Goal: Task Accomplishment & Management: Complete application form

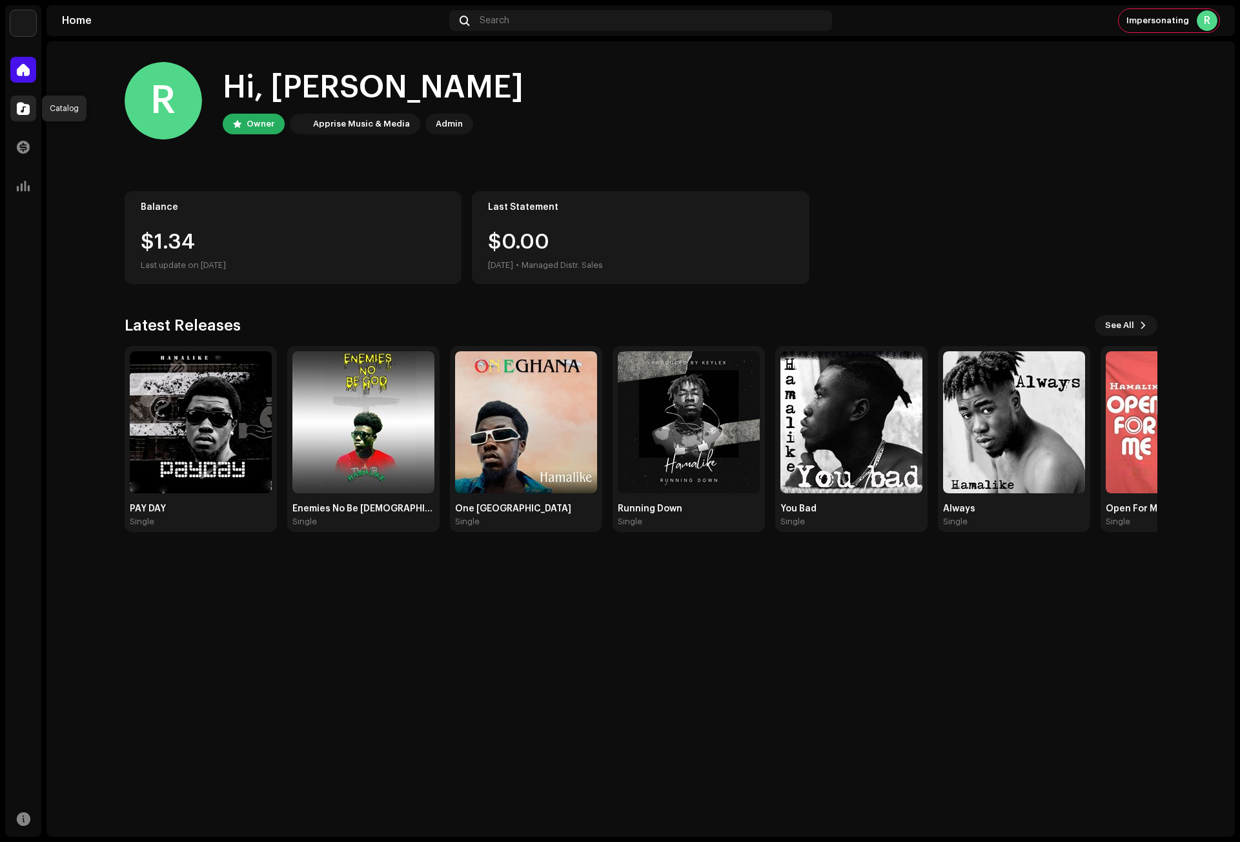
click at [24, 109] on span at bounding box center [23, 108] width 13 height 10
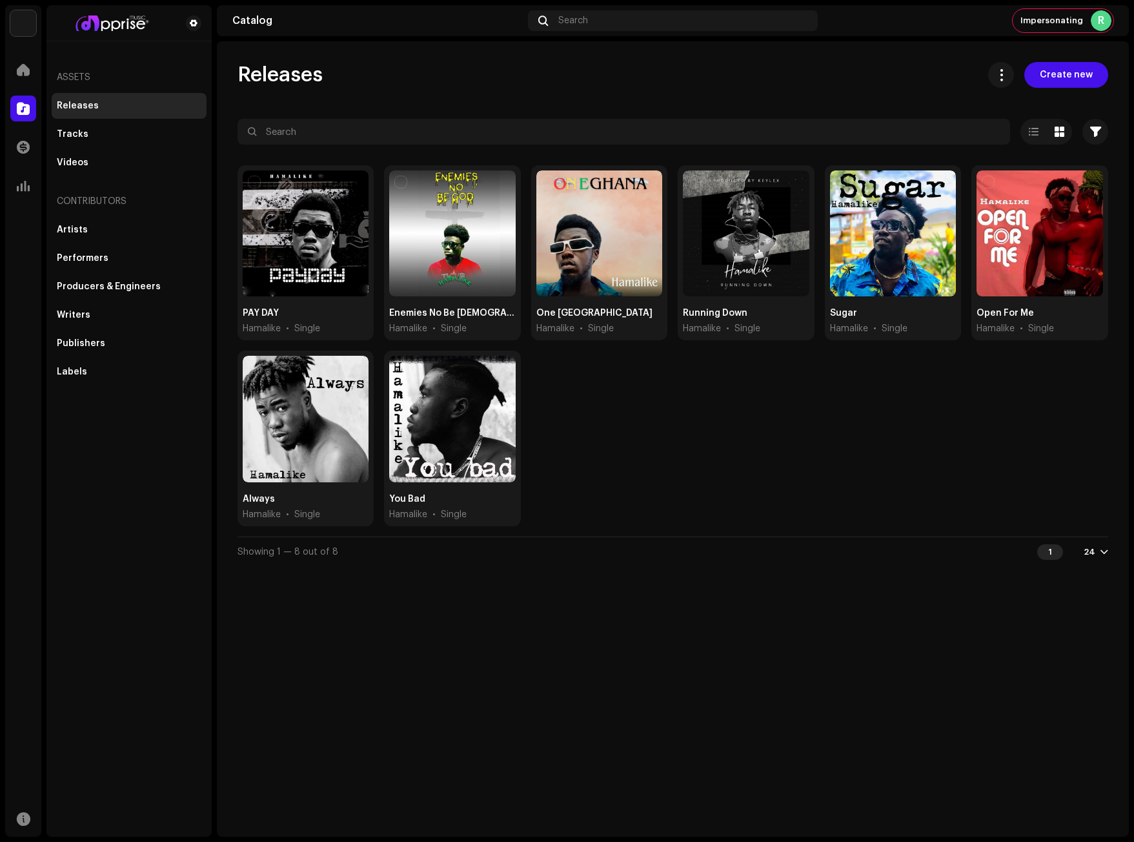
click at [962, 425] on div "PAY DAY Hamalike • Single Enemies No Be God Hamalike • Single One Ghana Hamalik…" at bounding box center [673, 350] width 871 height 371
click at [1078, 71] on span "Create new" at bounding box center [1066, 75] width 53 height 26
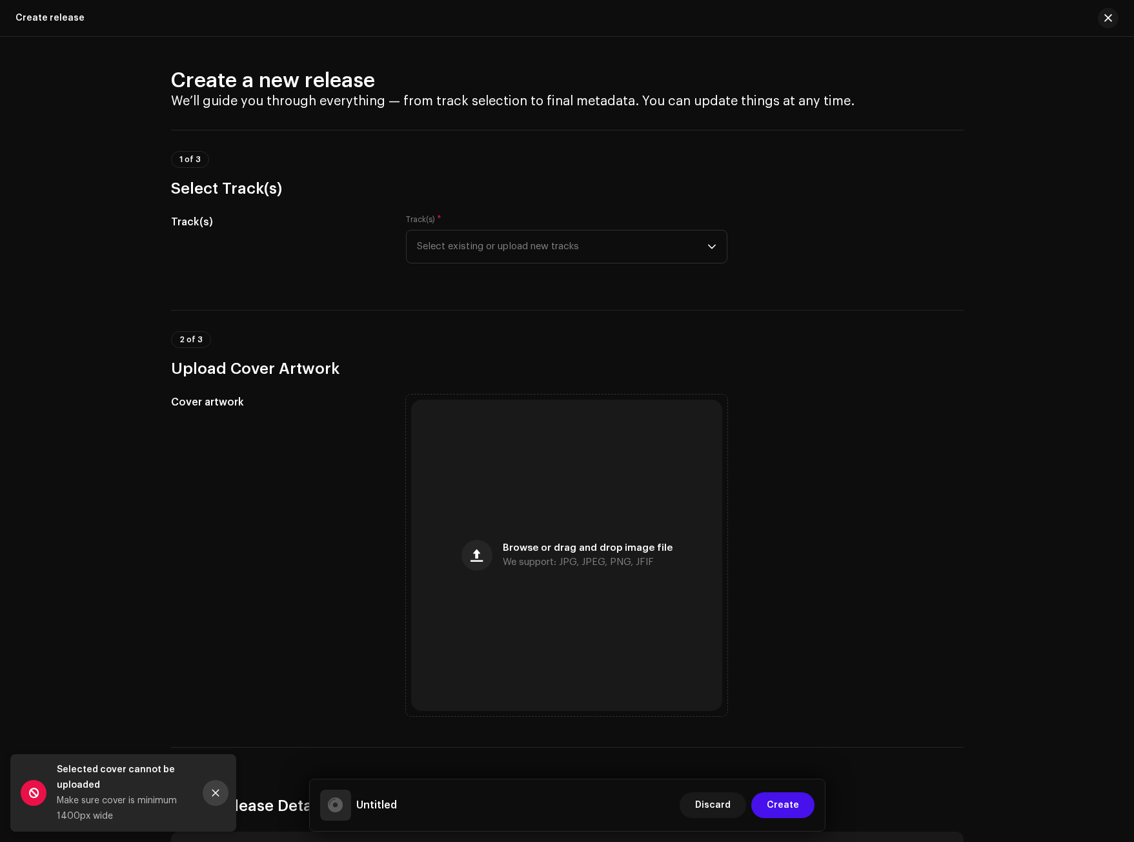
click at [221, 790] on button "Close" at bounding box center [216, 793] width 26 height 26
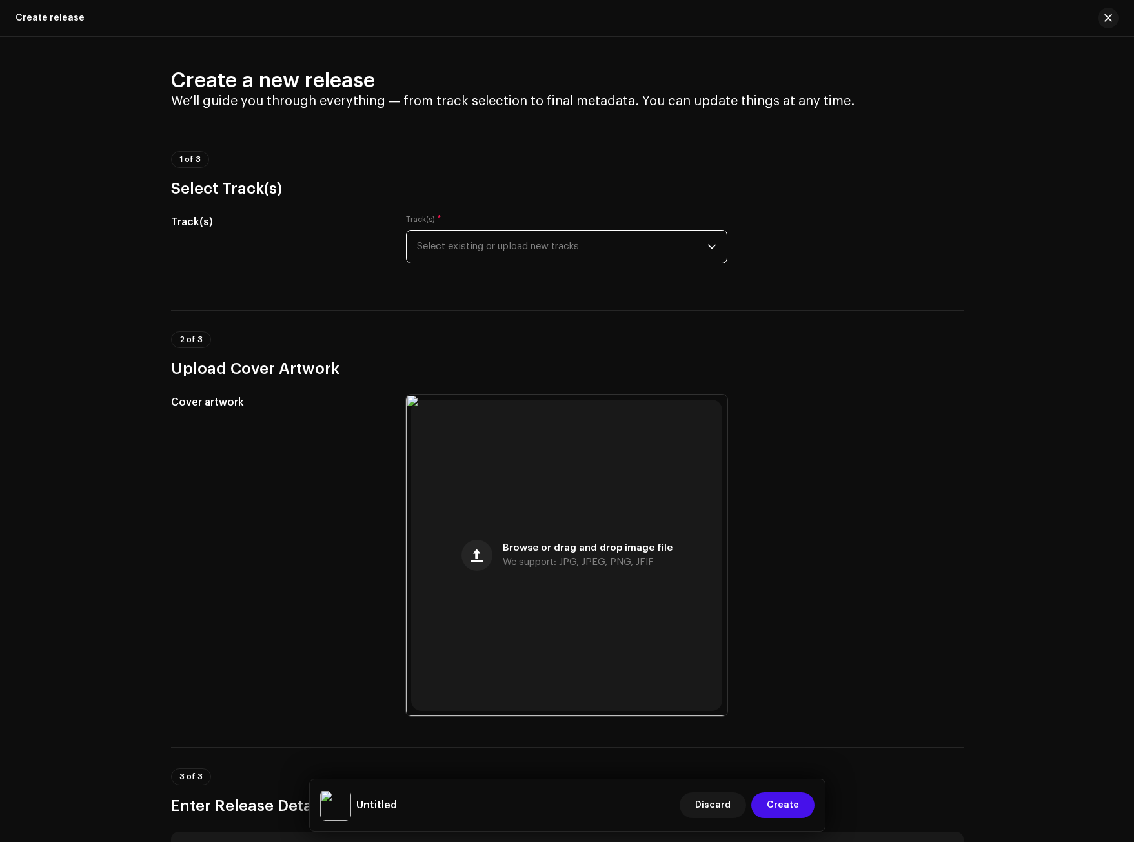
click at [454, 245] on span "Select existing or upload new tracks" at bounding box center [562, 246] width 291 height 32
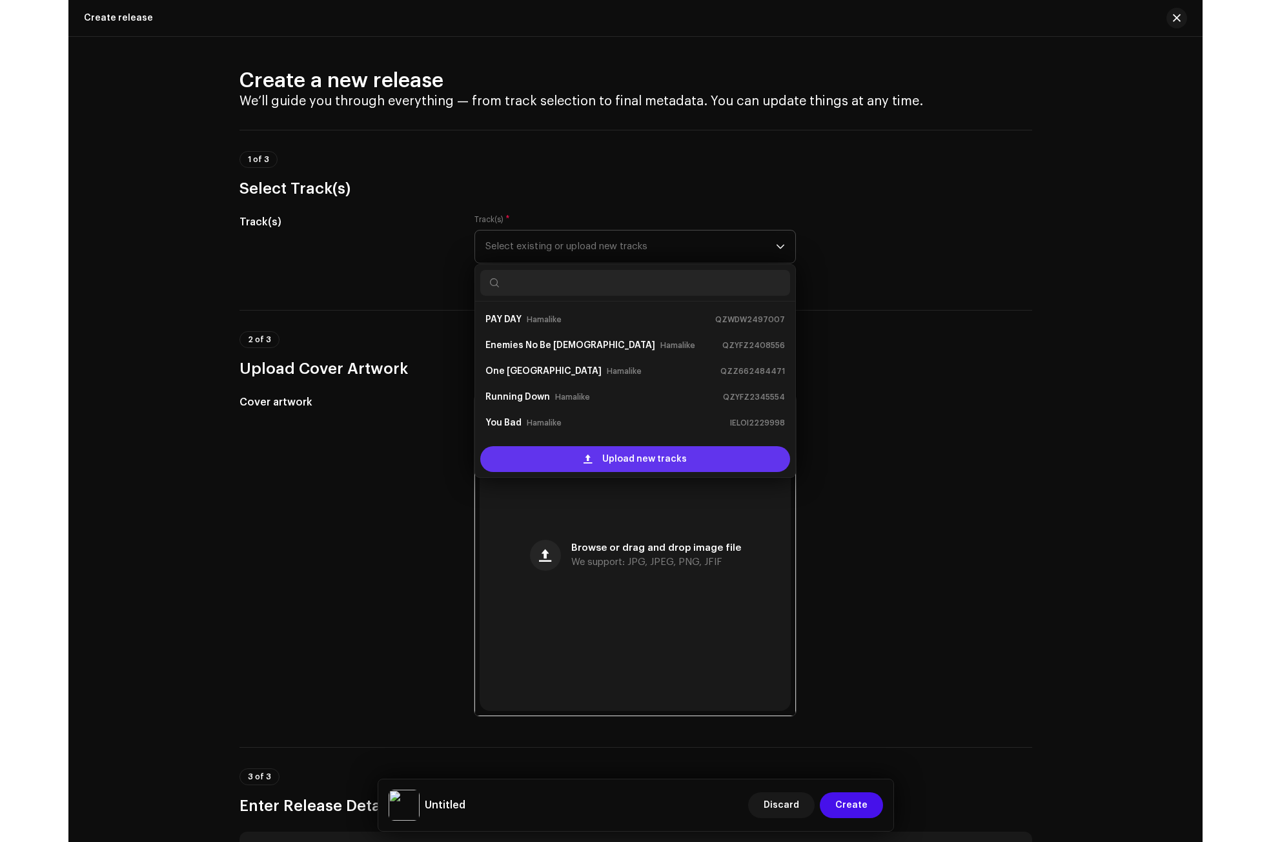
scroll to position [21, 0]
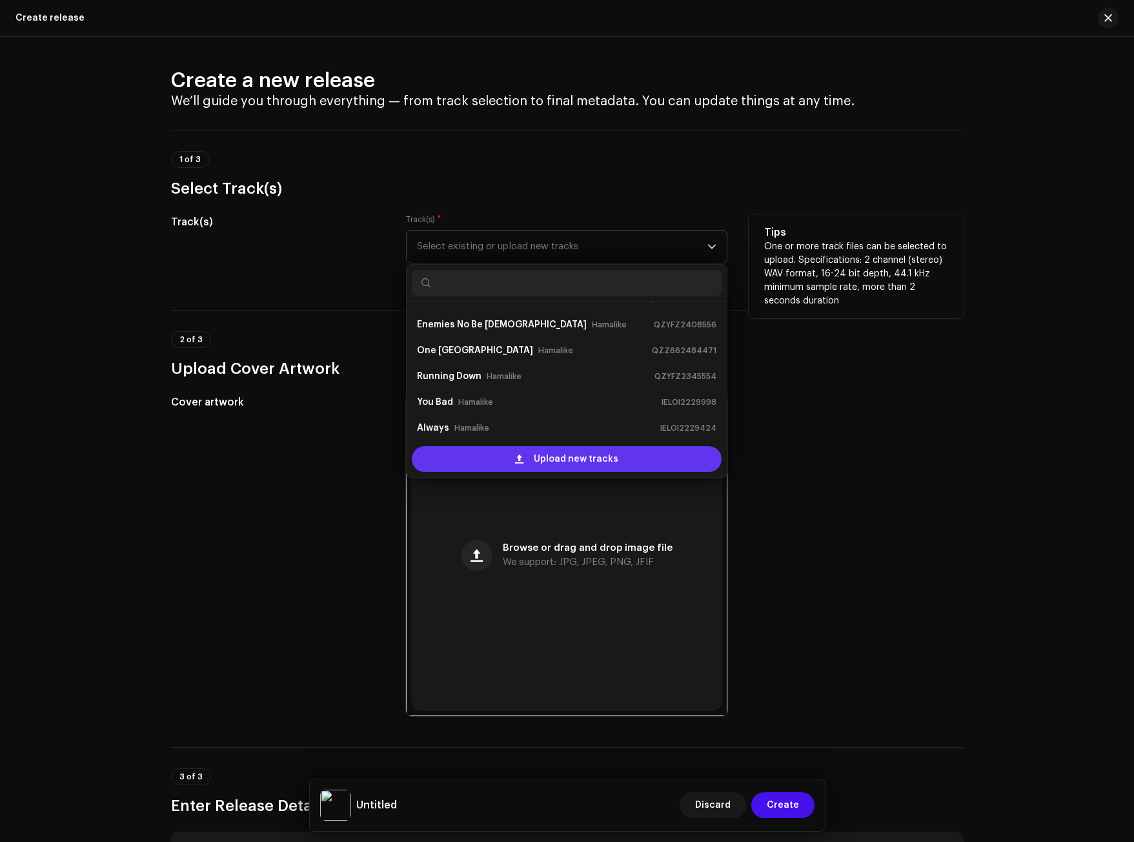
click at [540, 456] on span "Upload new tracks" at bounding box center [576, 459] width 85 height 26
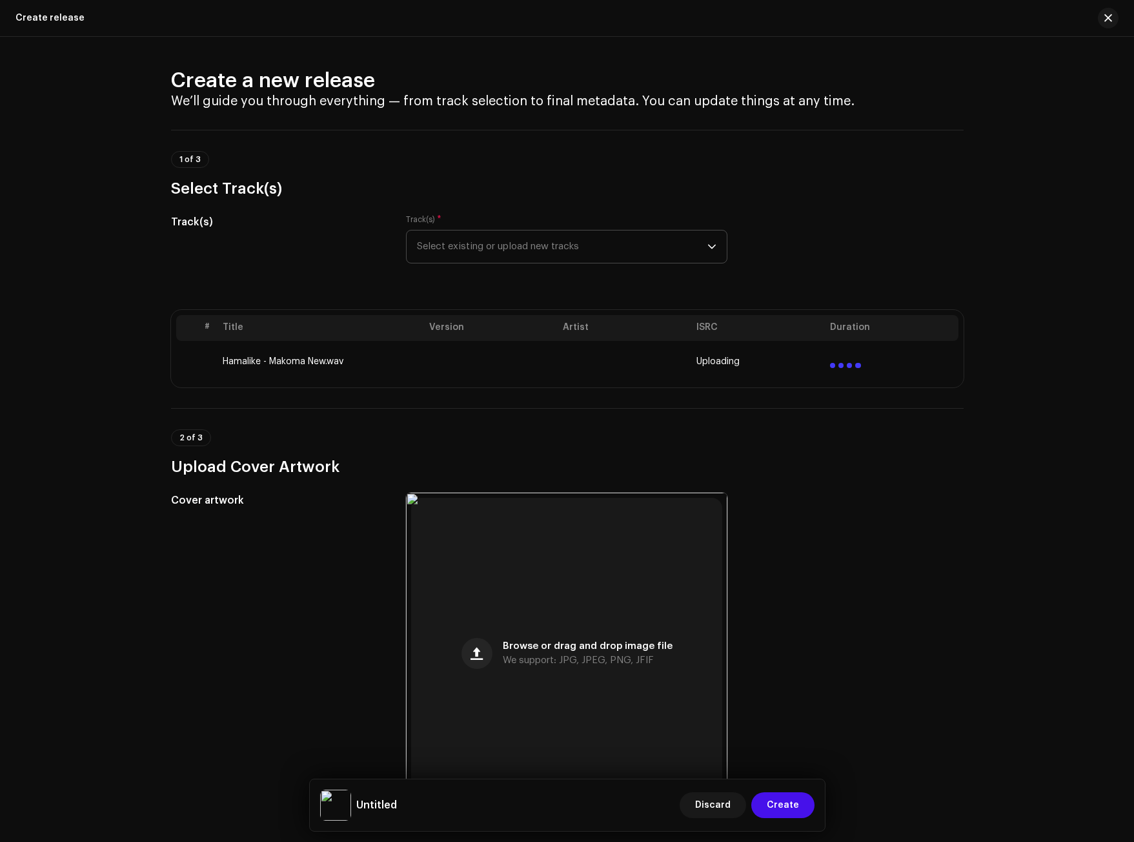
click at [0, 333] on div "Create a new release We’ll guide you through everything — from track selection …" at bounding box center [567, 439] width 1134 height 805
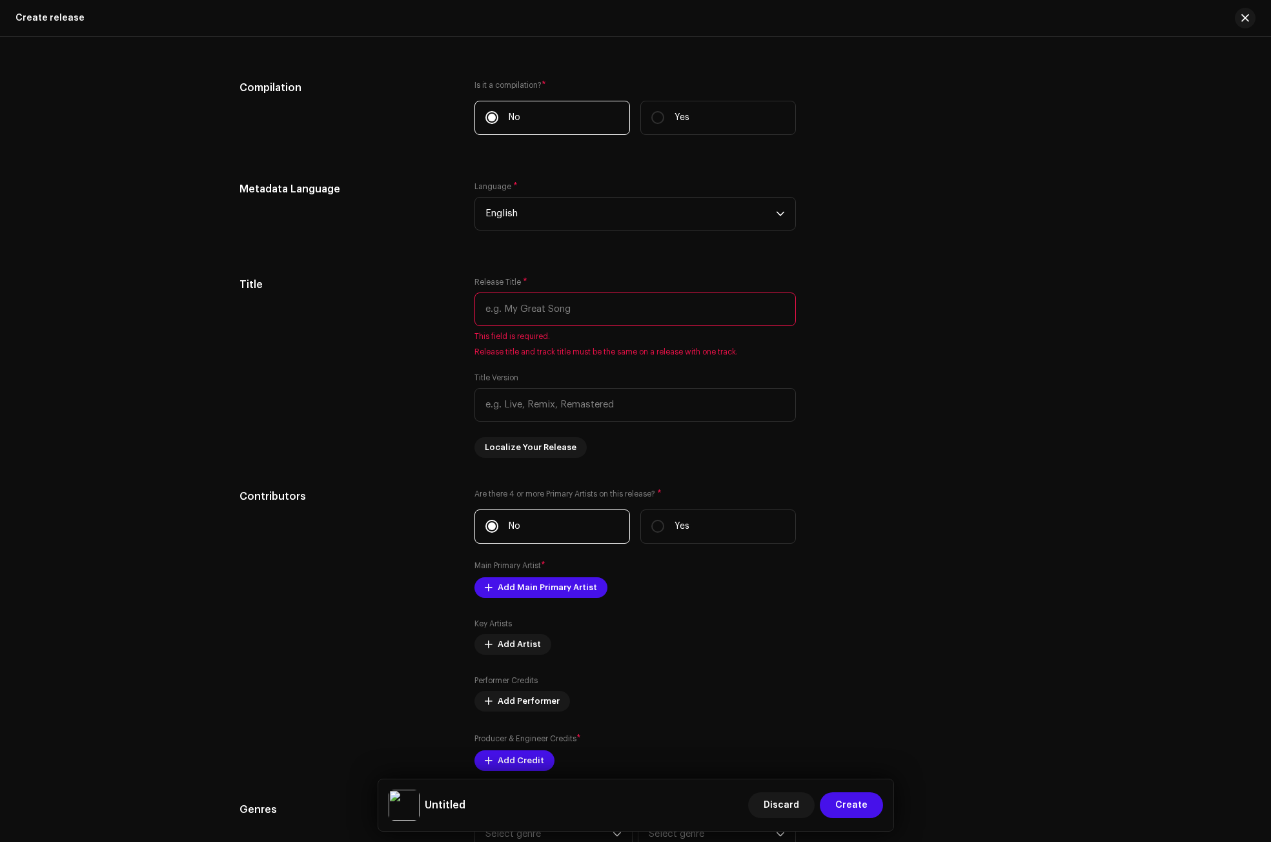
scroll to position [1033, 0]
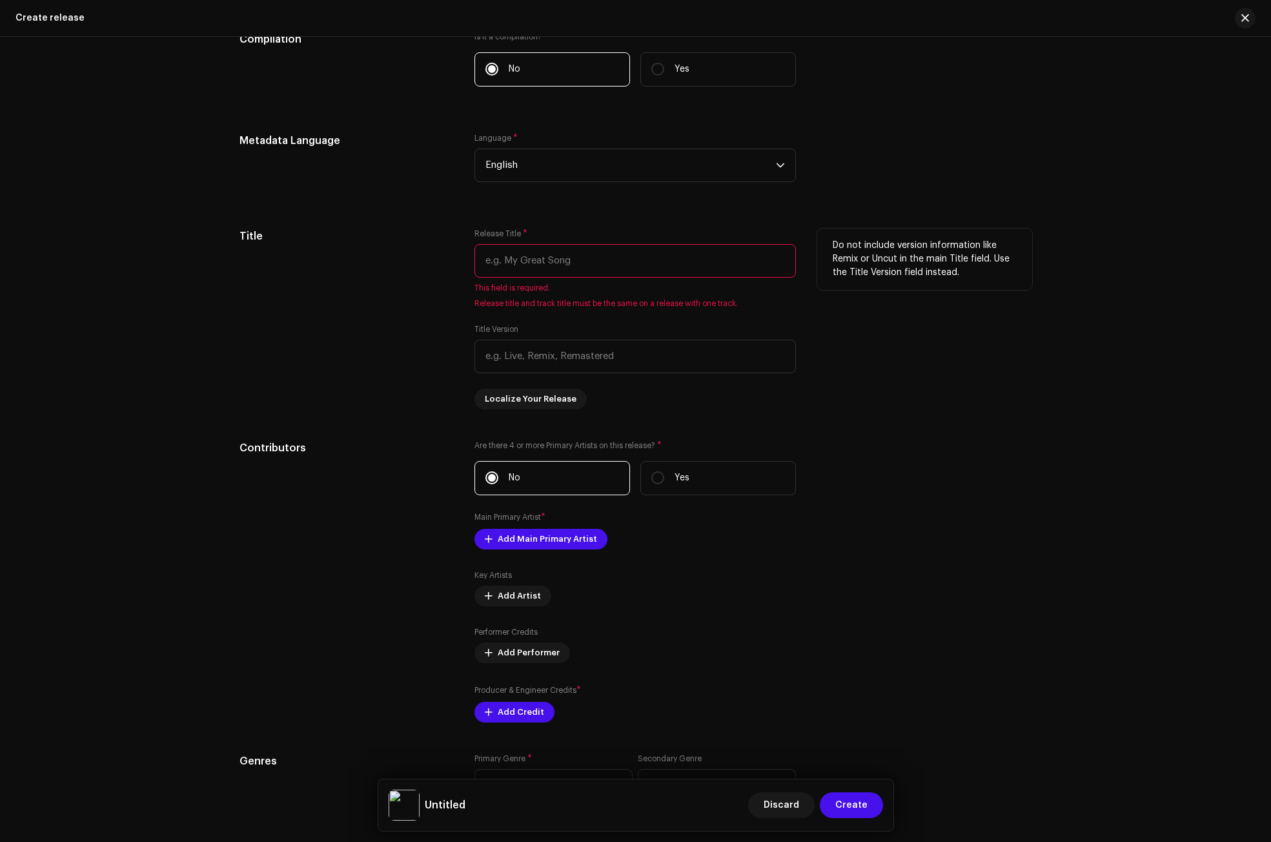
click at [504, 265] on input "text" at bounding box center [636, 261] width 322 height 34
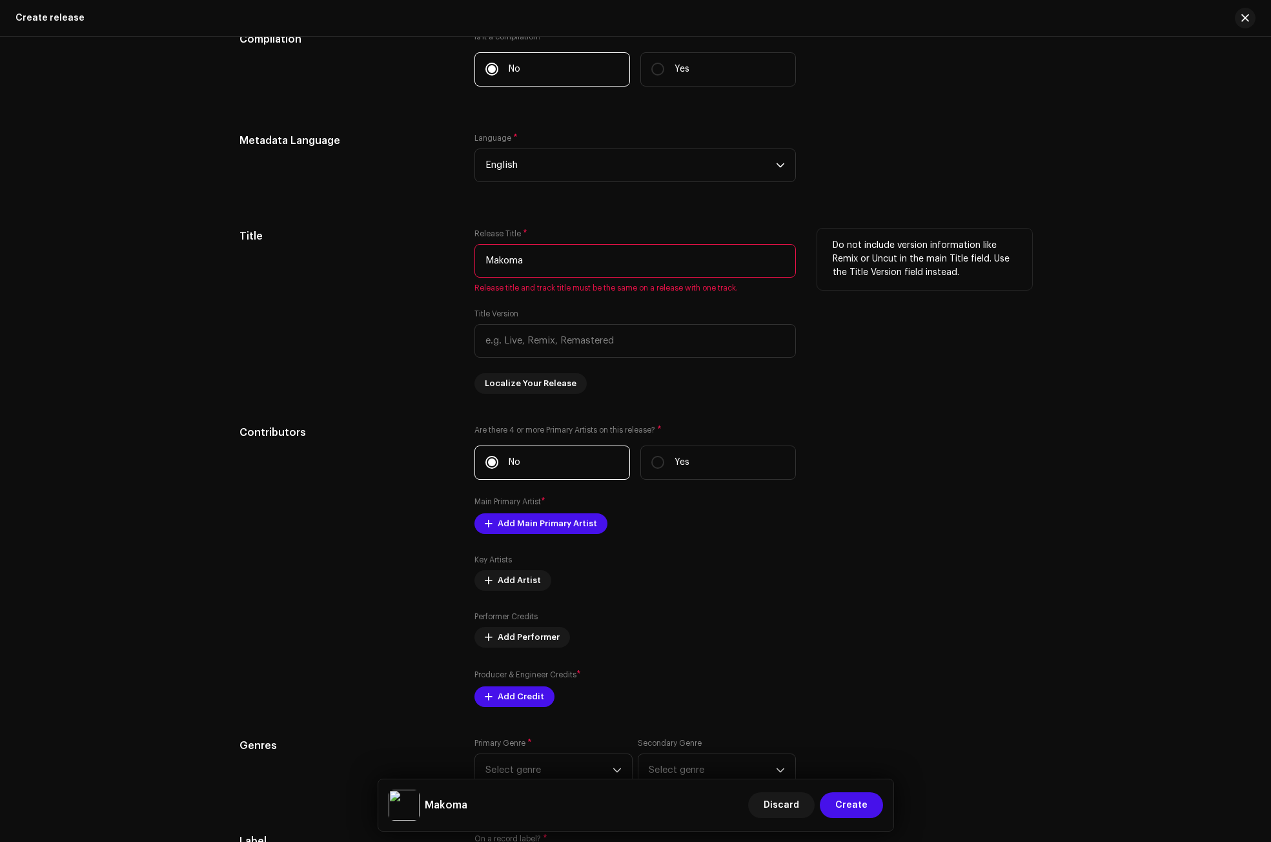
type input "Makoma"
click at [340, 294] on div "Title" at bounding box center [347, 311] width 215 height 165
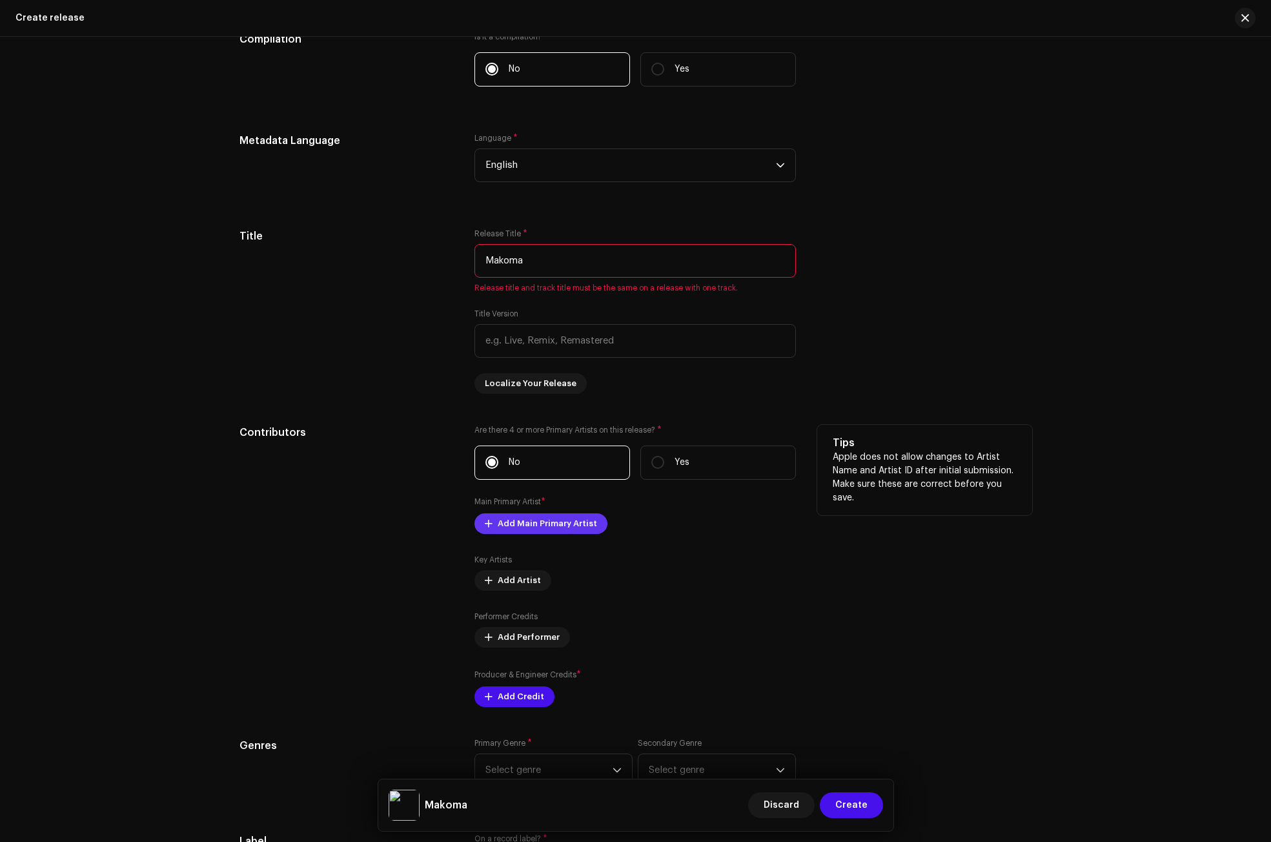
click at [510, 527] on span "Add Main Primary Artist" at bounding box center [547, 524] width 99 height 26
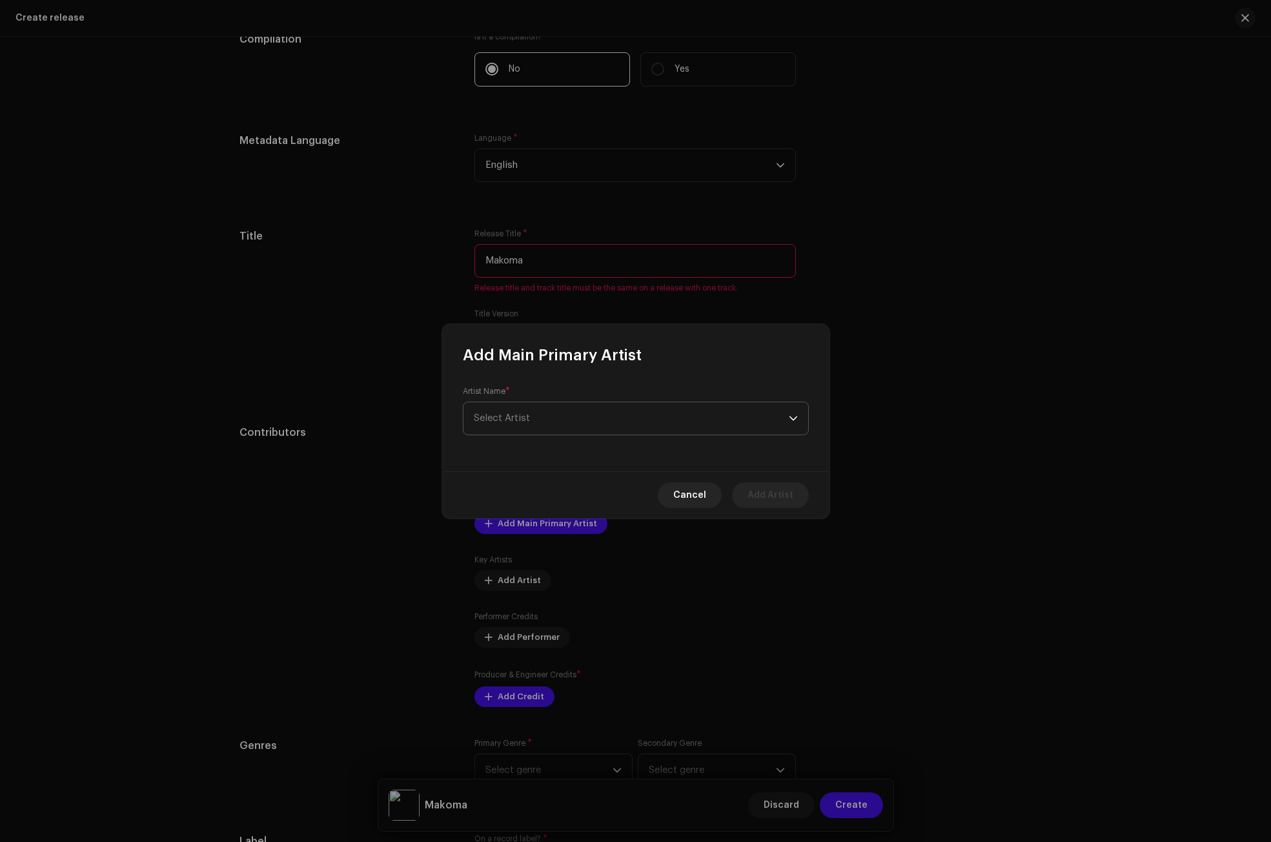
click at [515, 420] on span "Select Artist" at bounding box center [502, 418] width 56 height 10
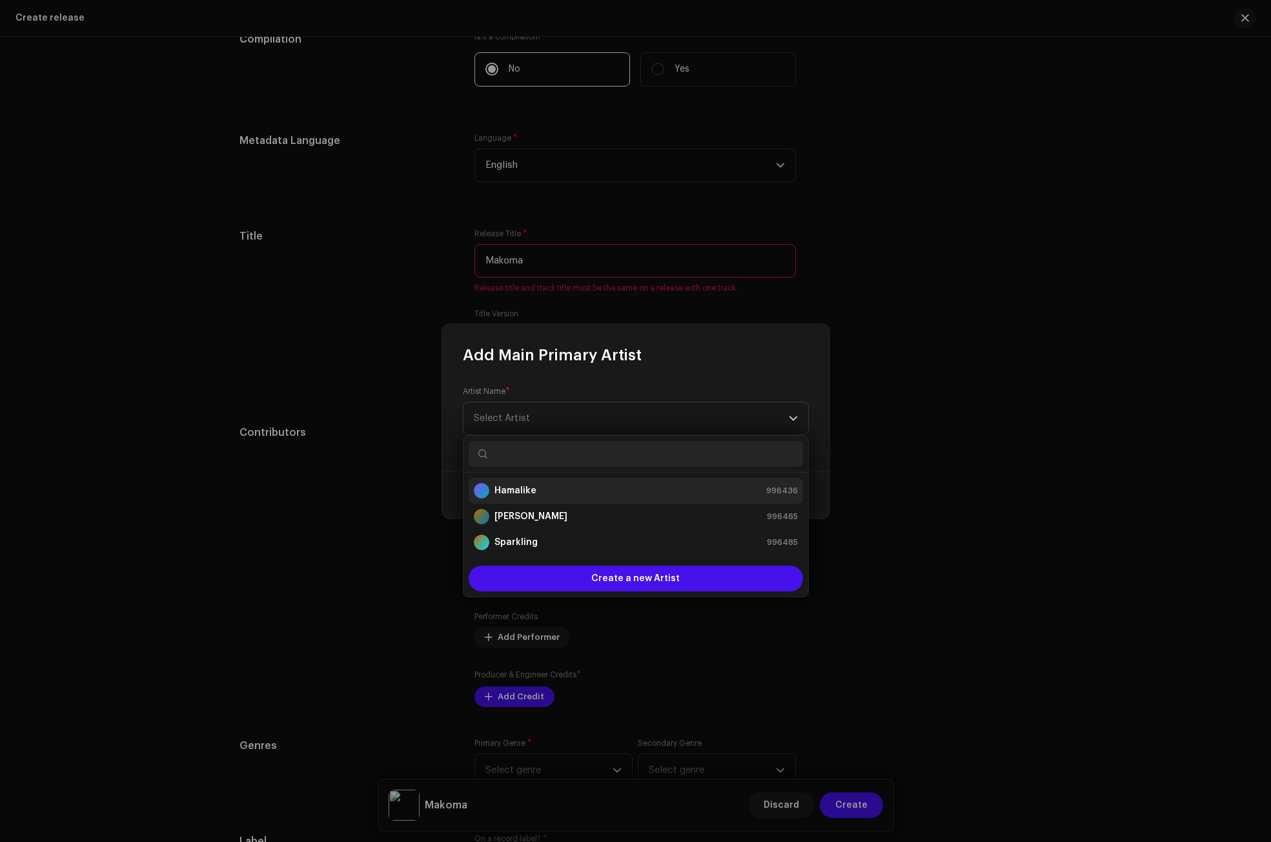
click at [512, 490] on strong "Hamalike" at bounding box center [516, 490] width 42 height 13
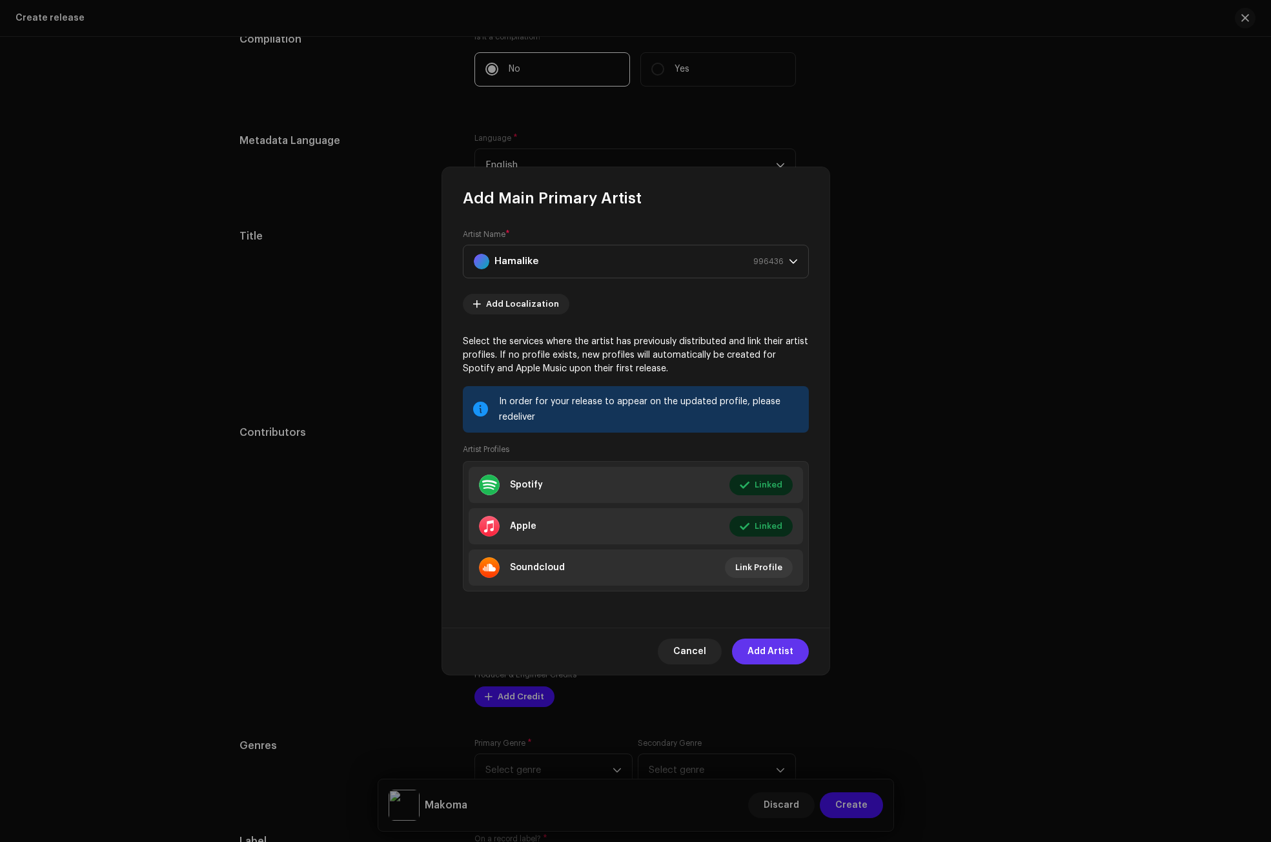
click at [768, 648] on span "Add Artist" at bounding box center [771, 652] width 46 height 26
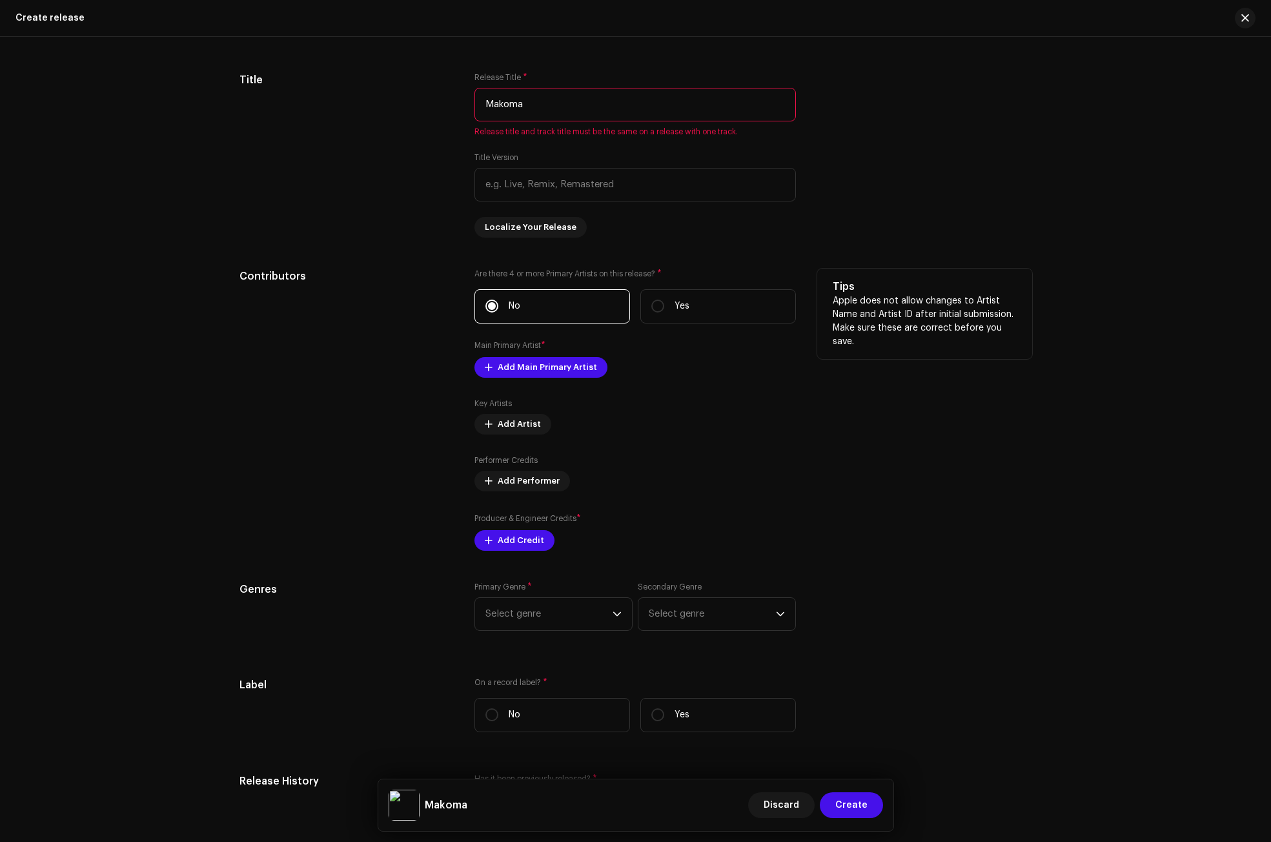
scroll to position [1227, 0]
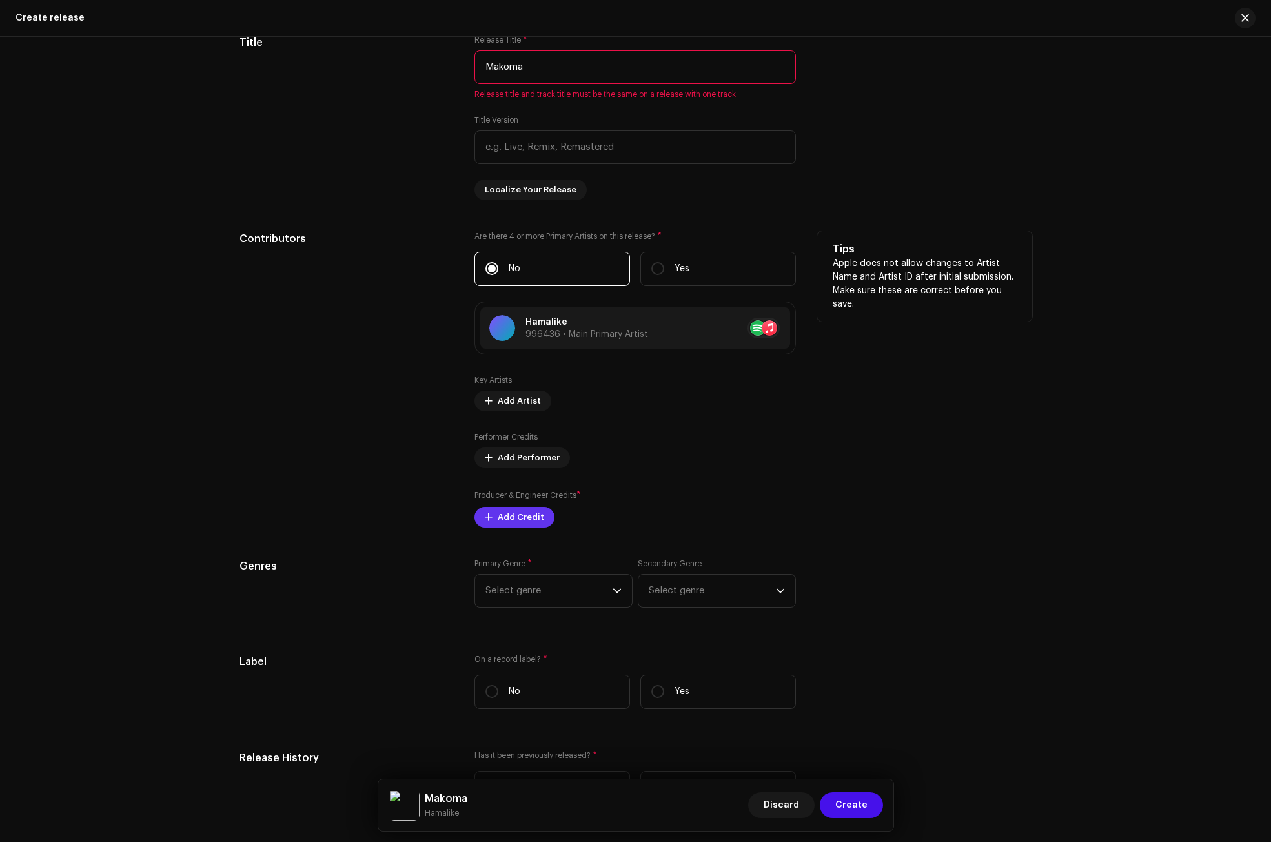
click at [510, 513] on span "Add Credit" at bounding box center [521, 517] width 46 height 26
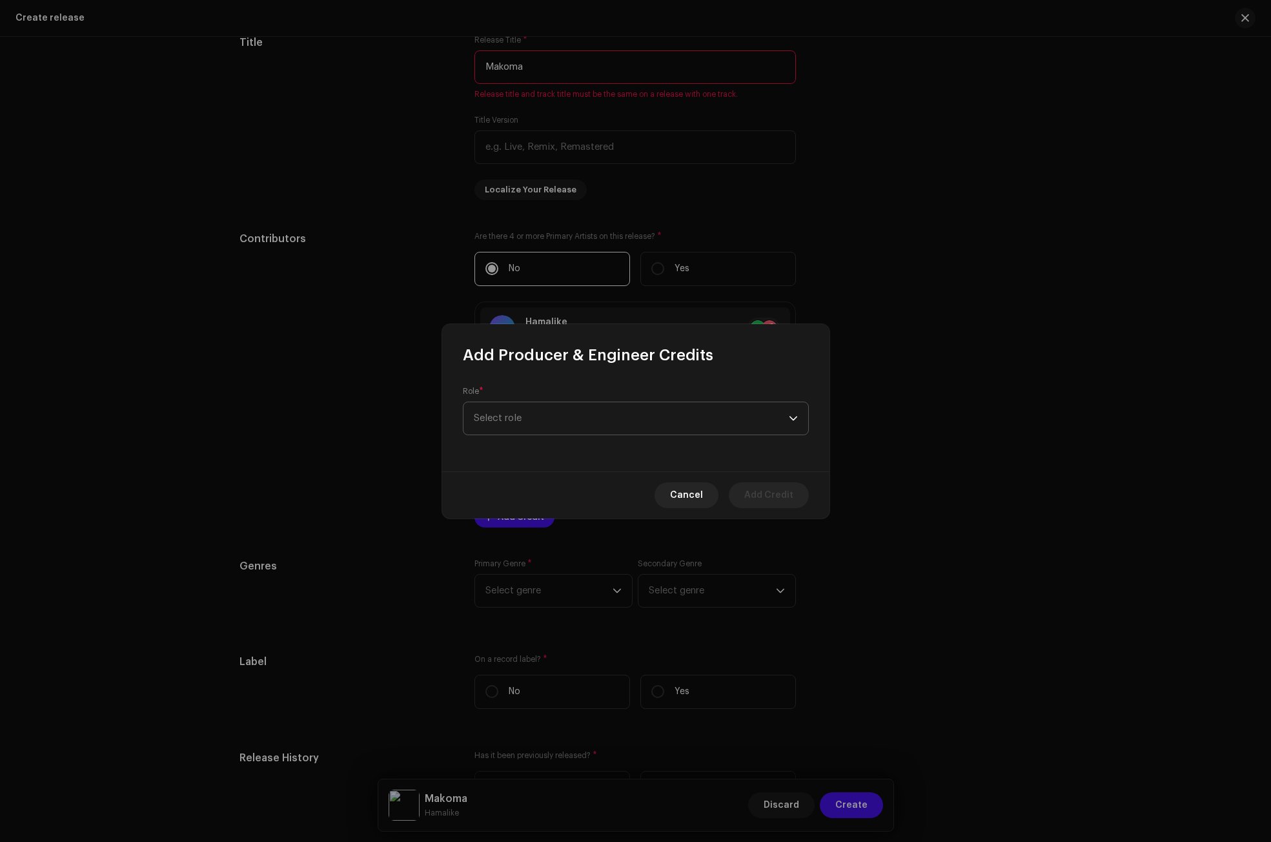
click at [523, 416] on span "Select role" at bounding box center [631, 418] width 315 height 32
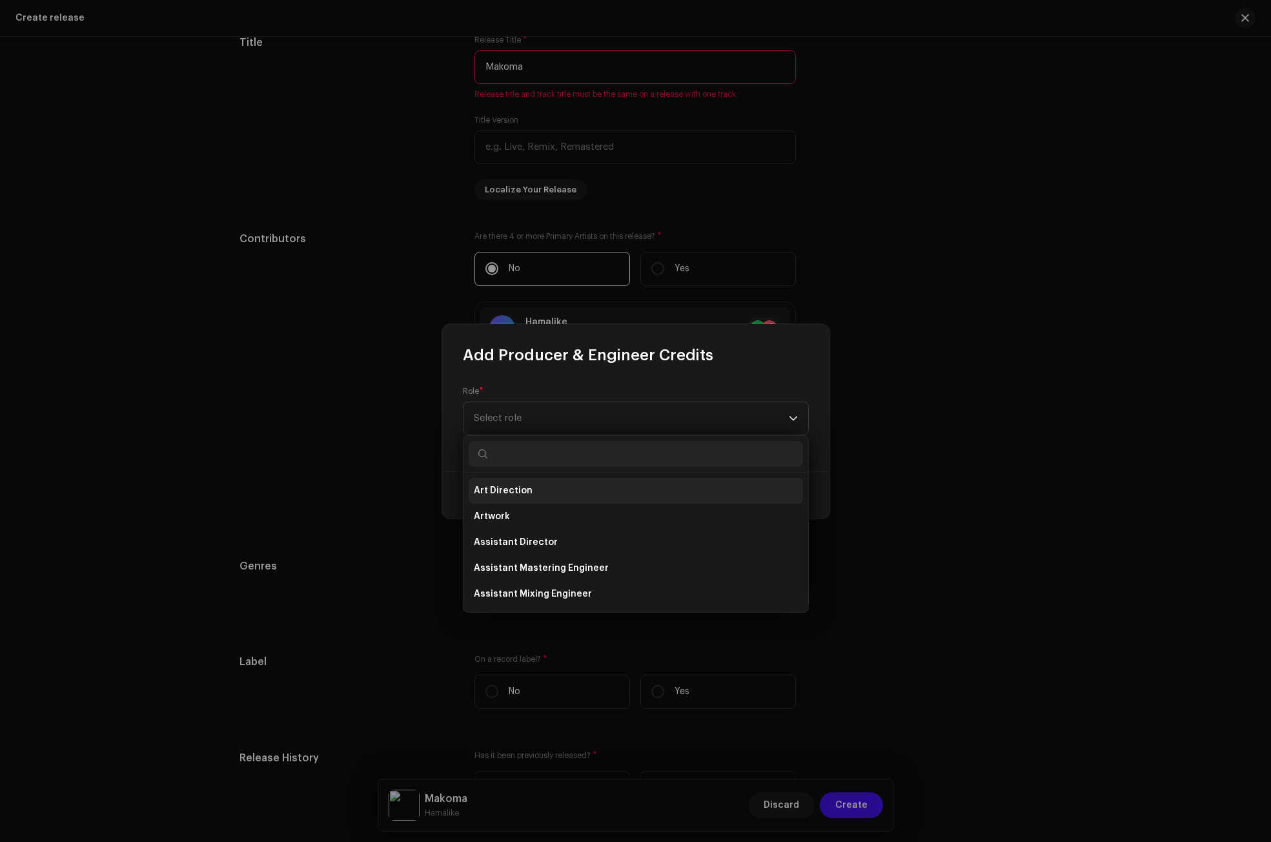
click at [520, 490] on span "Art Direction" at bounding box center [503, 490] width 59 height 13
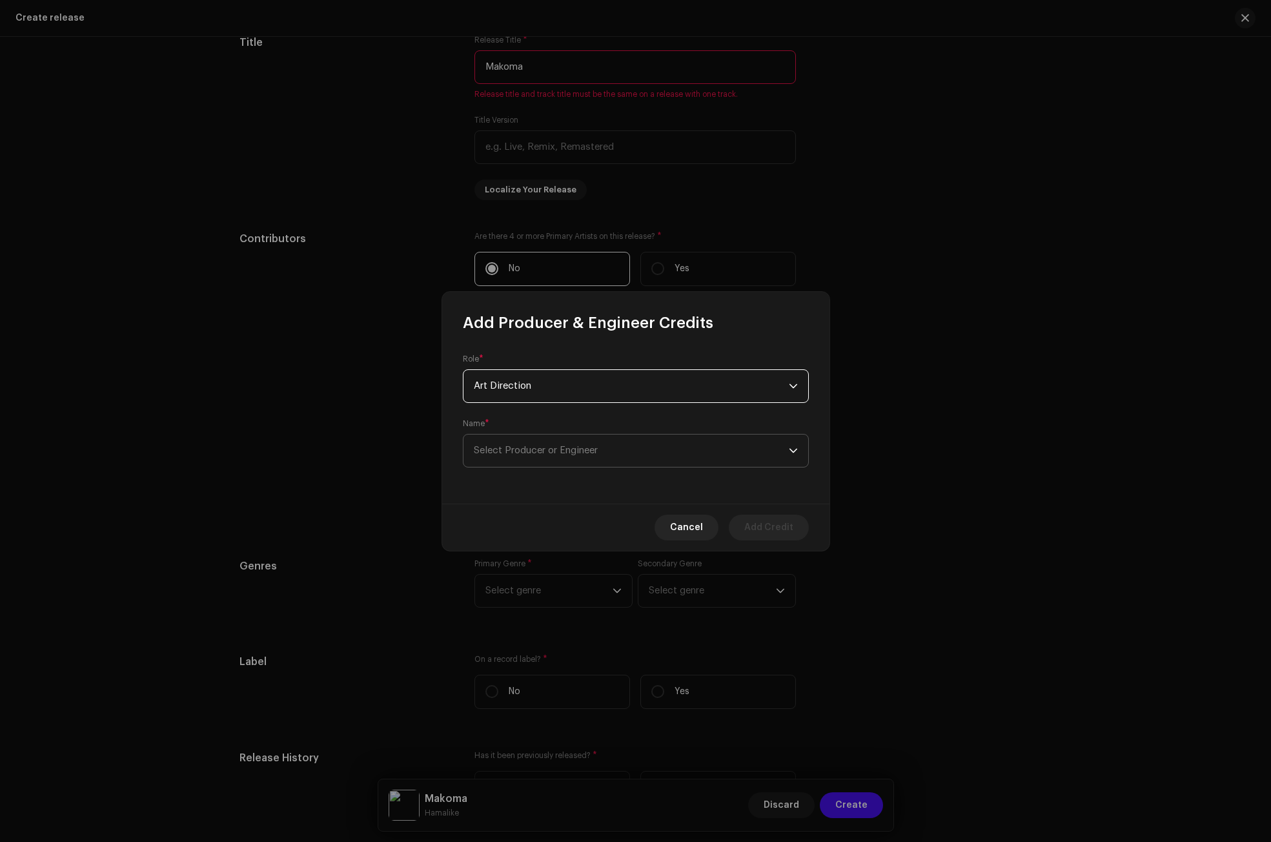
click at [582, 451] on span "Select Producer or Engineer" at bounding box center [536, 450] width 124 height 10
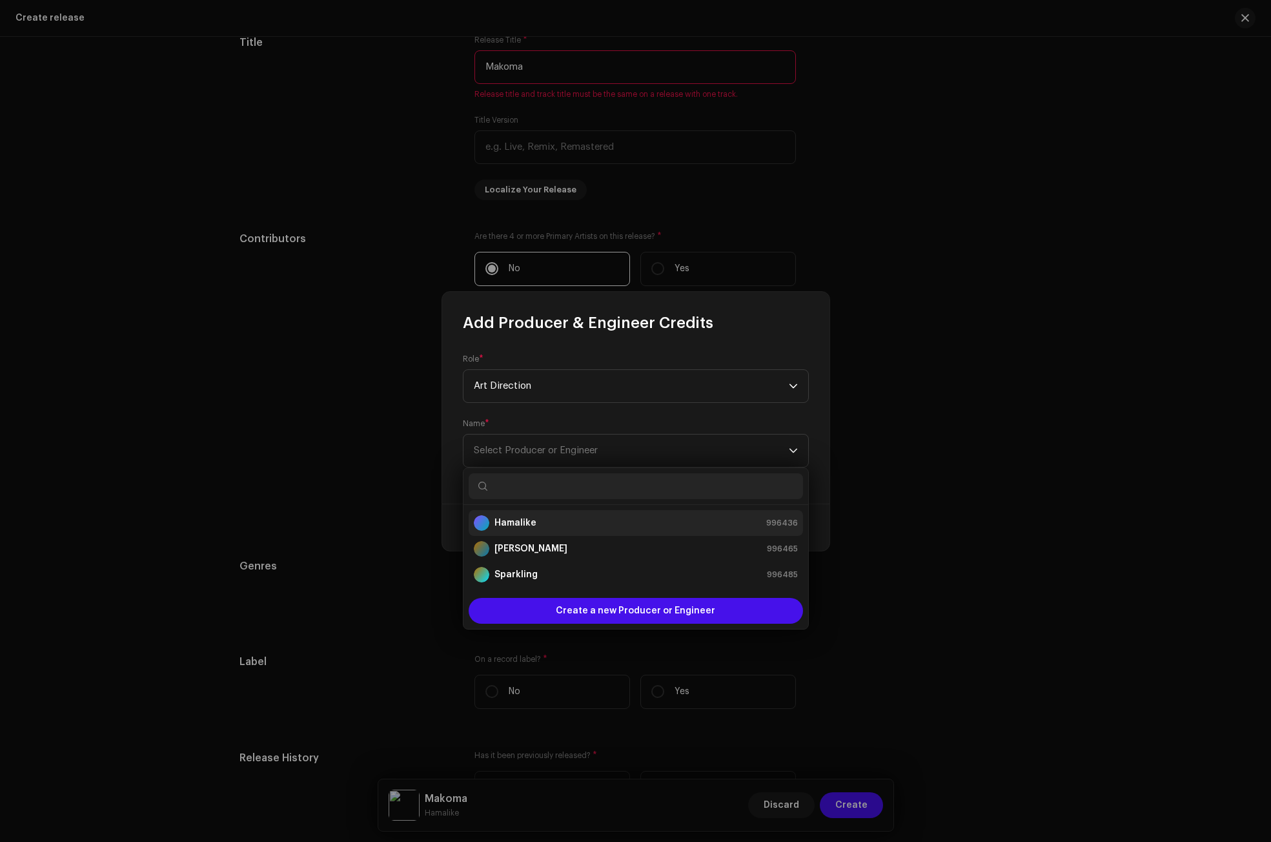
click at [541, 522] on div "Hamalike 996436" at bounding box center [636, 522] width 324 height 15
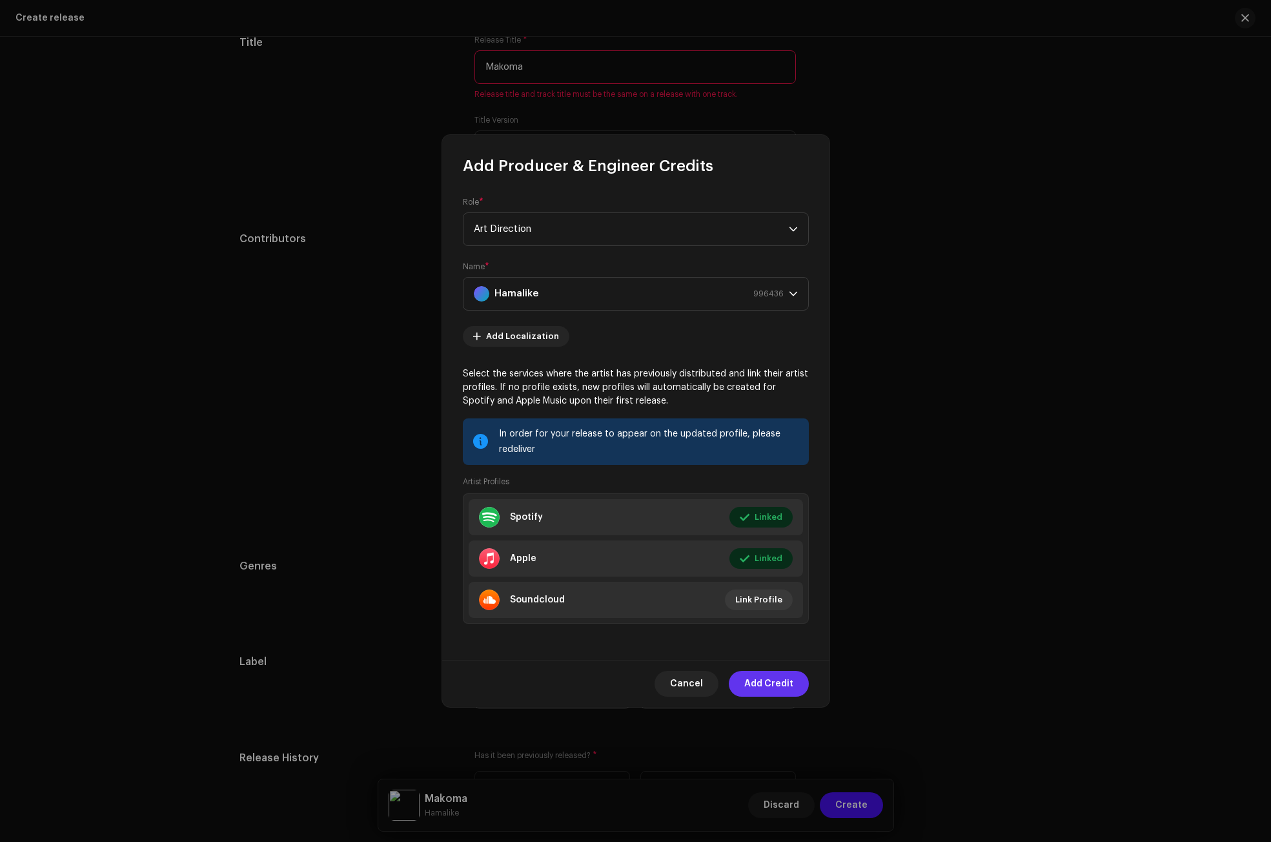
click at [771, 687] on span "Add Credit" at bounding box center [768, 684] width 49 height 26
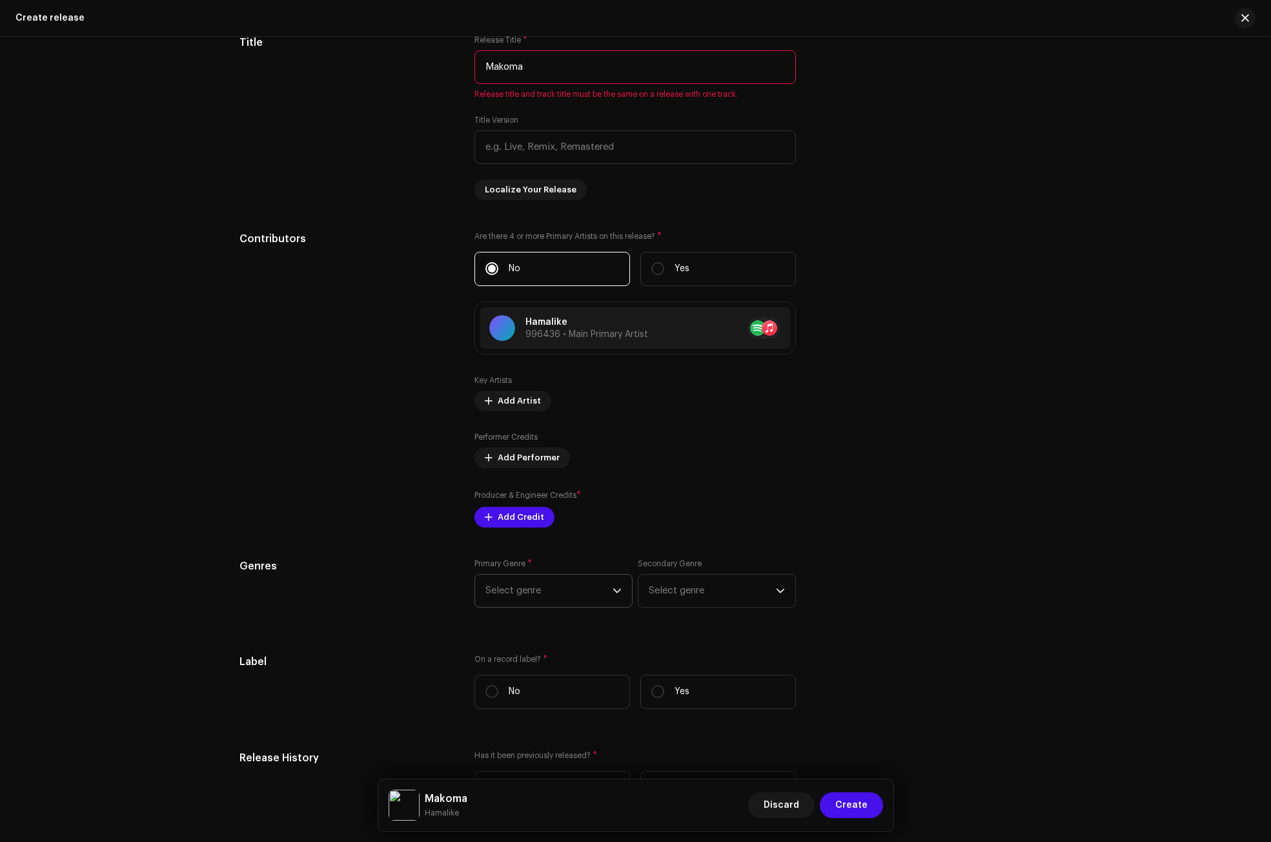
click at [577, 595] on span "Select genre" at bounding box center [549, 591] width 127 height 32
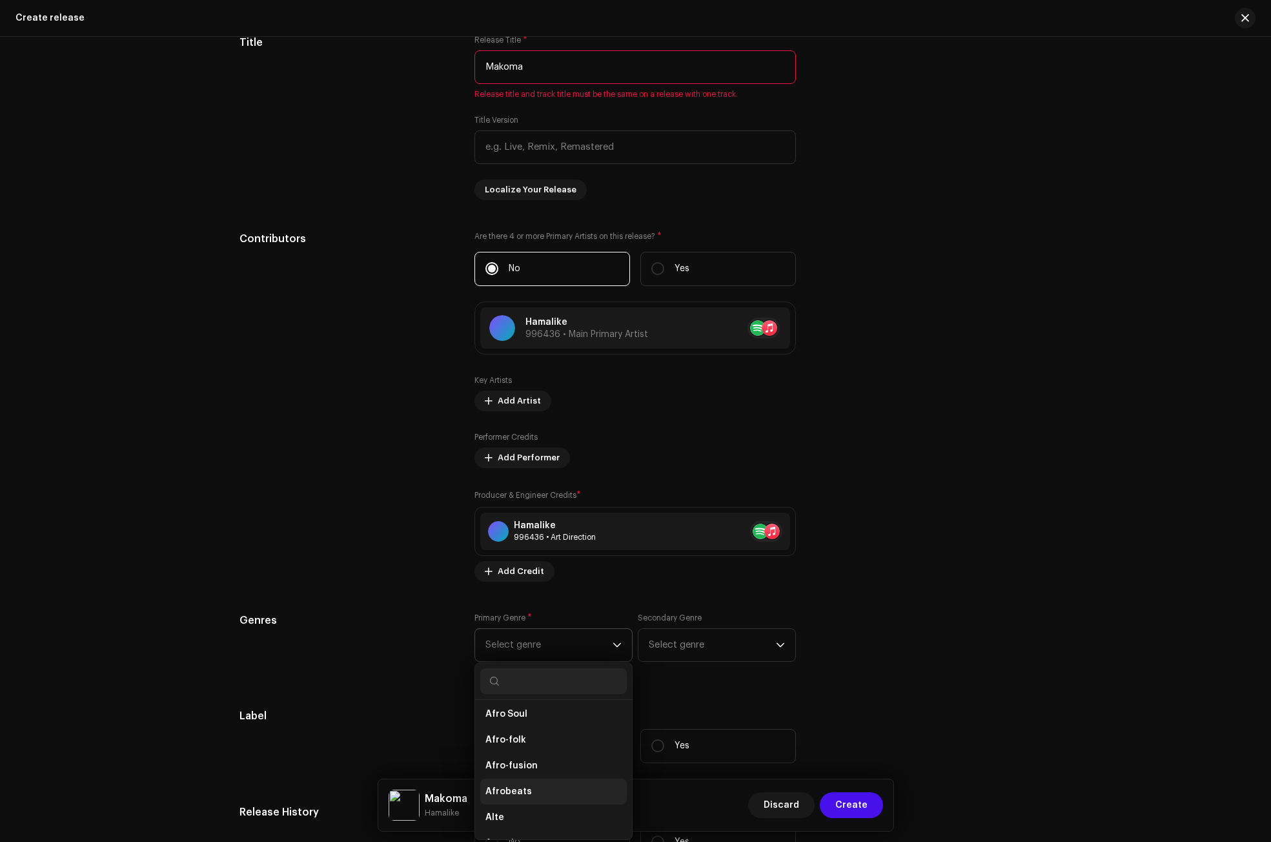
scroll to position [129, 0]
click at [518, 764] on span "Afro-fusion" at bounding box center [512, 769] width 52 height 13
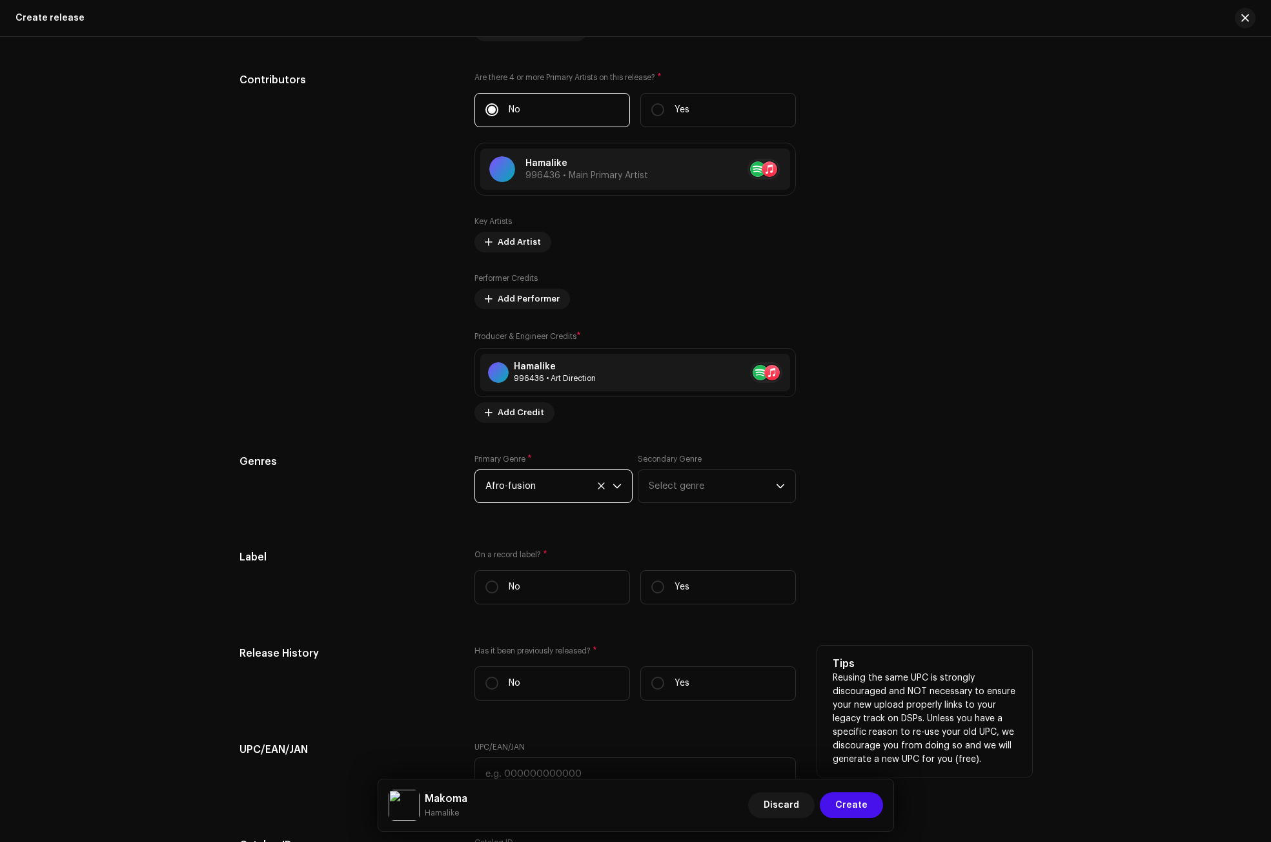
scroll to position [1485, 0]
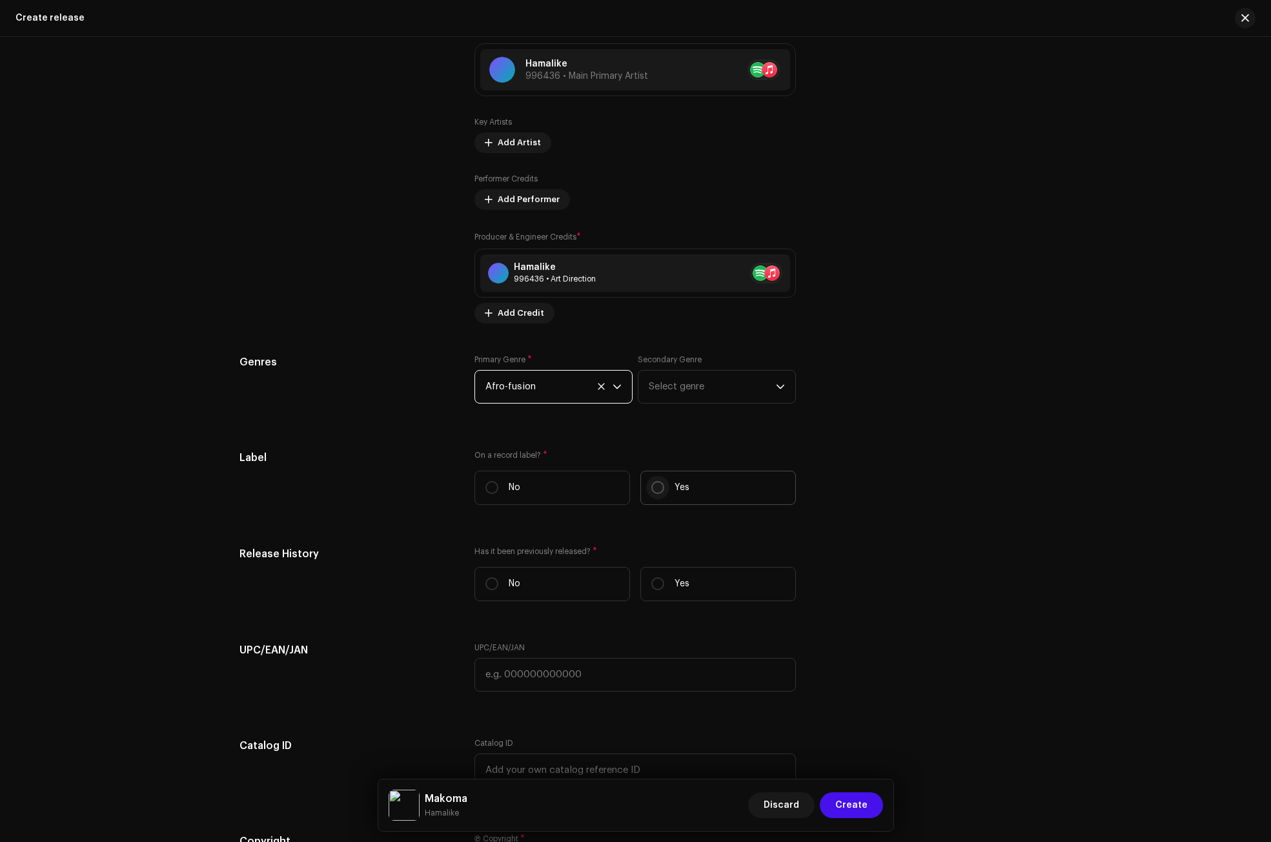
click at [662, 481] on p-radiobutton at bounding box center [657, 487] width 13 height 13
click at [662, 481] on input "Yes" at bounding box center [657, 487] width 13 height 13
radio input "true"
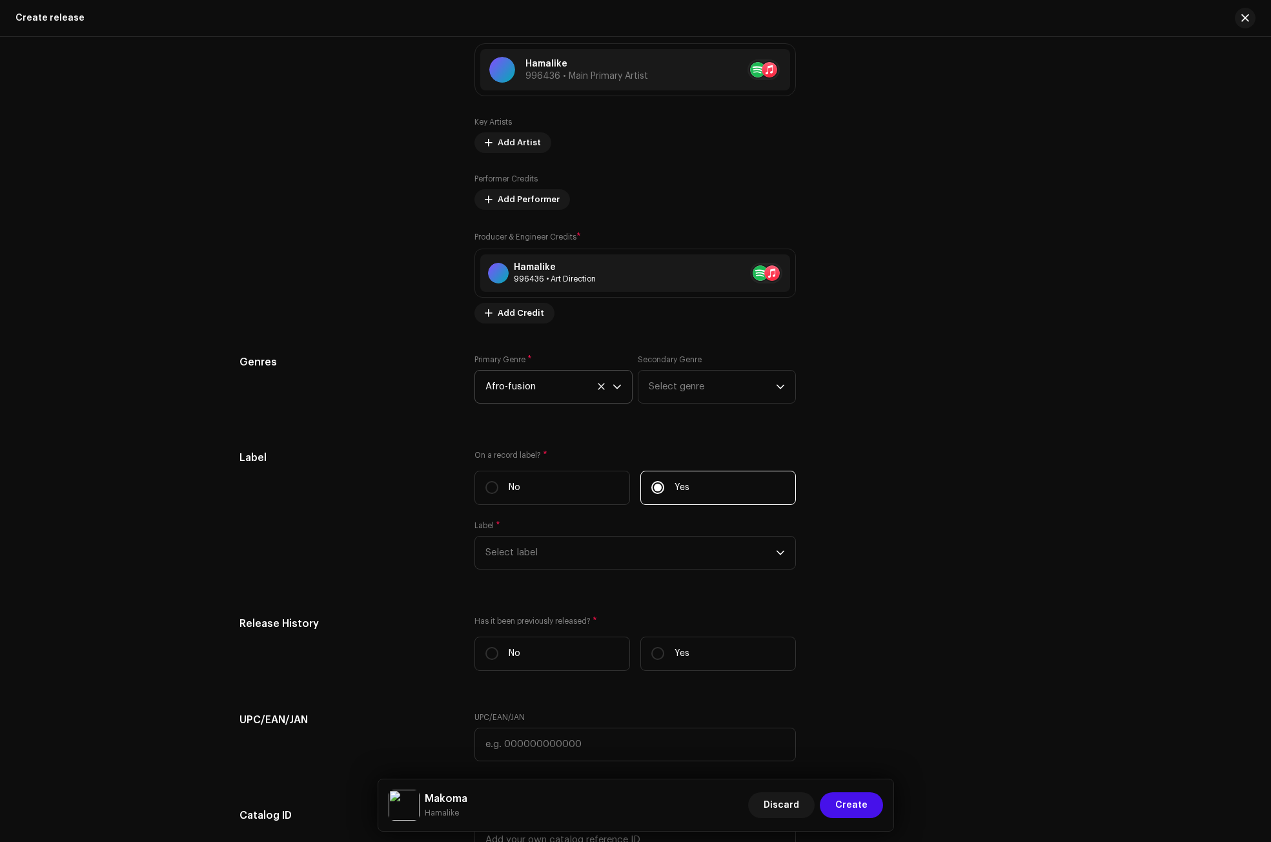
click at [644, 535] on div "Label * Select label" at bounding box center [636, 544] width 322 height 49
click at [640, 547] on span "Select label" at bounding box center [631, 553] width 291 height 32
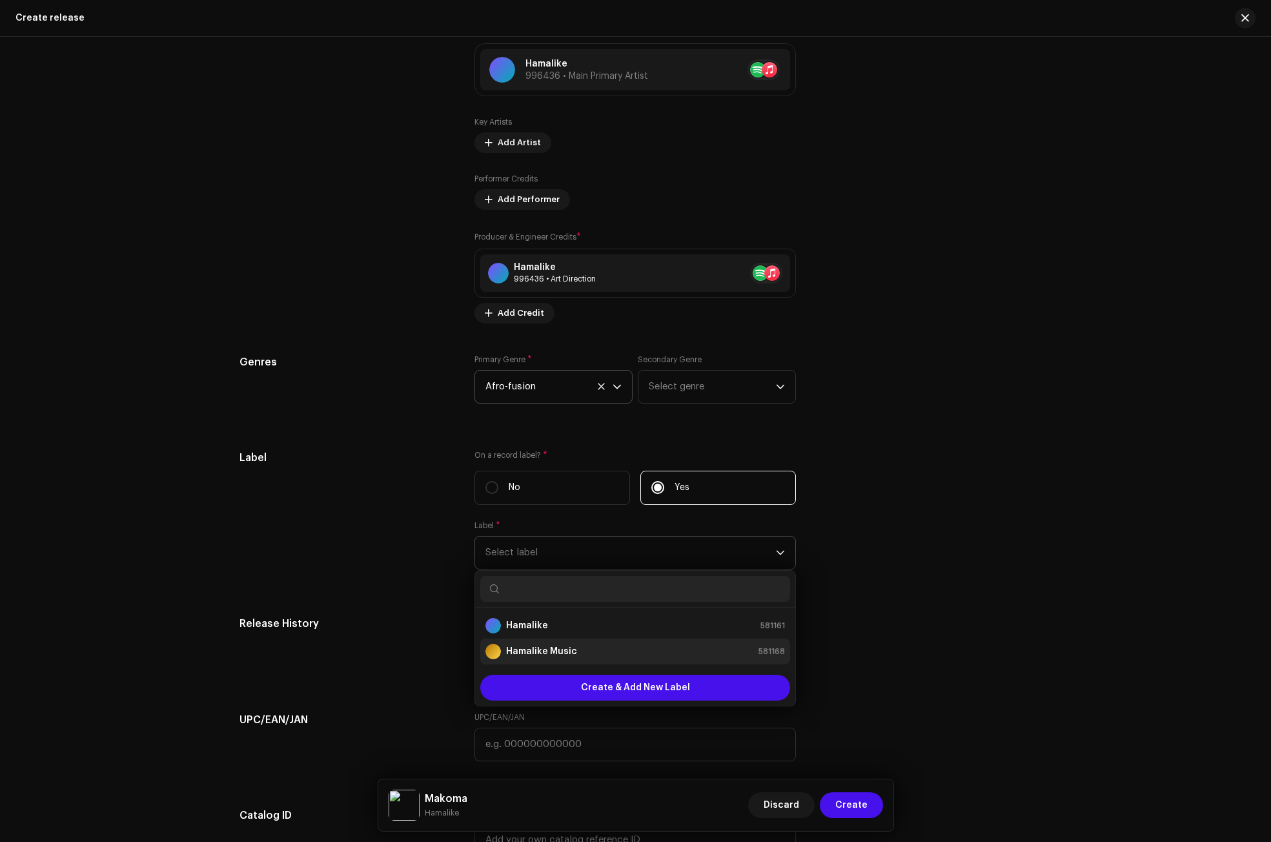
click at [587, 651] on div "Hamalike Music 581168" at bounding box center [636, 651] width 300 height 15
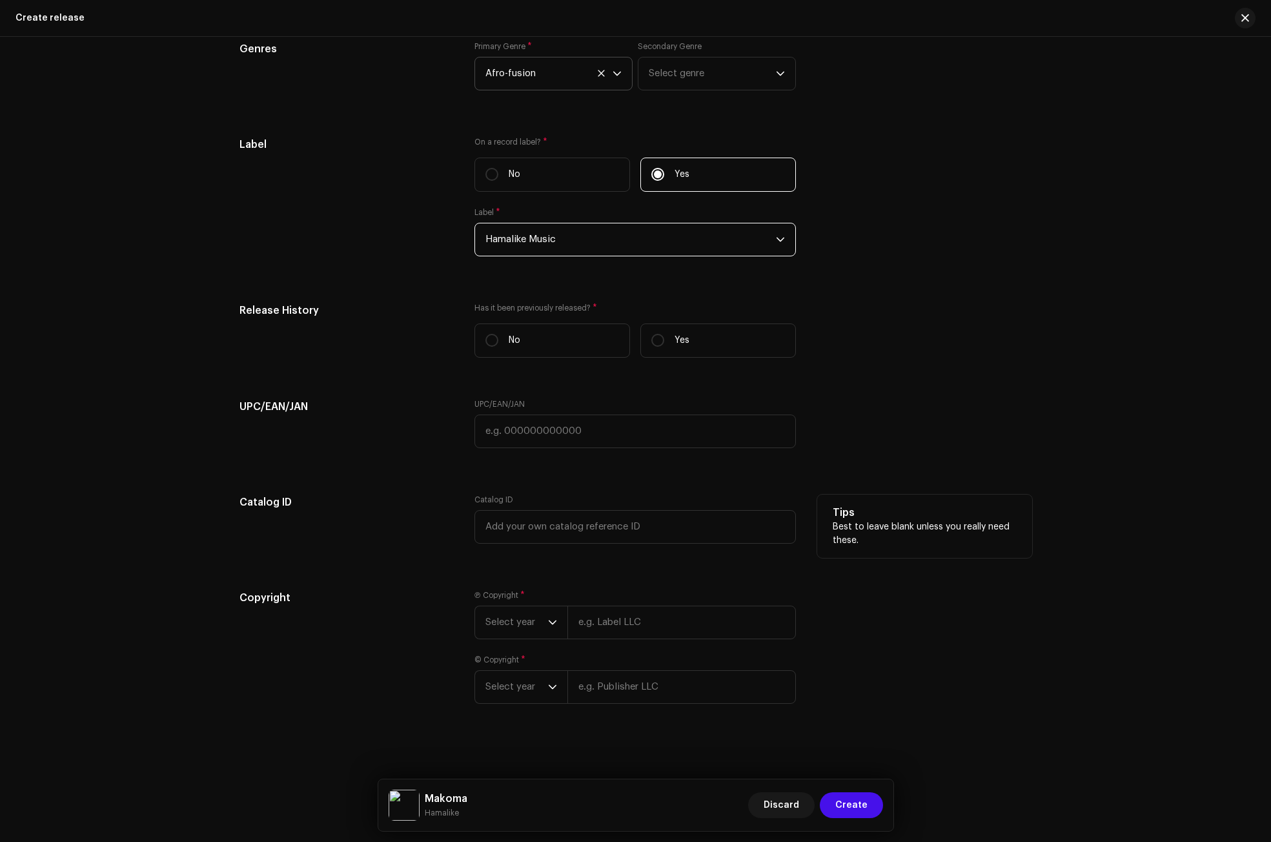
scroll to position [1799, 0]
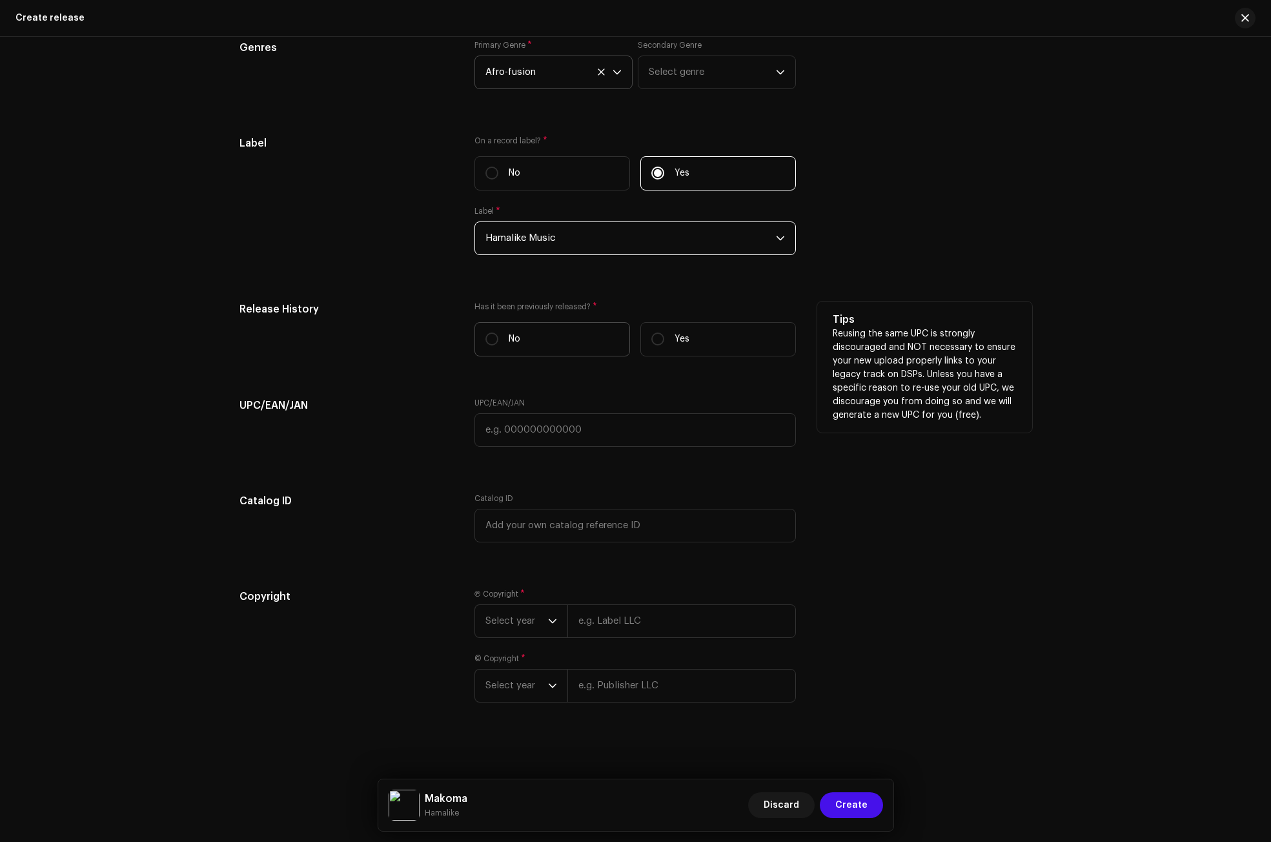
click at [513, 340] on p "No" at bounding box center [515, 340] width 12 height 14
click at [498, 340] on input "No" at bounding box center [492, 339] width 13 height 13
radio input "true"
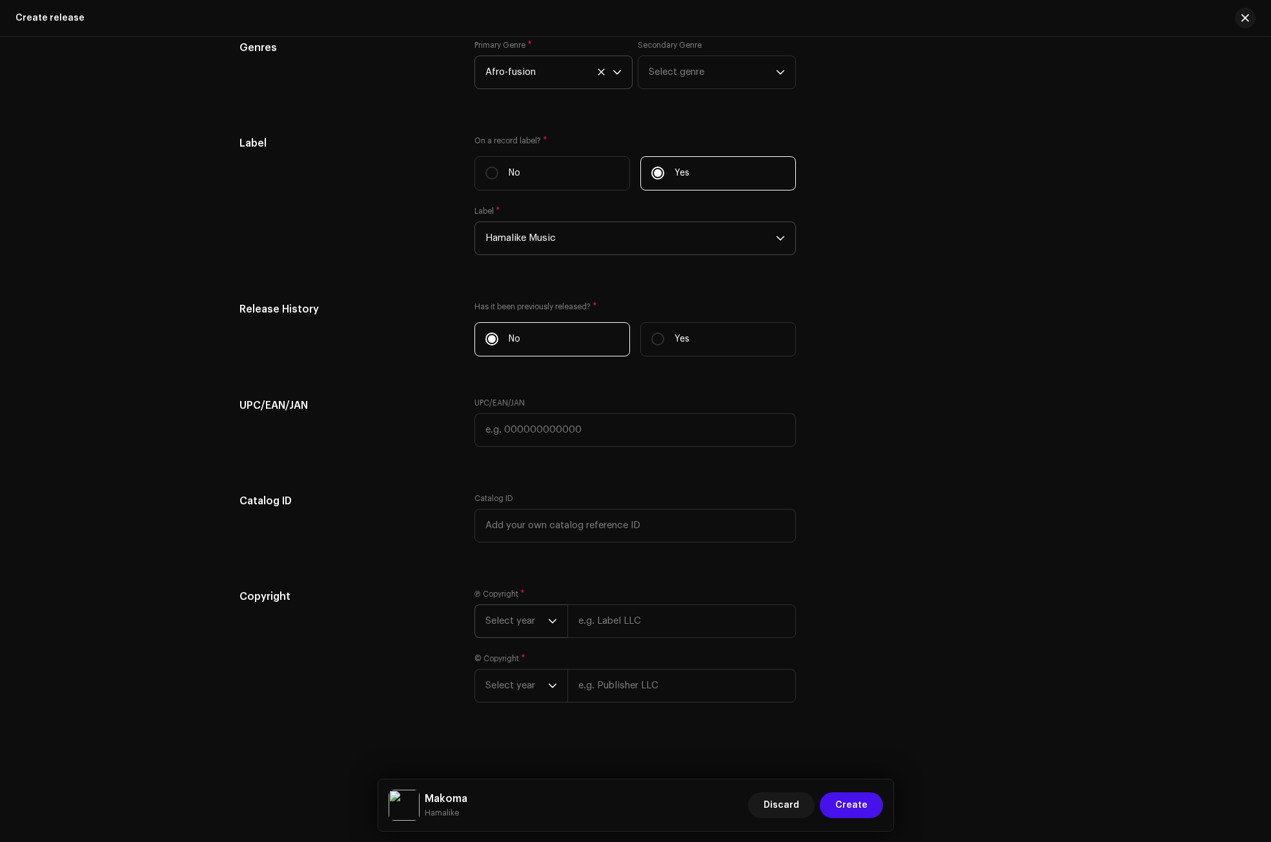
click at [554, 629] on p-select "Select year" at bounding box center [521, 621] width 93 height 34
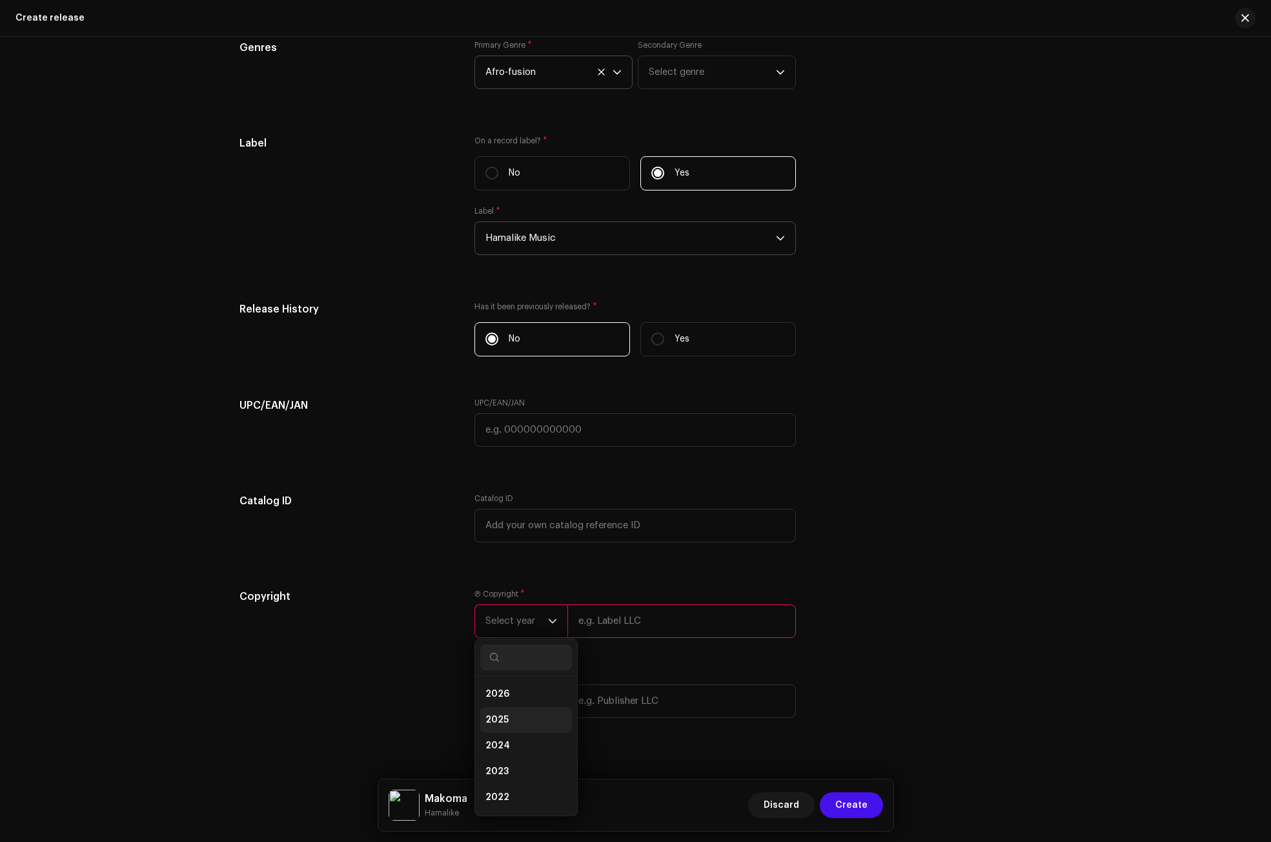
click at [529, 714] on li "2025" at bounding box center [526, 720] width 92 height 26
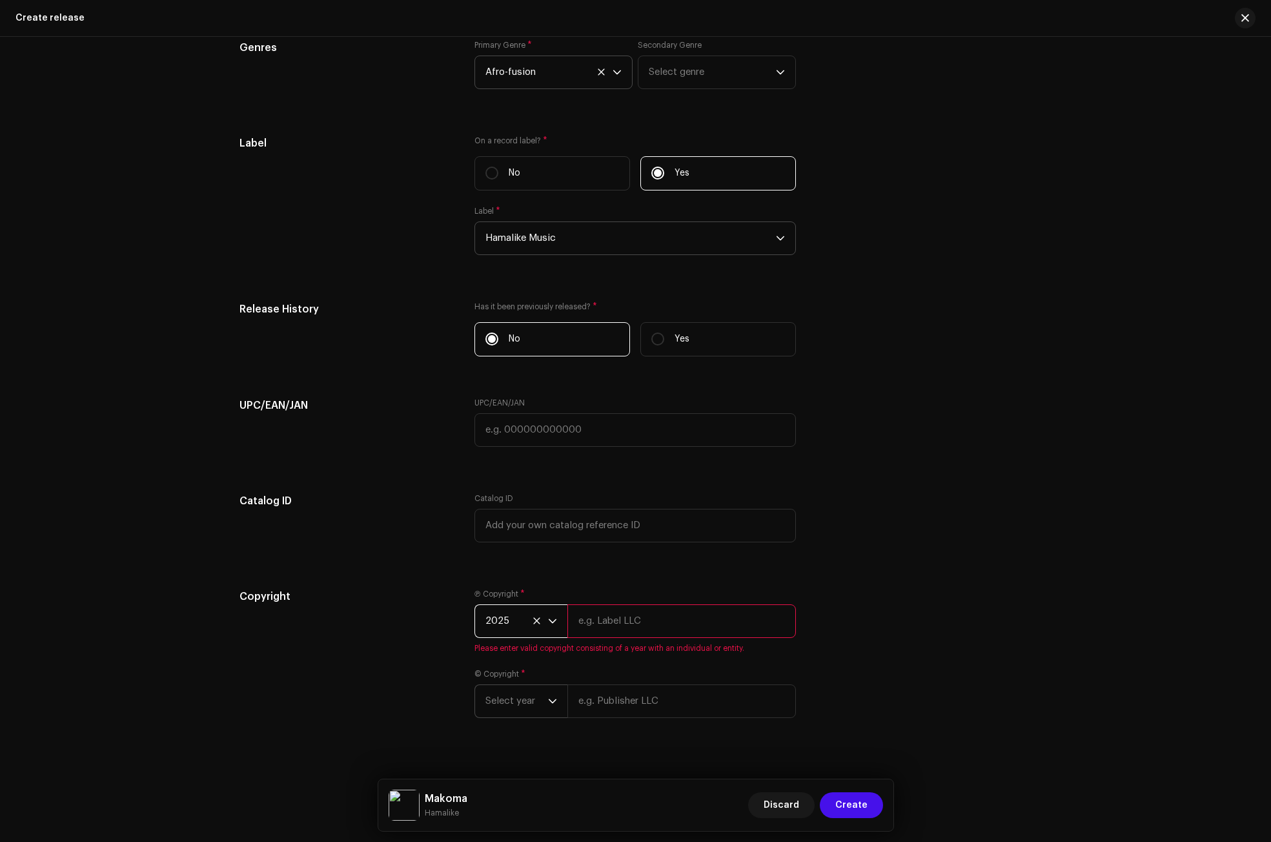
click at [554, 701] on icon "dropdown trigger" at bounding box center [552, 701] width 9 height 9
click at [500, 592] on span "2024" at bounding box center [498, 592] width 25 height 13
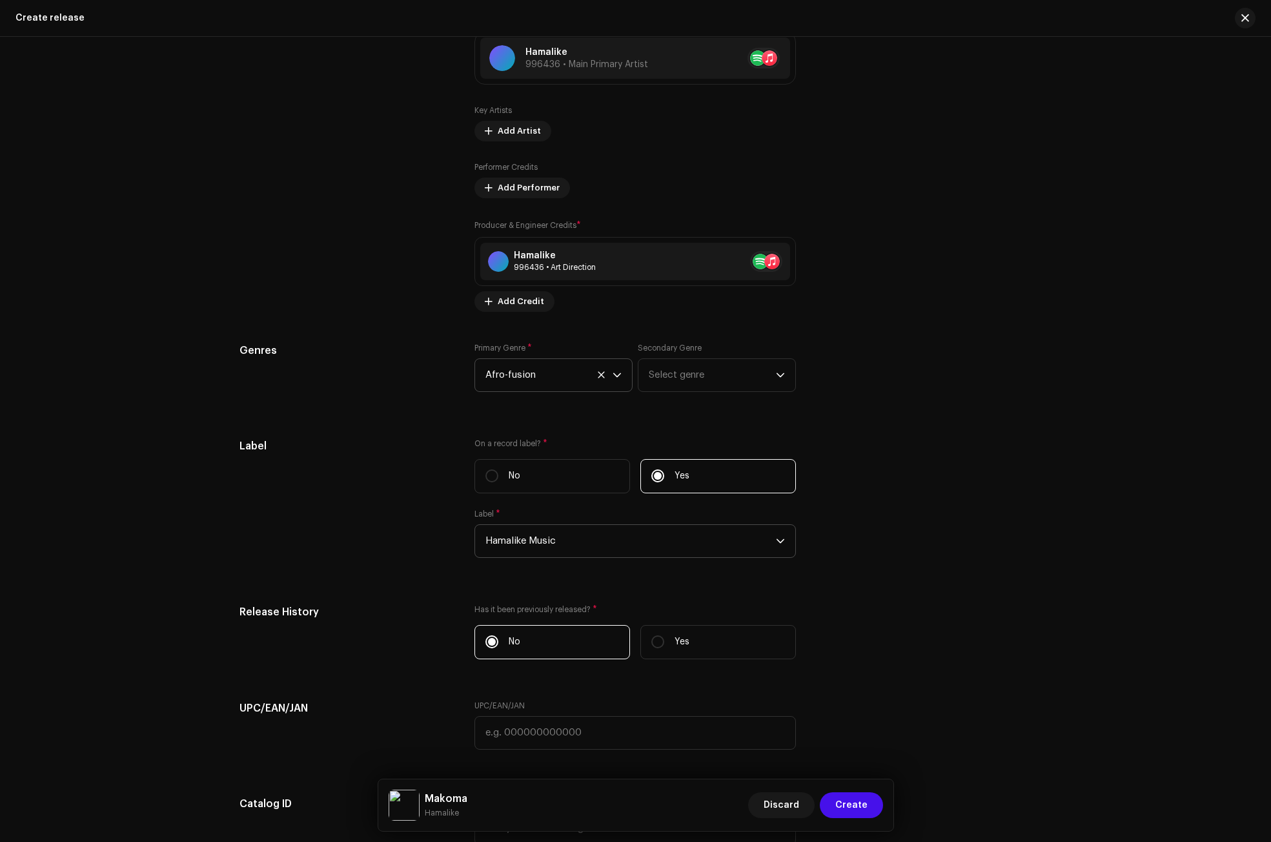
scroll to position [1477, 0]
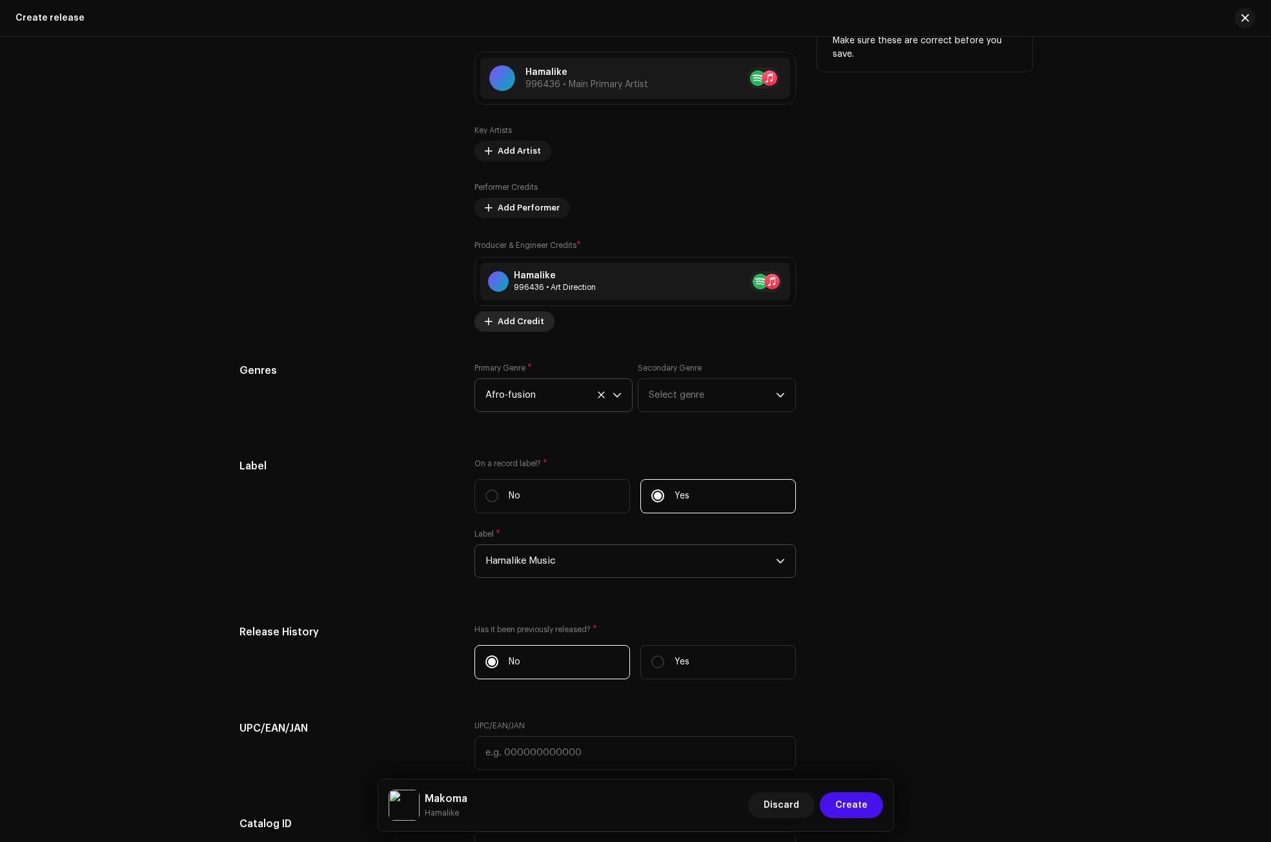
click at [518, 320] on span "Add Credit" at bounding box center [521, 322] width 46 height 26
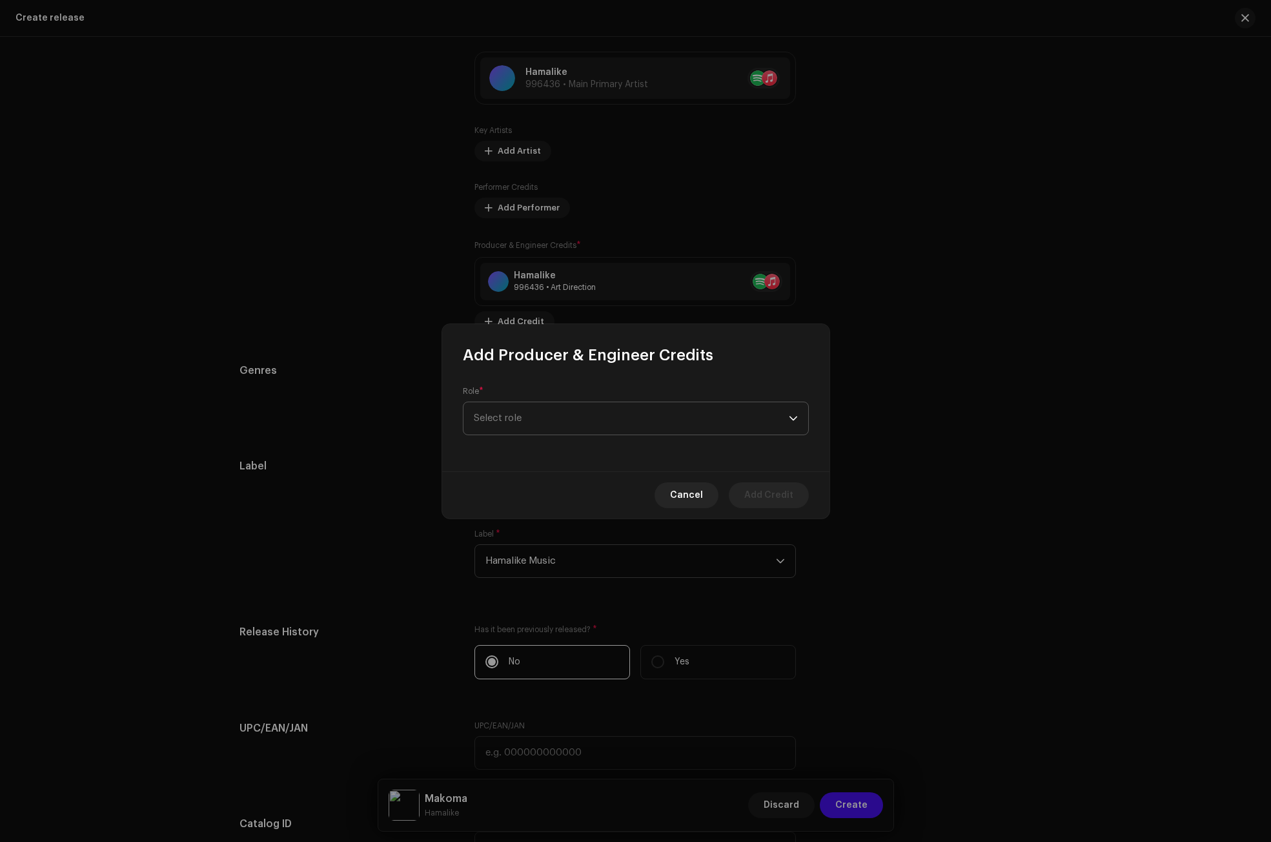
click at [517, 424] on span "Select role" at bounding box center [631, 418] width 315 height 32
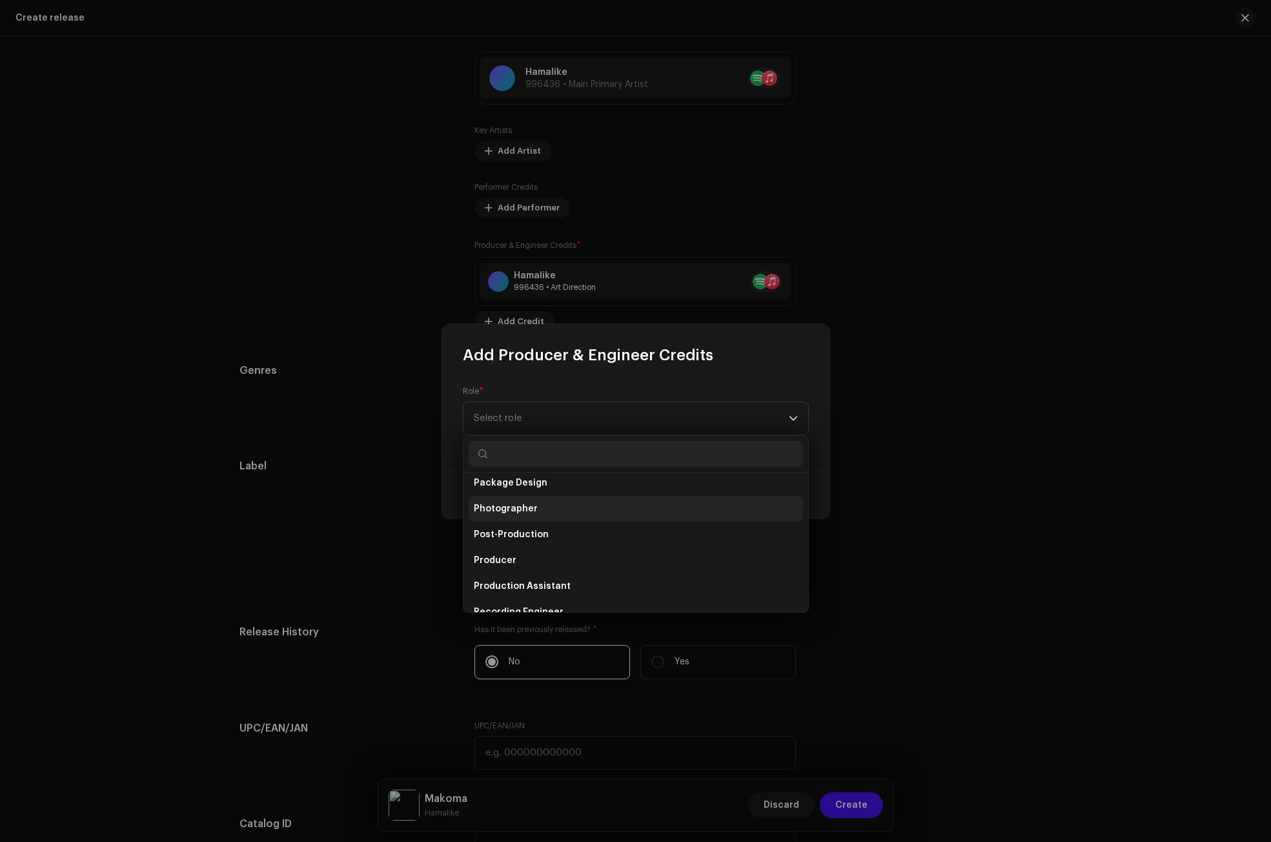
scroll to position [452, 0]
click at [499, 555] on span "Producer" at bounding box center [495, 555] width 43 height 13
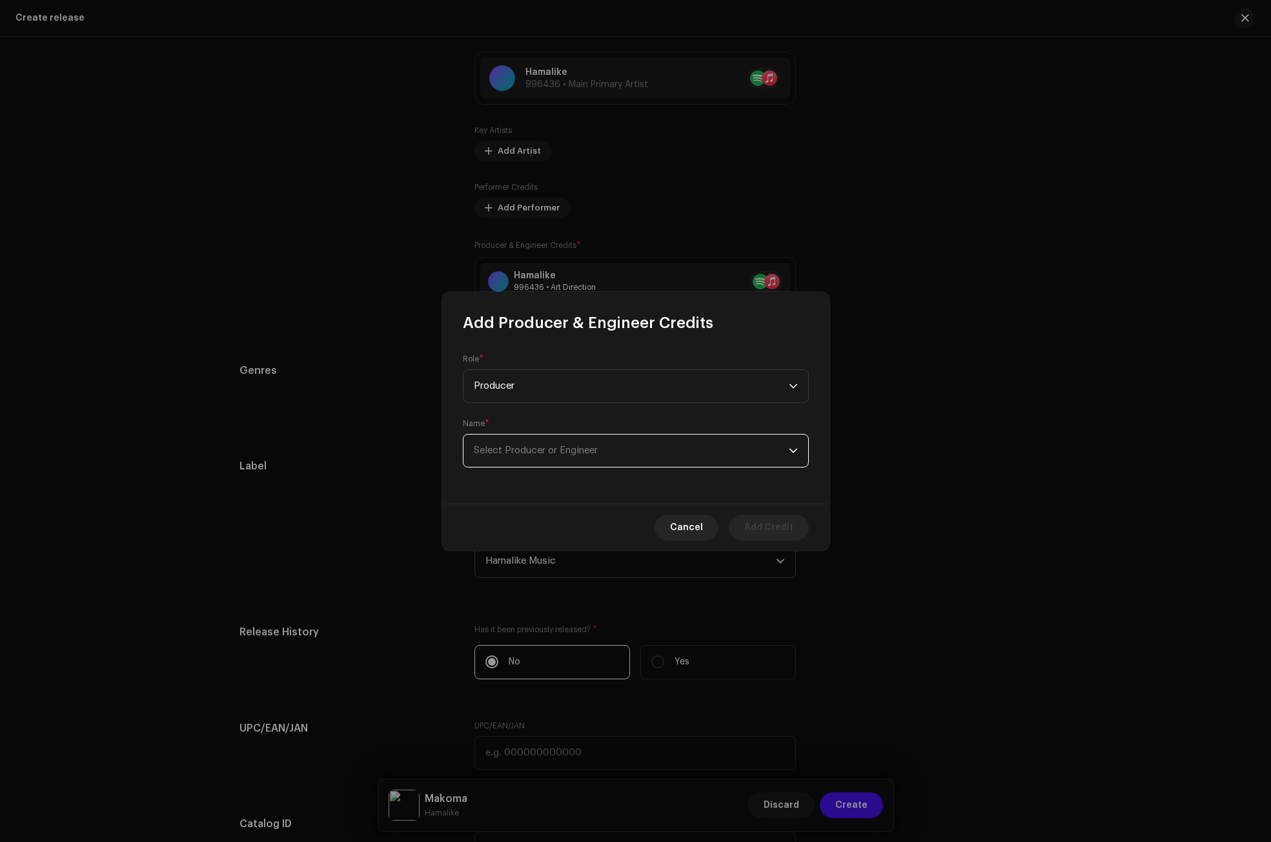
click at [517, 447] on span "Select Producer or Engineer" at bounding box center [536, 450] width 124 height 10
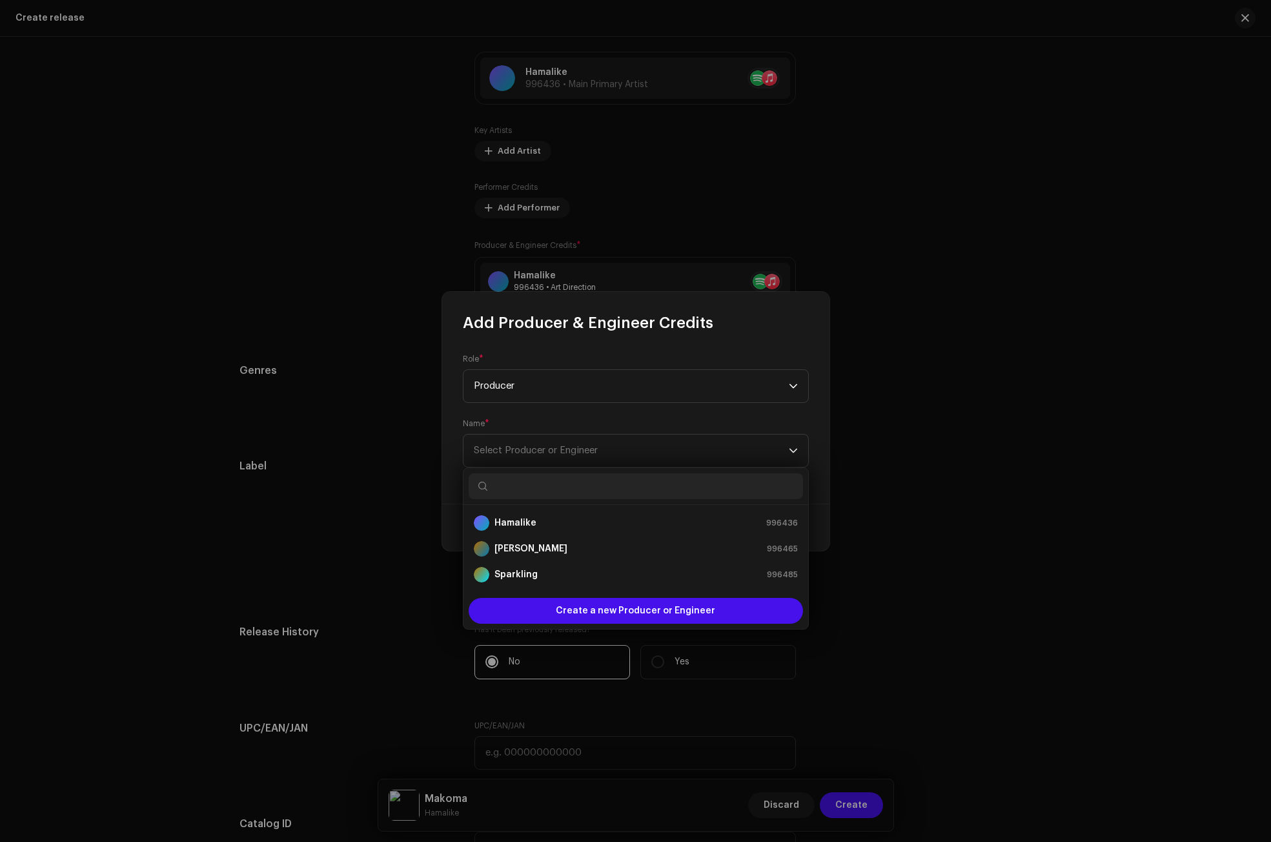
click at [517, 489] on input "text" at bounding box center [636, 486] width 334 height 26
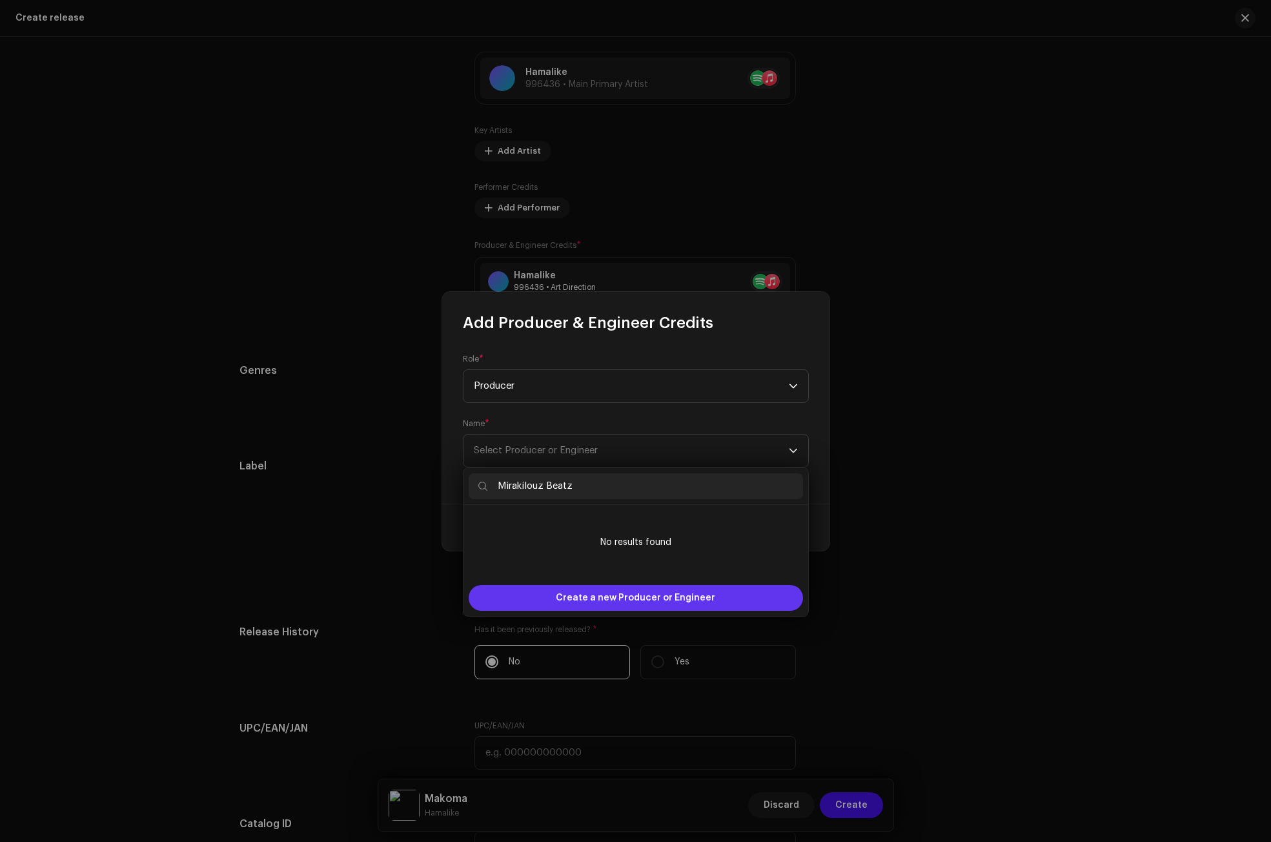
type input "Mirakilouz Beatz"
click at [600, 600] on span "Create a new Producer or Engineer" at bounding box center [635, 598] width 159 height 26
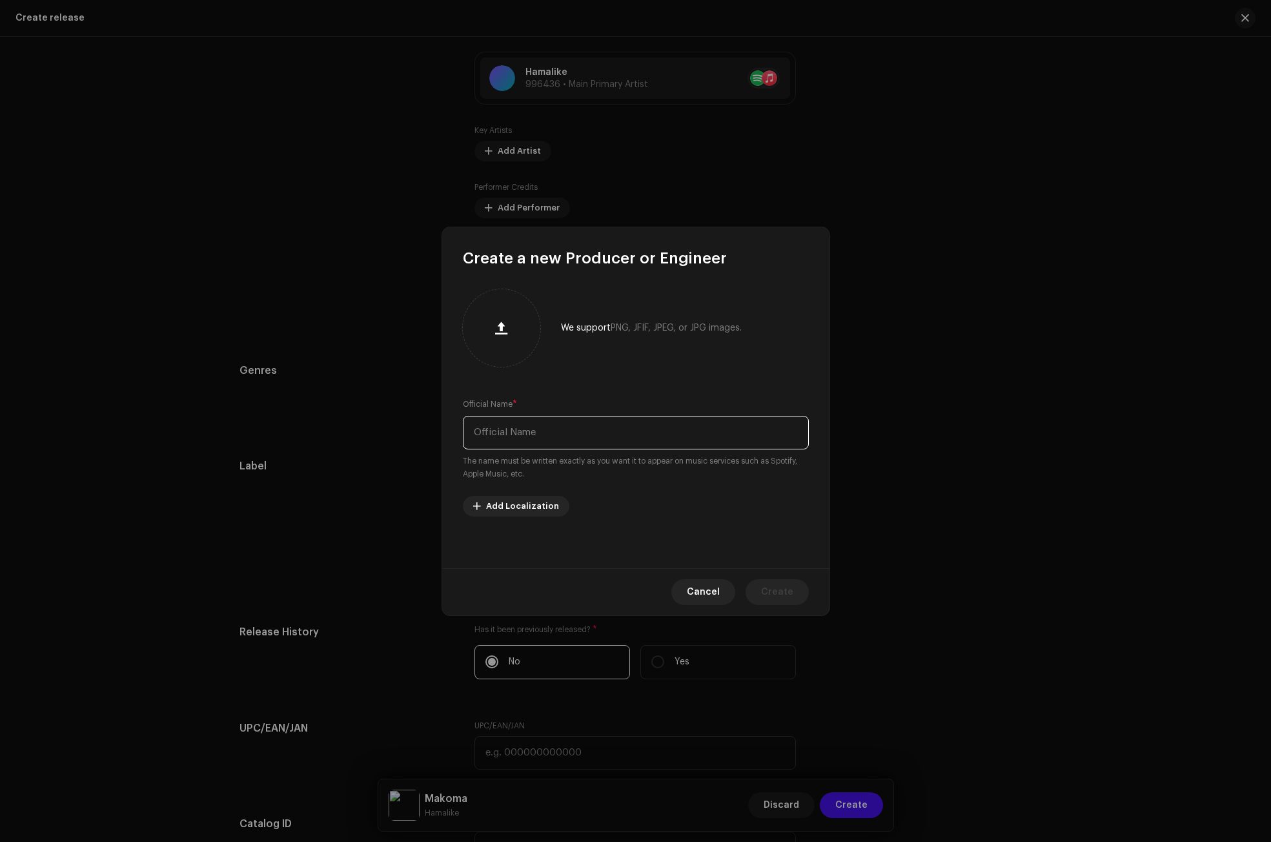
paste input "Mirakilouz Beatz"
type input "Mirakilouz Beatz"
click at [783, 599] on span "Create" at bounding box center [777, 592] width 32 height 26
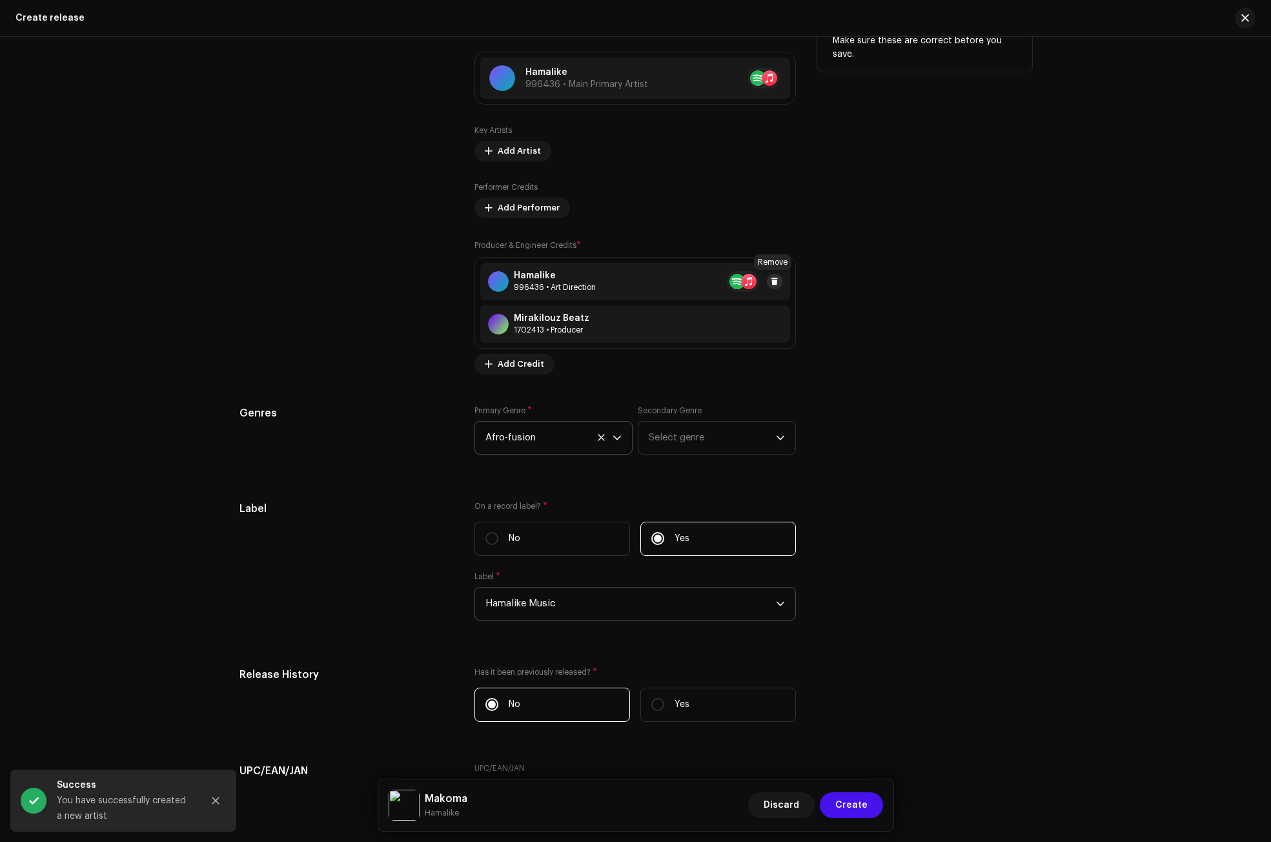
click at [775, 278] on span at bounding box center [775, 281] width 8 height 10
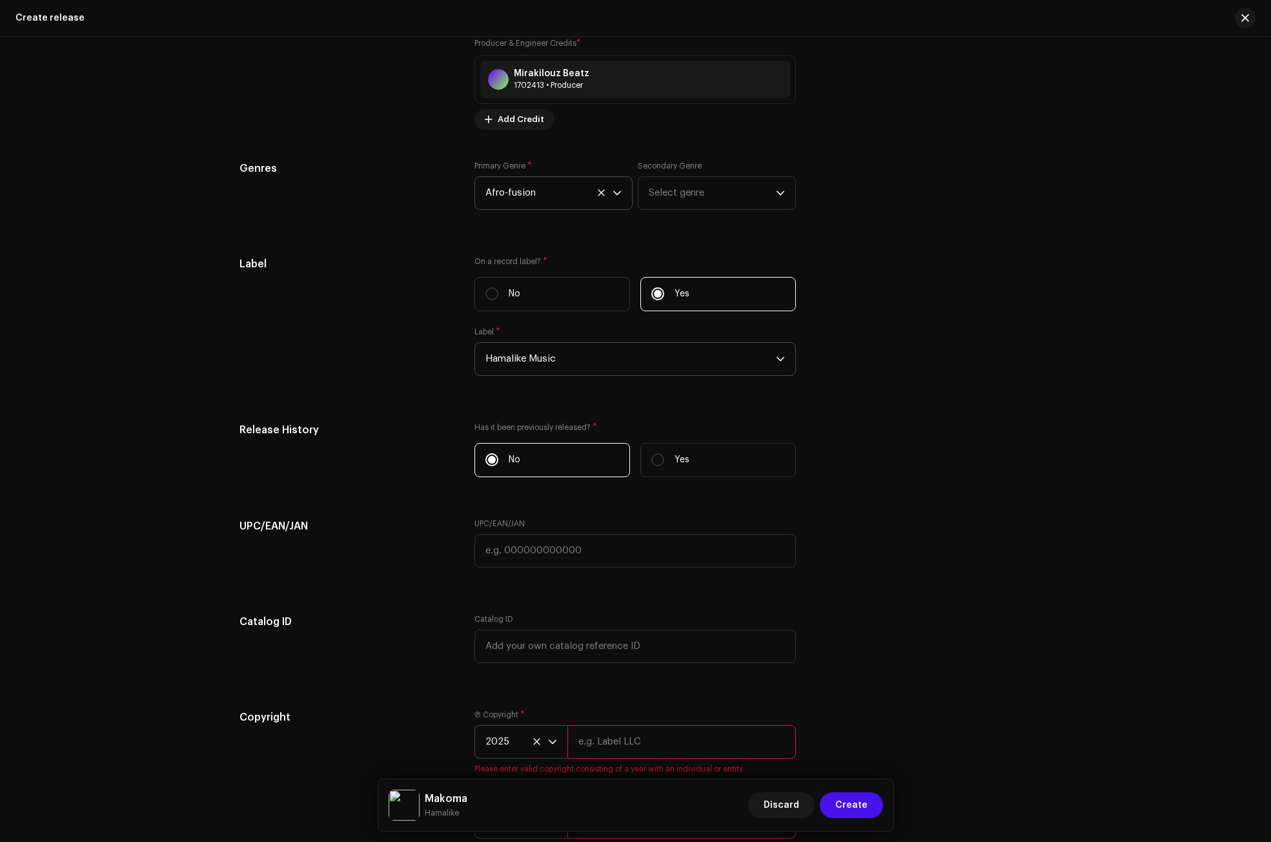
scroll to position [1637, 0]
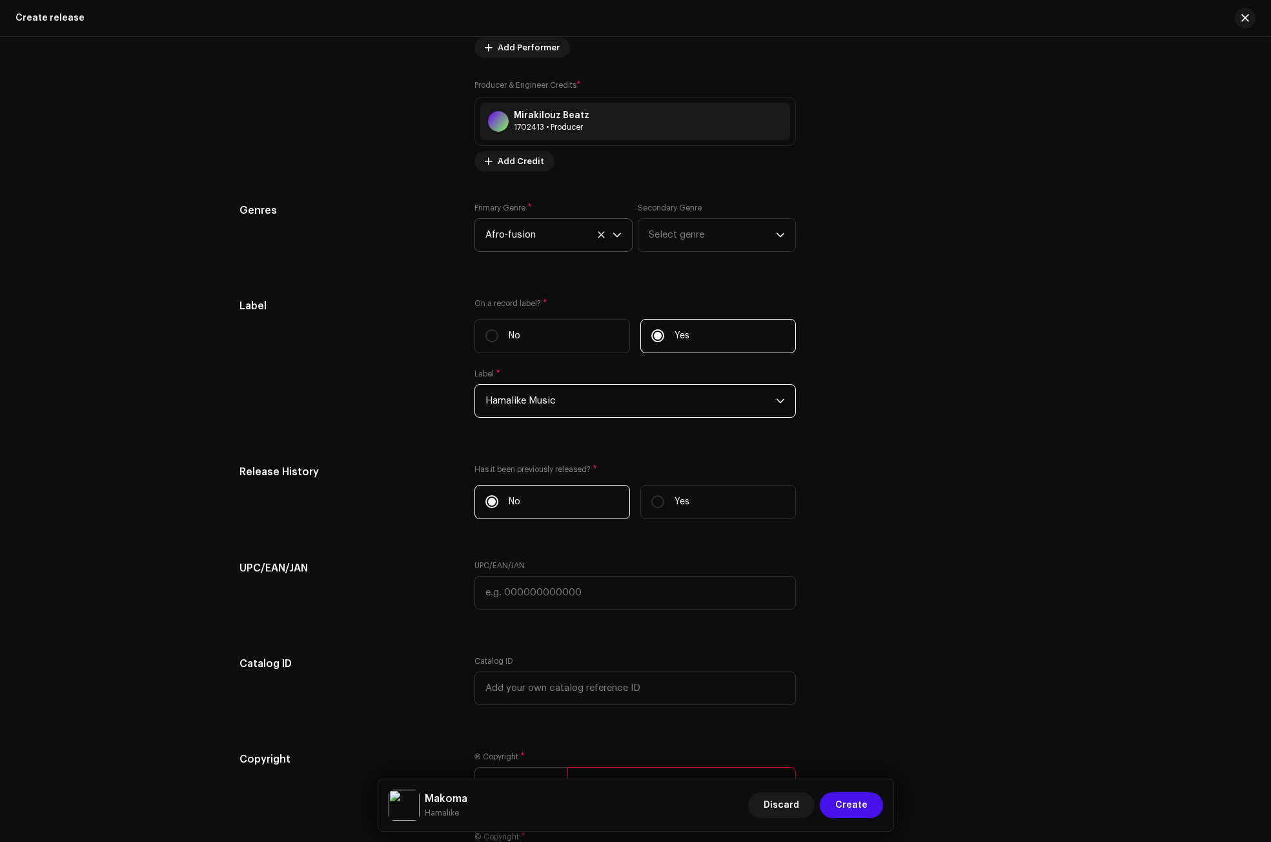
drag, startPoint x: 562, startPoint y: 402, endPoint x: 551, endPoint y: 399, distance: 12.1
click at [551, 399] on span "Hamalike Music" at bounding box center [631, 401] width 291 height 32
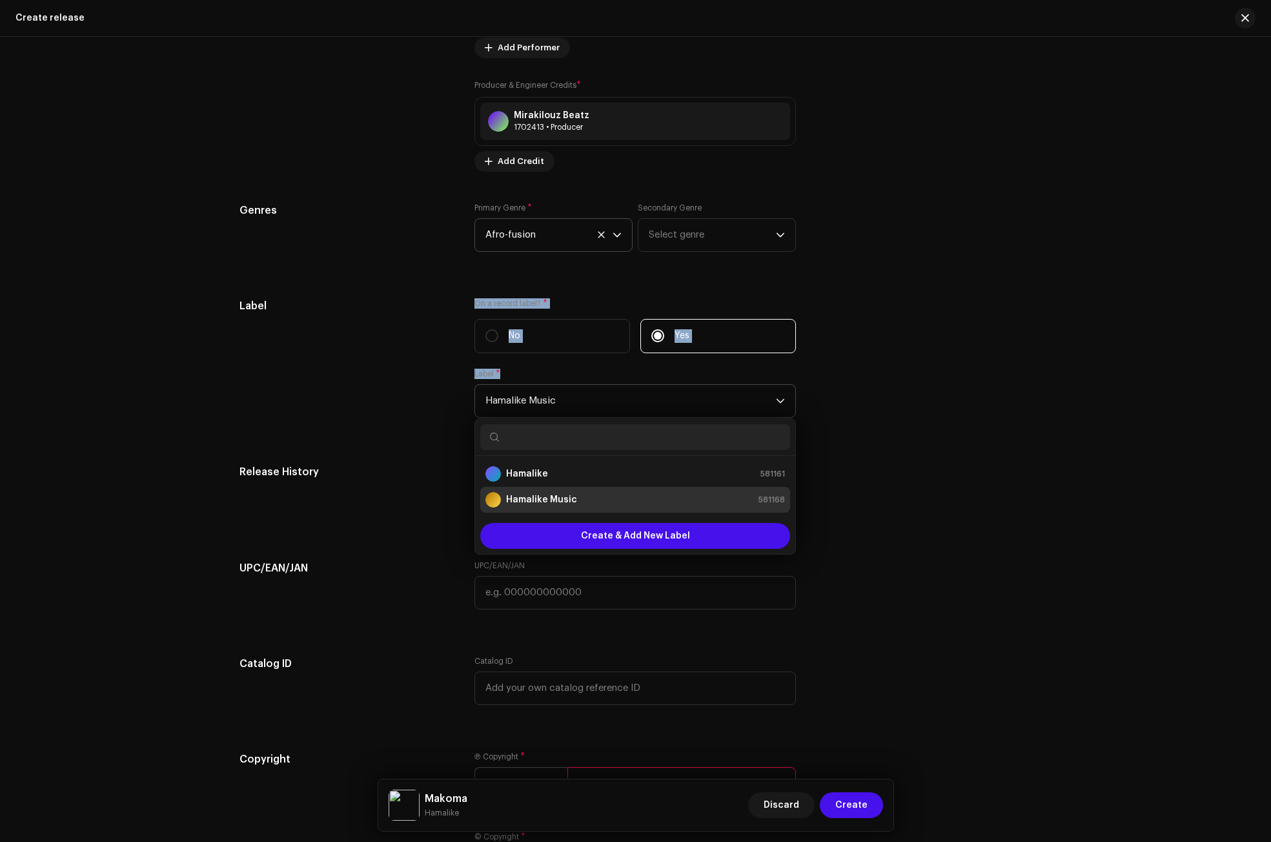
drag, startPoint x: 429, startPoint y: 387, endPoint x: 575, endPoint y: 401, distance: 146.0
click at [575, 401] on div "Label On a record label? * No Yes Label * Hamalike Music Hamalike 581161 Hamali…" at bounding box center [636, 365] width 793 height 135
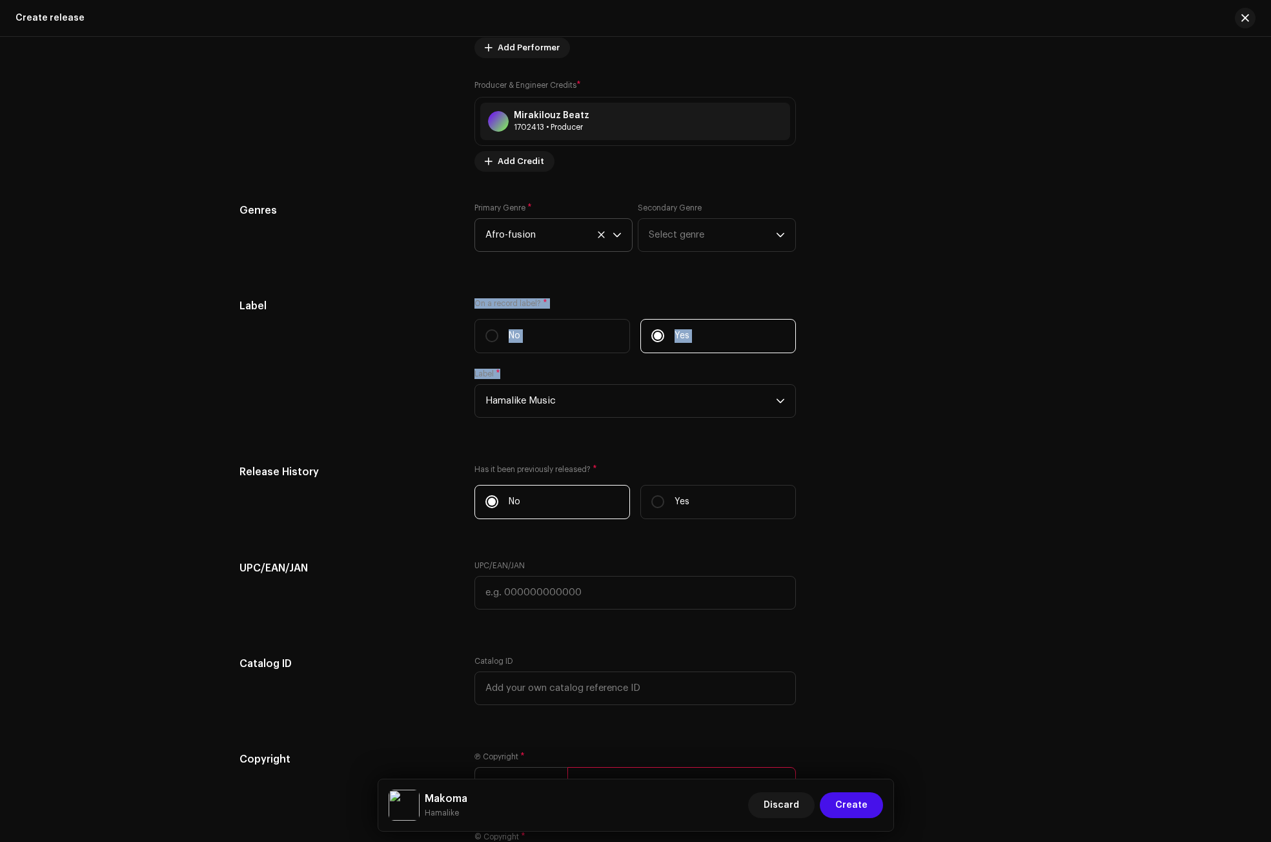
click at [378, 409] on div "Label" at bounding box center [347, 365] width 215 height 135
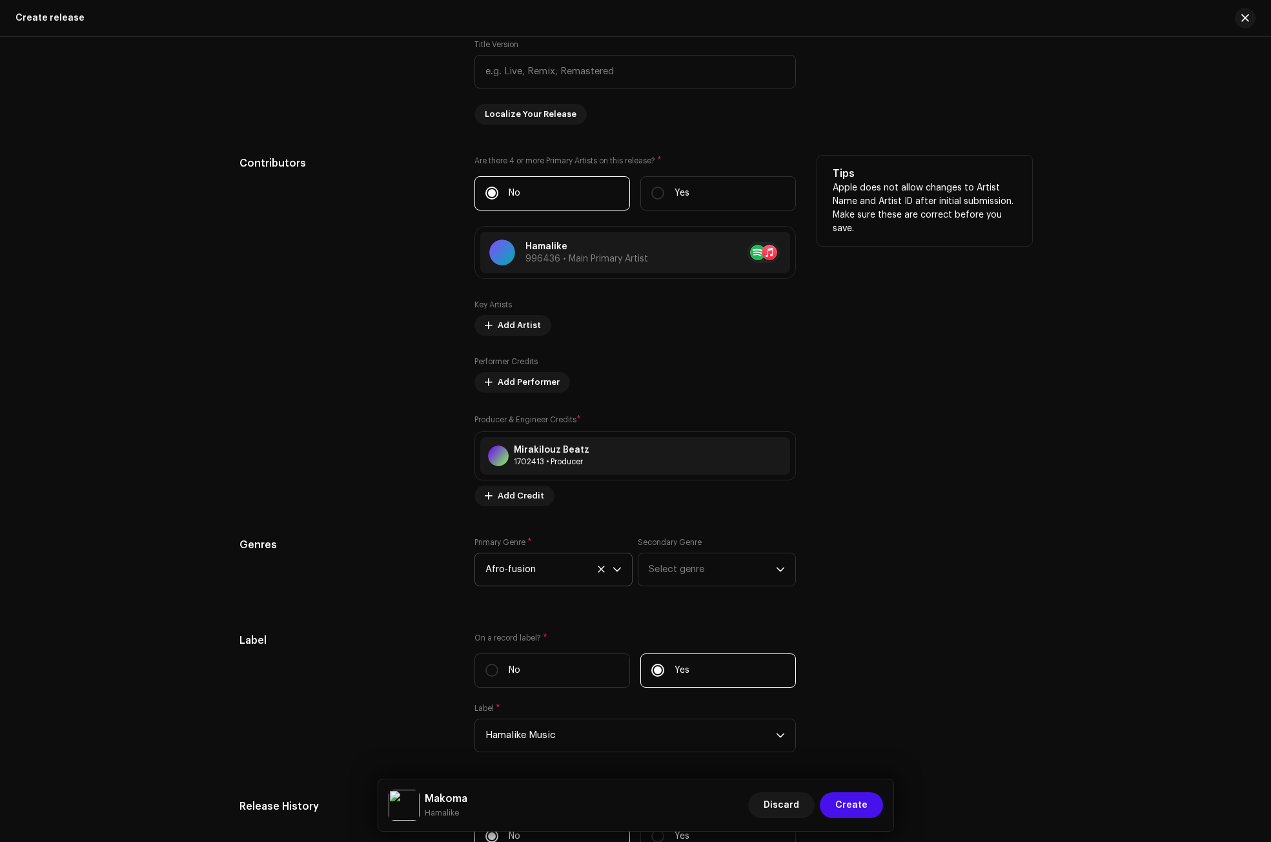
scroll to position [1249, 0]
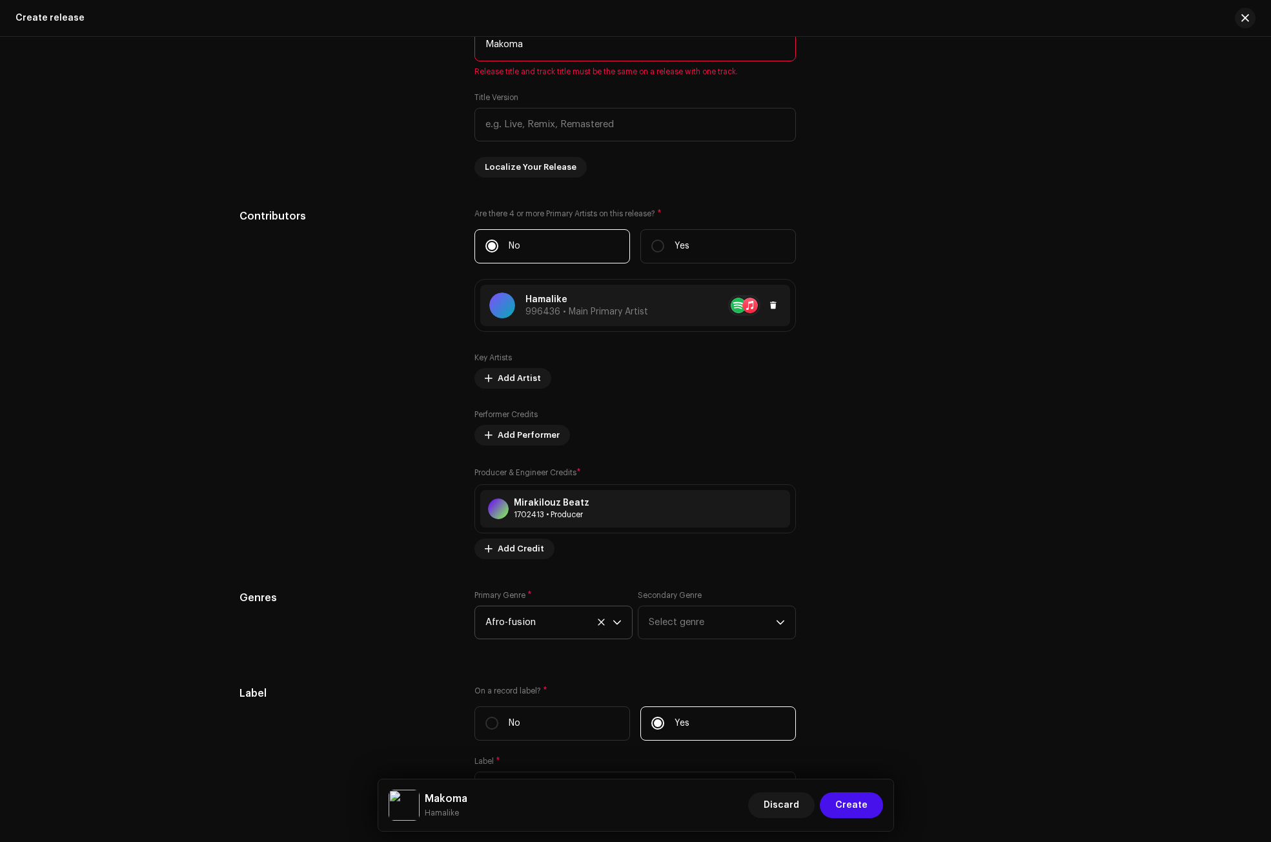
copy div "Hamalike"
drag, startPoint x: 504, startPoint y: 292, endPoint x: 325, endPoint y: 380, distance: 199.2
click at [326, 378] on div "Contributors Are there 4 or more Primary Artists on this release? * No Yes Hama…" at bounding box center [636, 384] width 793 height 351
click at [325, 380] on div "Contributors" at bounding box center [347, 384] width 215 height 351
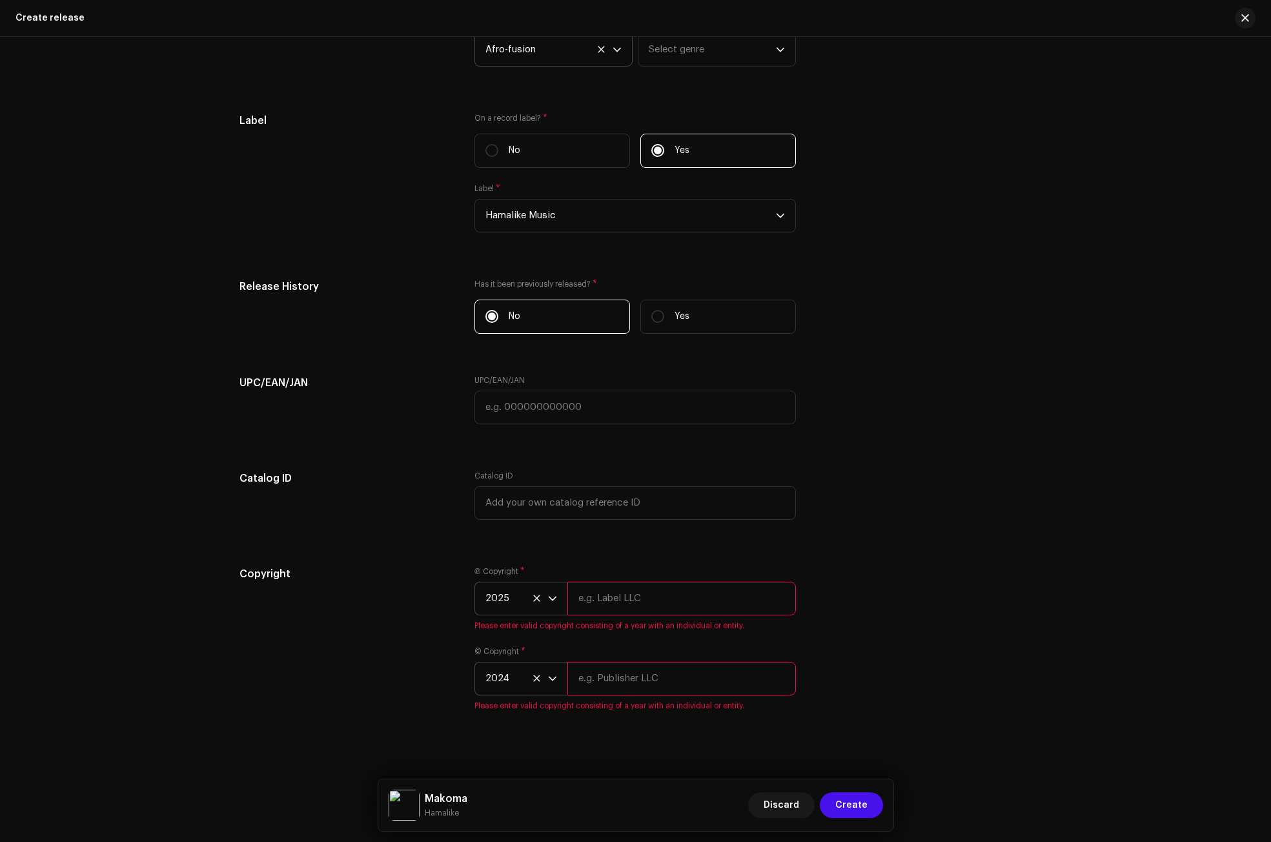
scroll to position [1830, 0]
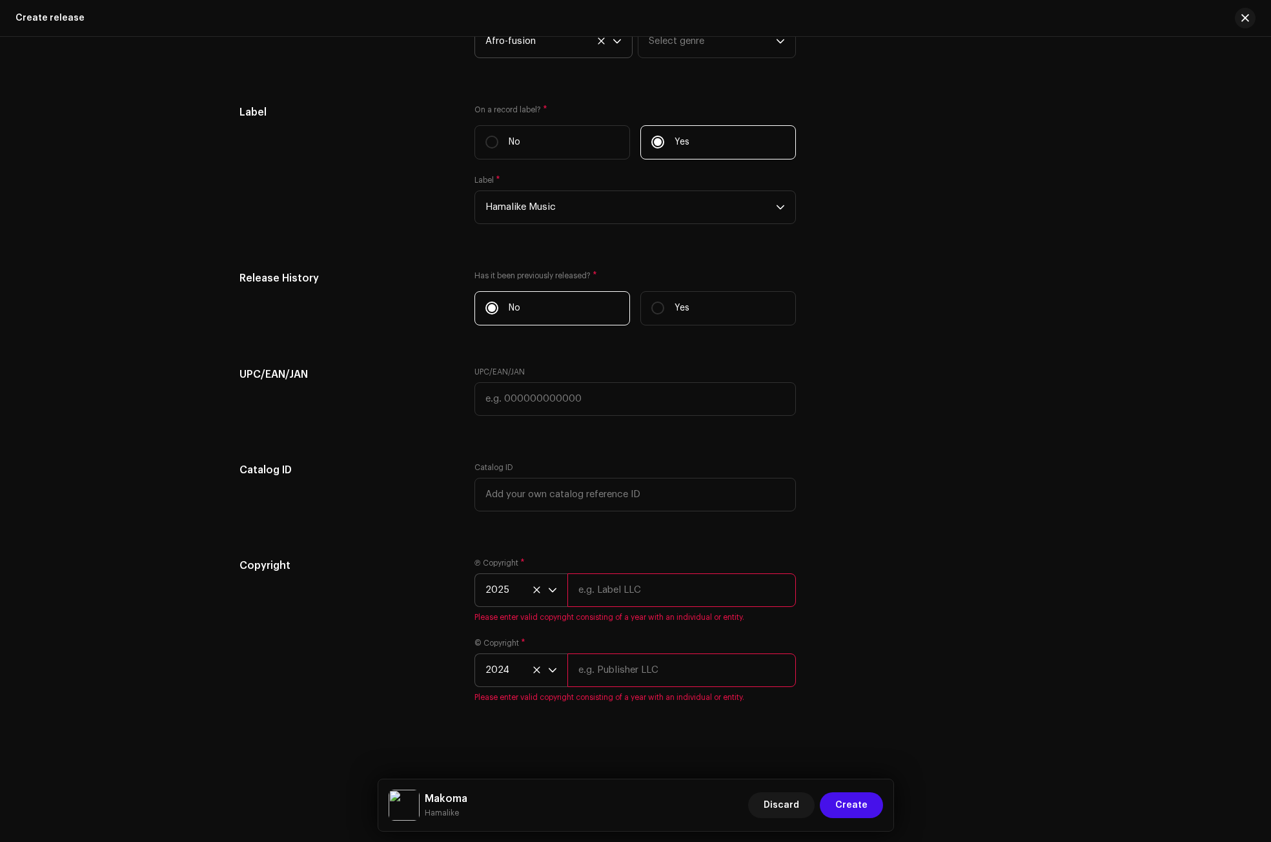
click at [600, 579] on input "text" at bounding box center [682, 590] width 229 height 34
paste input "Hamalike"
type input "Hamalike"
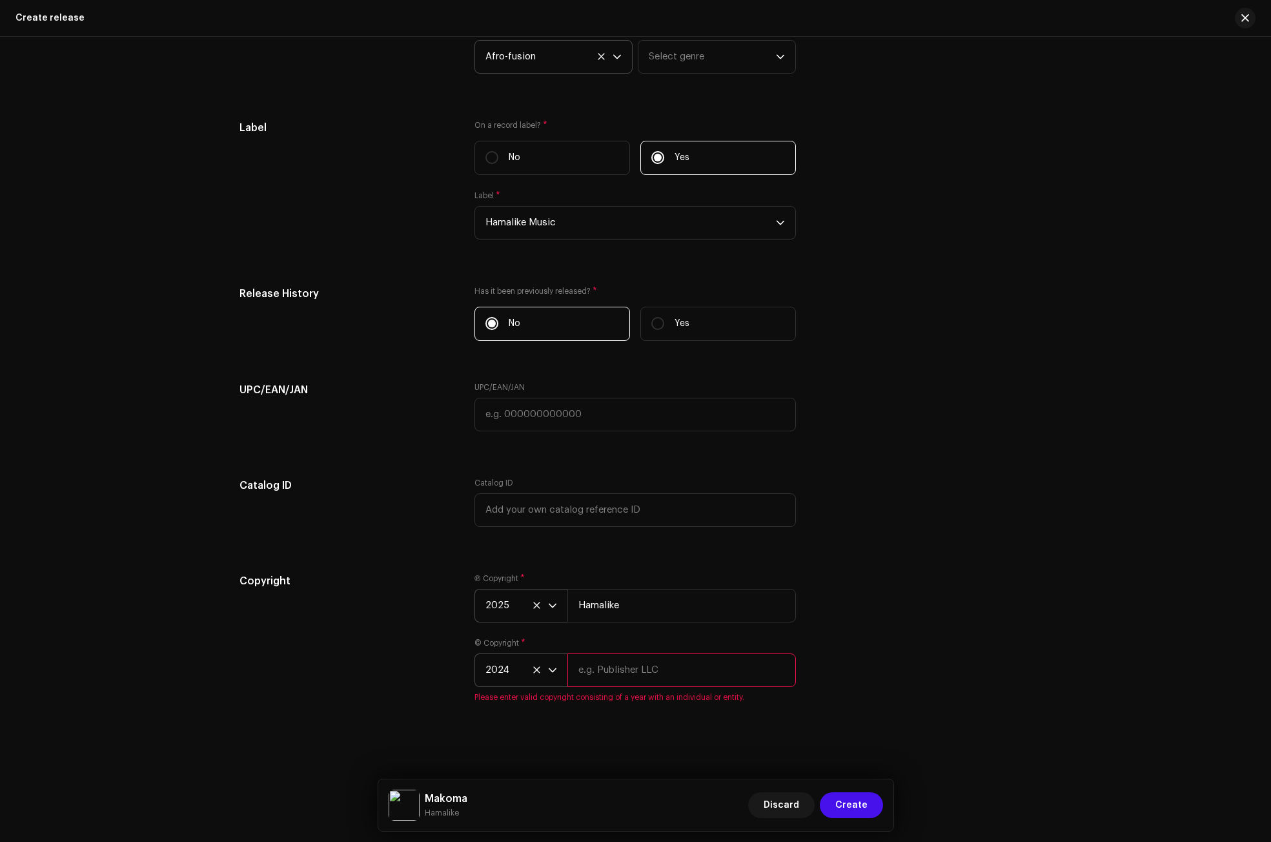
click at [596, 675] on input "text" at bounding box center [682, 670] width 229 height 34
paste input "Hamalike"
type input "Hamalike Music"
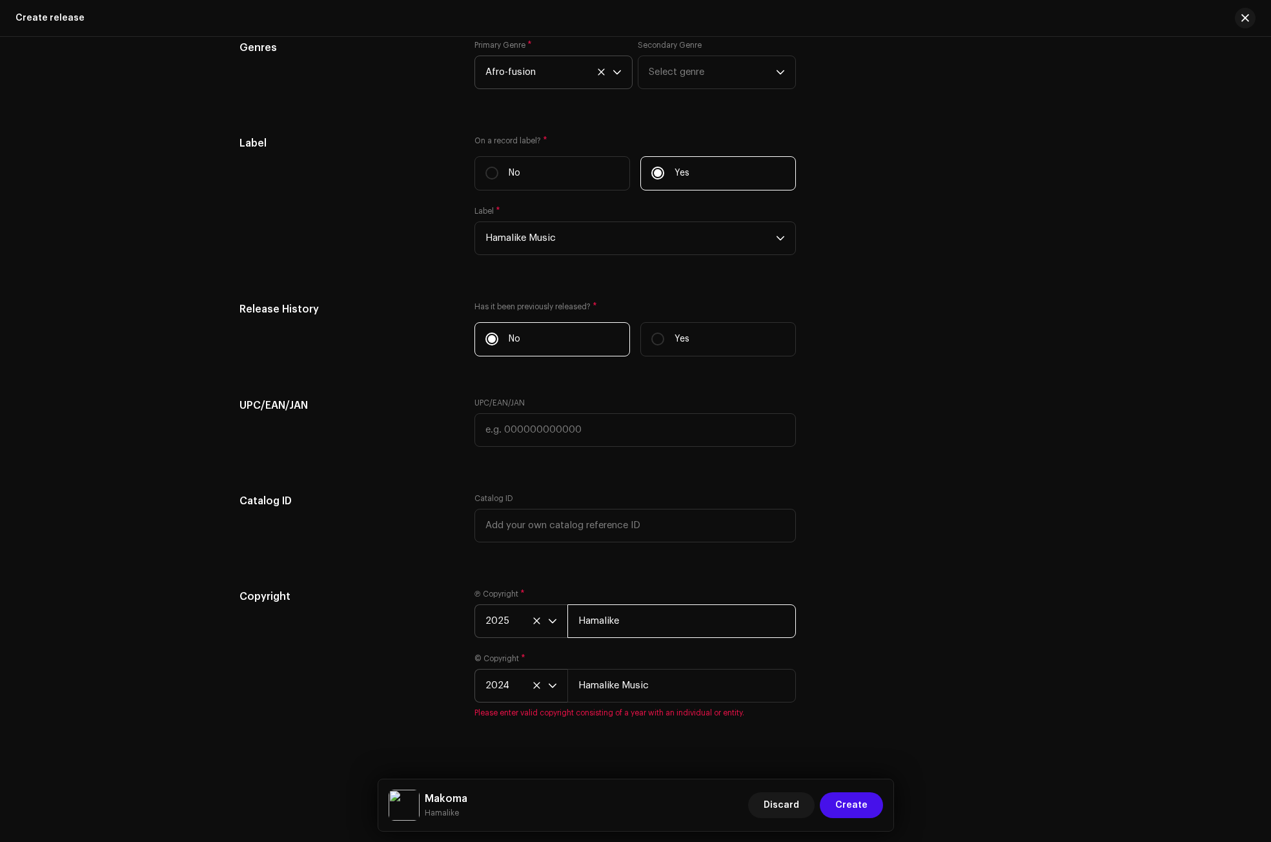
click at [659, 599] on div "Ⓟ Copyright * 2025 Hamalike" at bounding box center [636, 613] width 322 height 49
type input "Hamalike Music"
click at [329, 641] on div "Copyright" at bounding box center [347, 653] width 215 height 129
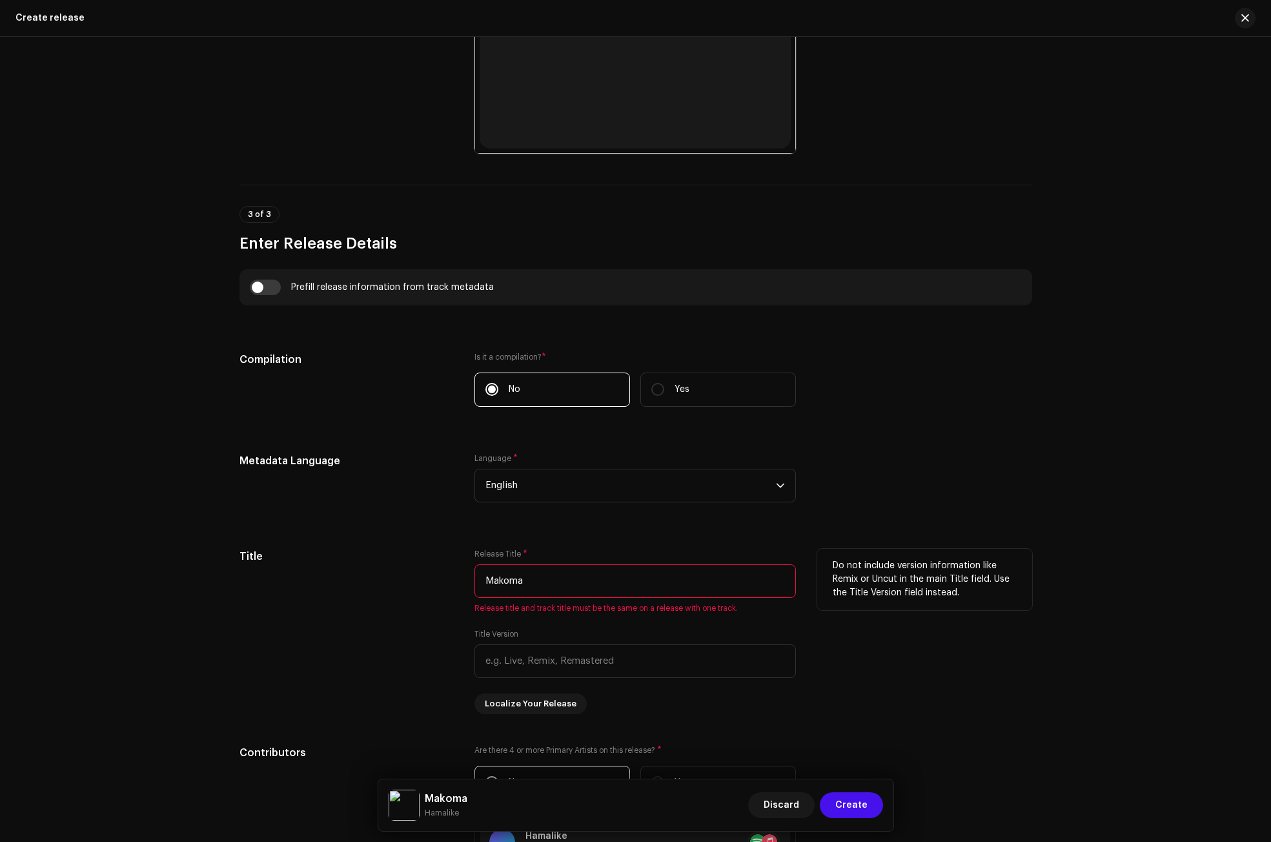
scroll to position [702, 0]
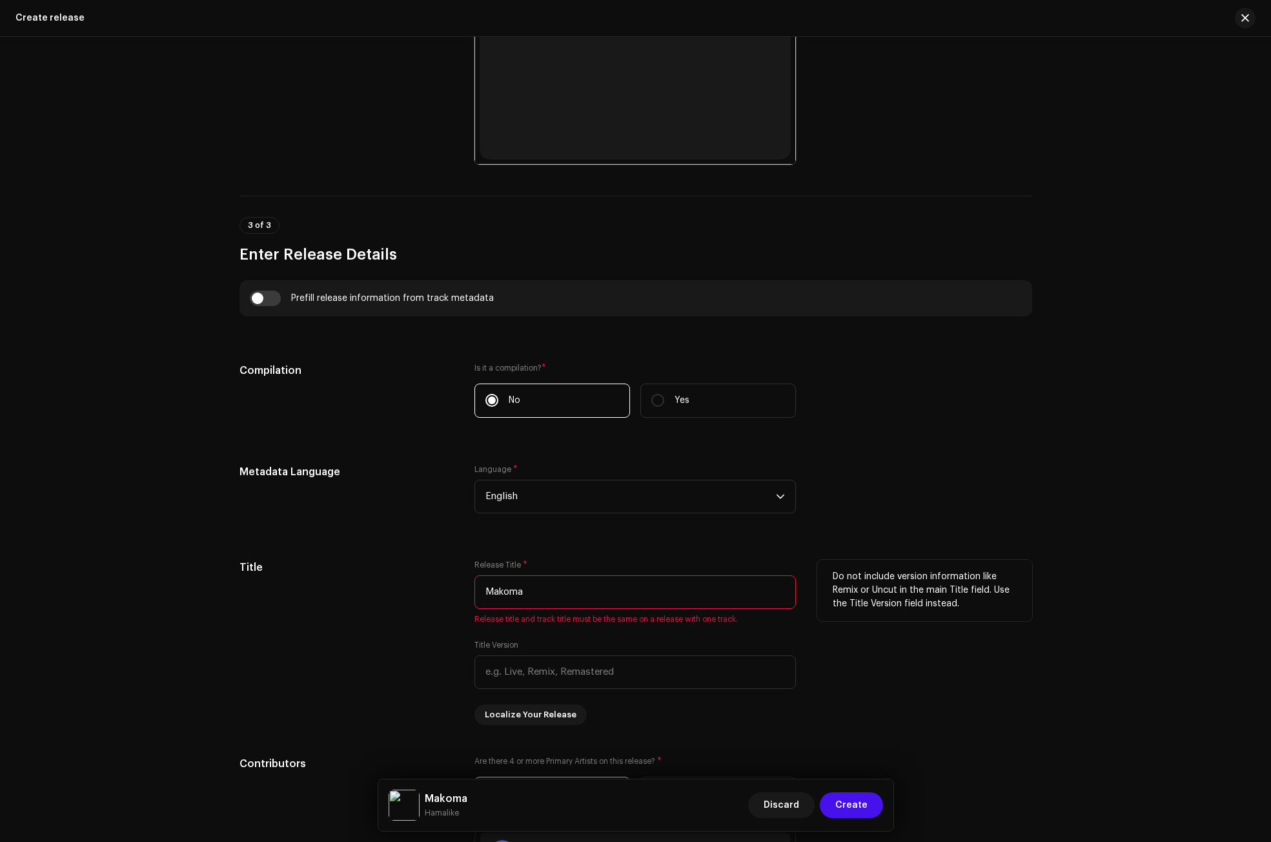
drag, startPoint x: 529, startPoint y: 593, endPoint x: 487, endPoint y: 595, distance: 42.0
click at [470, 590] on div "Title Release Title * Makoma Release title and track title must be the same on …" at bounding box center [636, 642] width 793 height 165
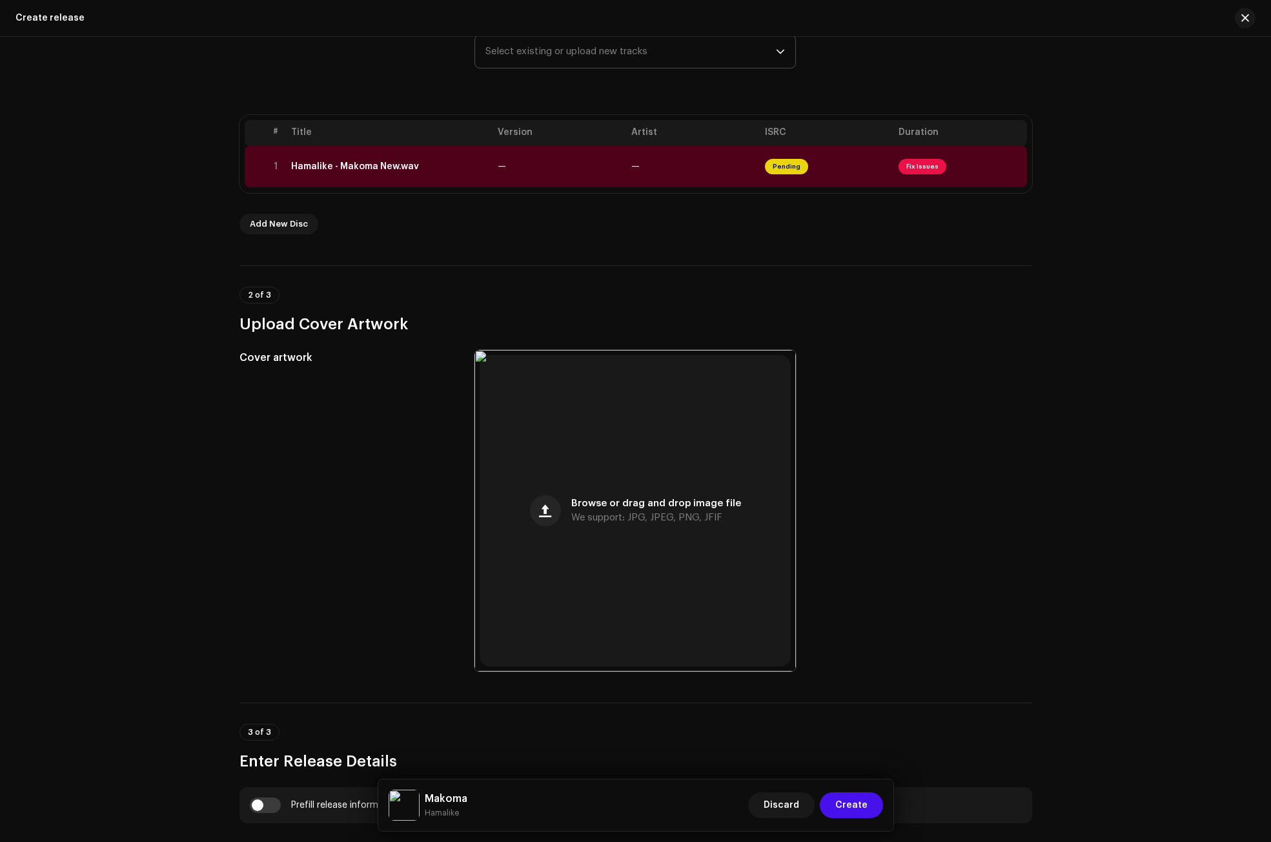
scroll to position [185, 0]
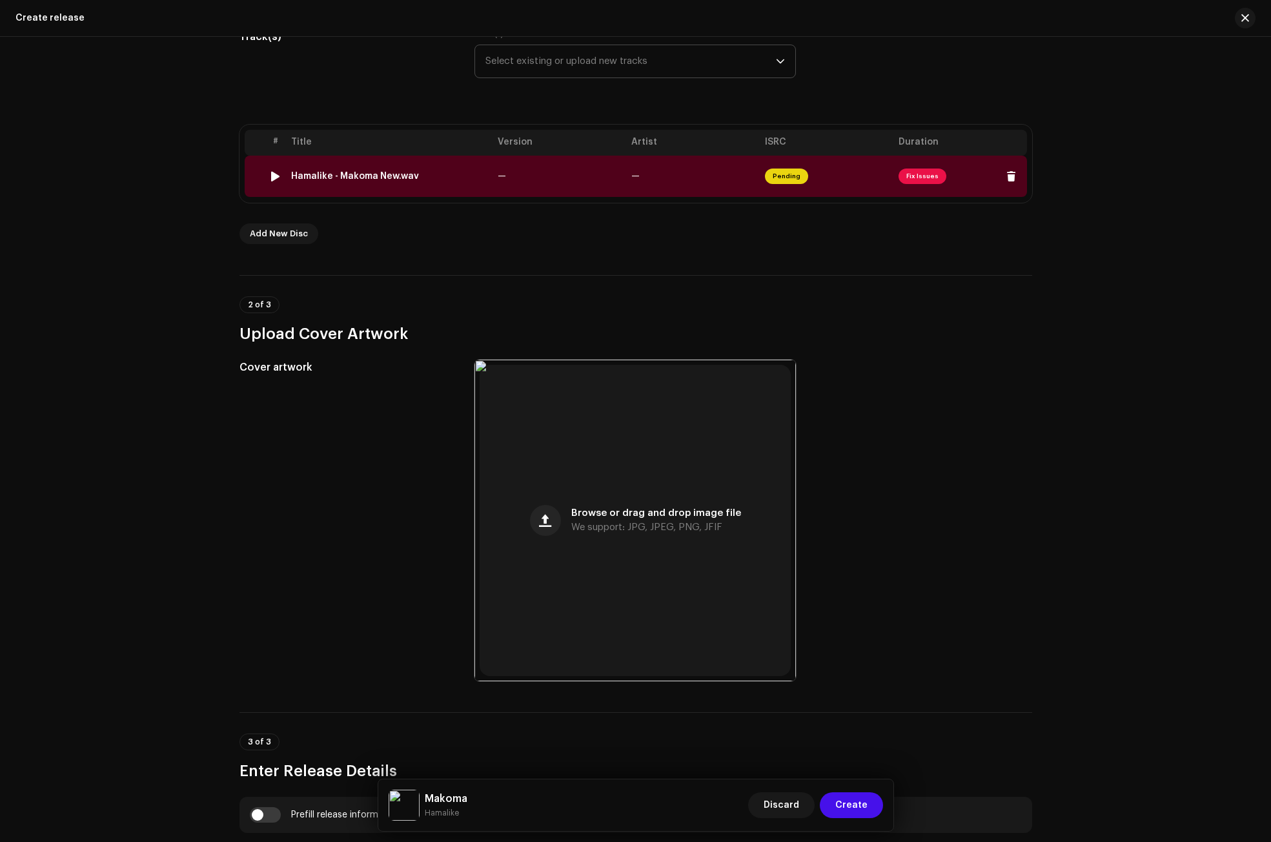
click at [364, 176] on div "Hamalike - Makoma New.wav" at bounding box center [355, 176] width 128 height 10
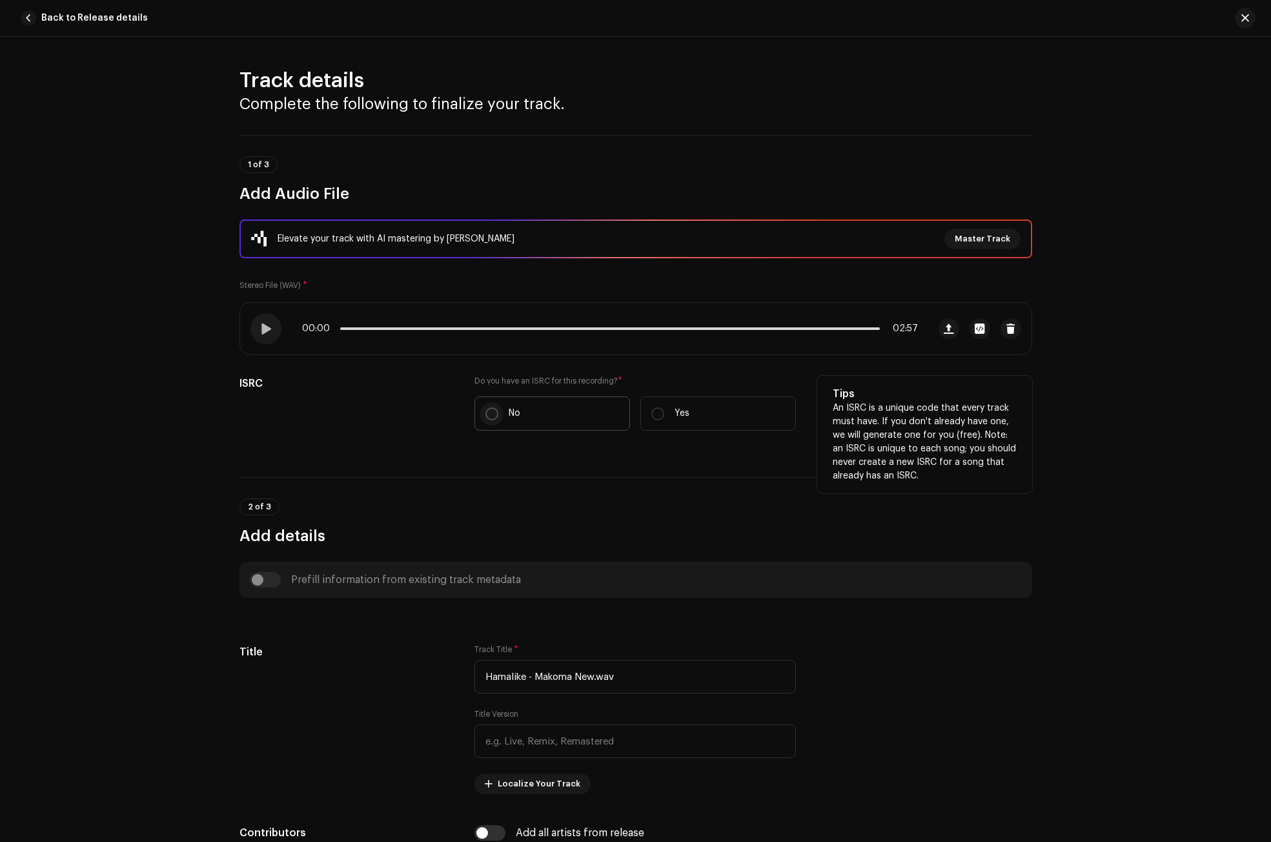
click at [489, 414] on input "No" at bounding box center [492, 413] width 13 height 13
radio input "true"
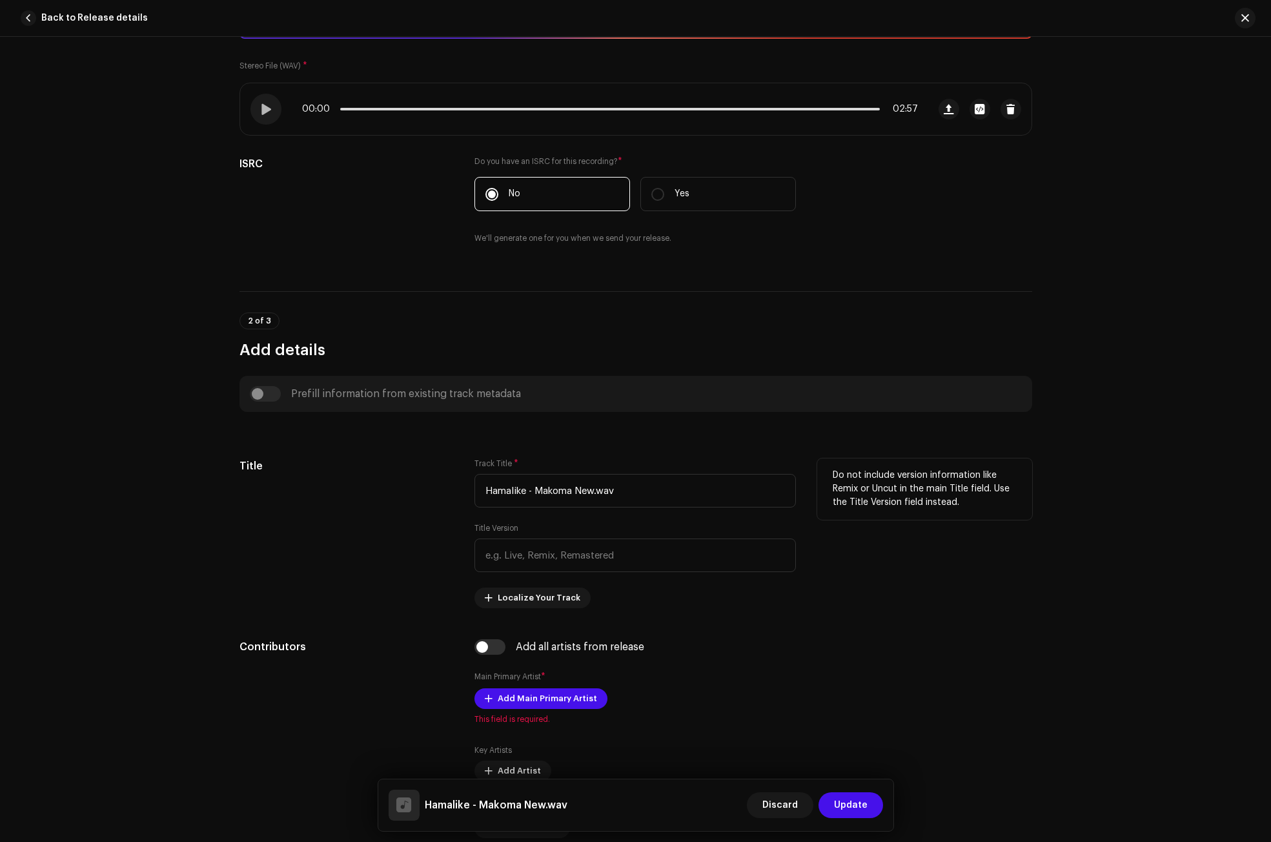
scroll to position [258, 0]
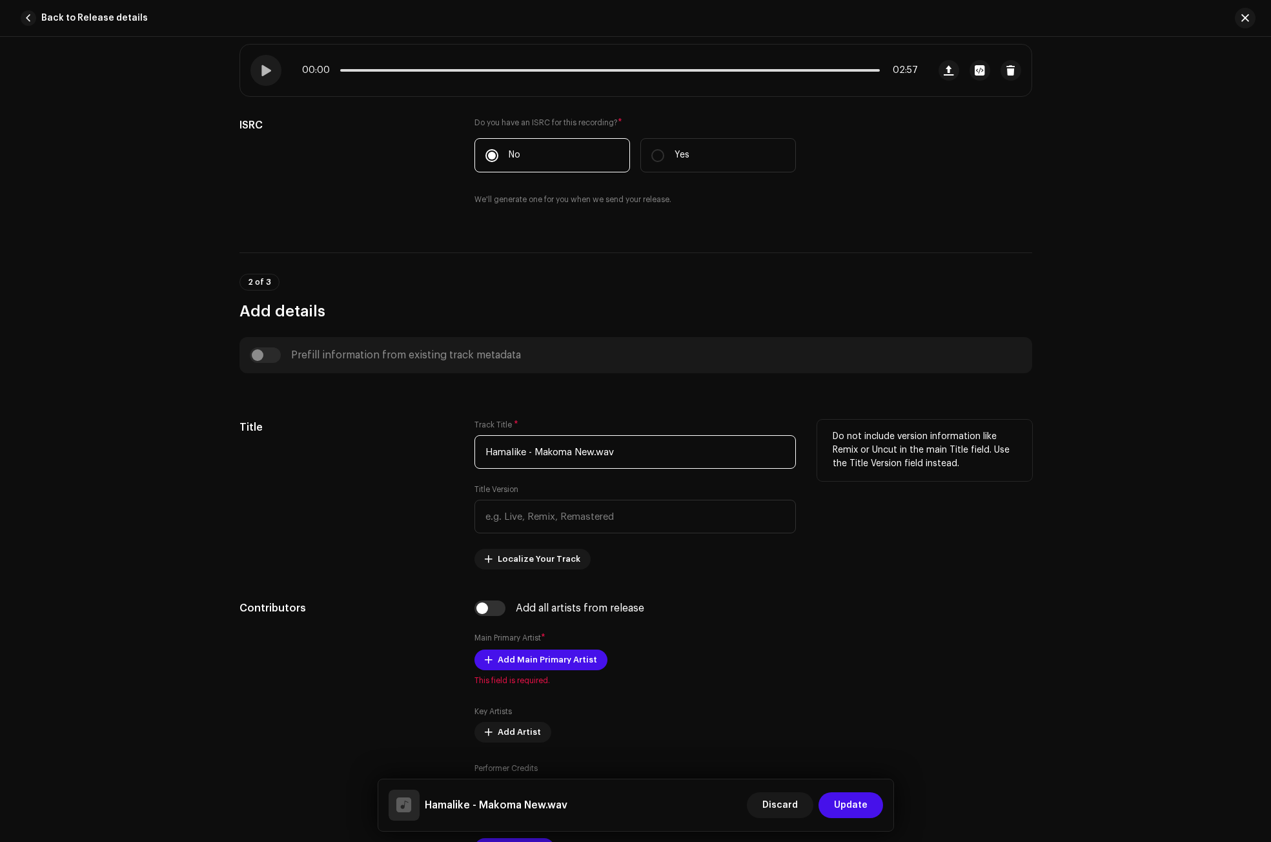
drag, startPoint x: 637, startPoint y: 450, endPoint x: 570, endPoint y: 444, distance: 67.4
click at [570, 444] on input "Hamalike - Makoma New.wav" at bounding box center [636, 452] width 322 height 34
drag, startPoint x: 507, startPoint y: 449, endPoint x: 328, endPoint y: 449, distance: 179.5
click at [328, 449] on div "Title Track Title * Hamalike - Makoma Title Version Localize Your Track Do not …" at bounding box center [636, 495] width 793 height 150
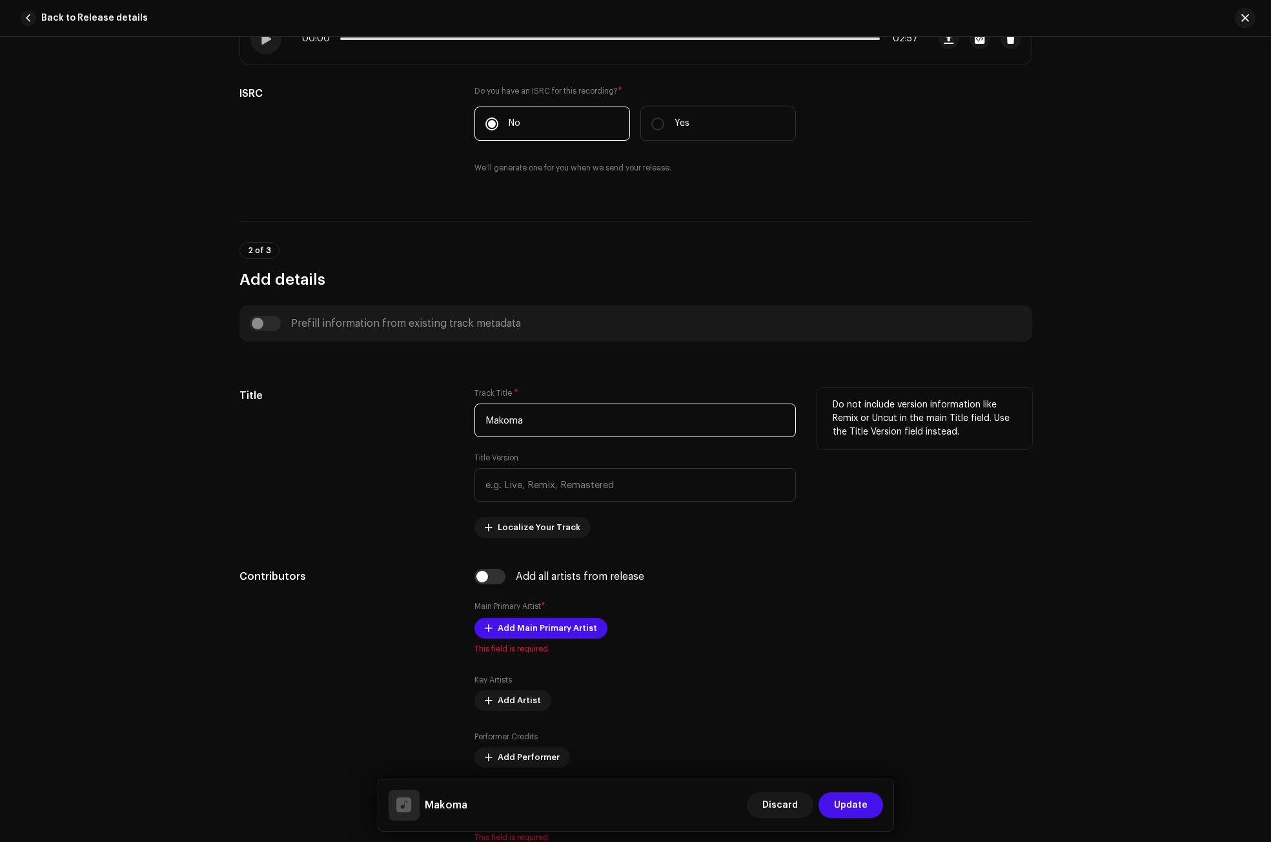
scroll to position [452, 0]
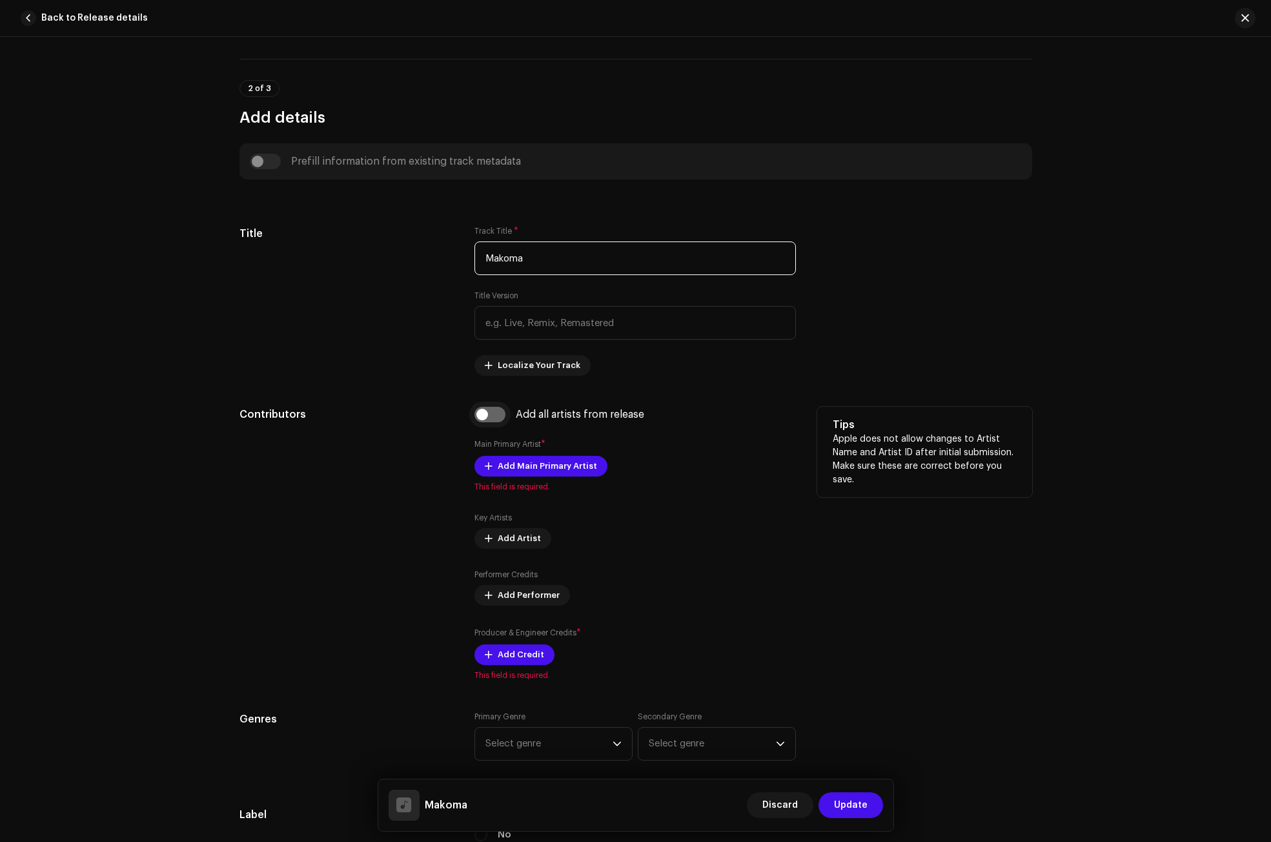
type input "Makoma"
click at [490, 416] on input "checkbox" at bounding box center [490, 414] width 31 height 15
checkbox input "true"
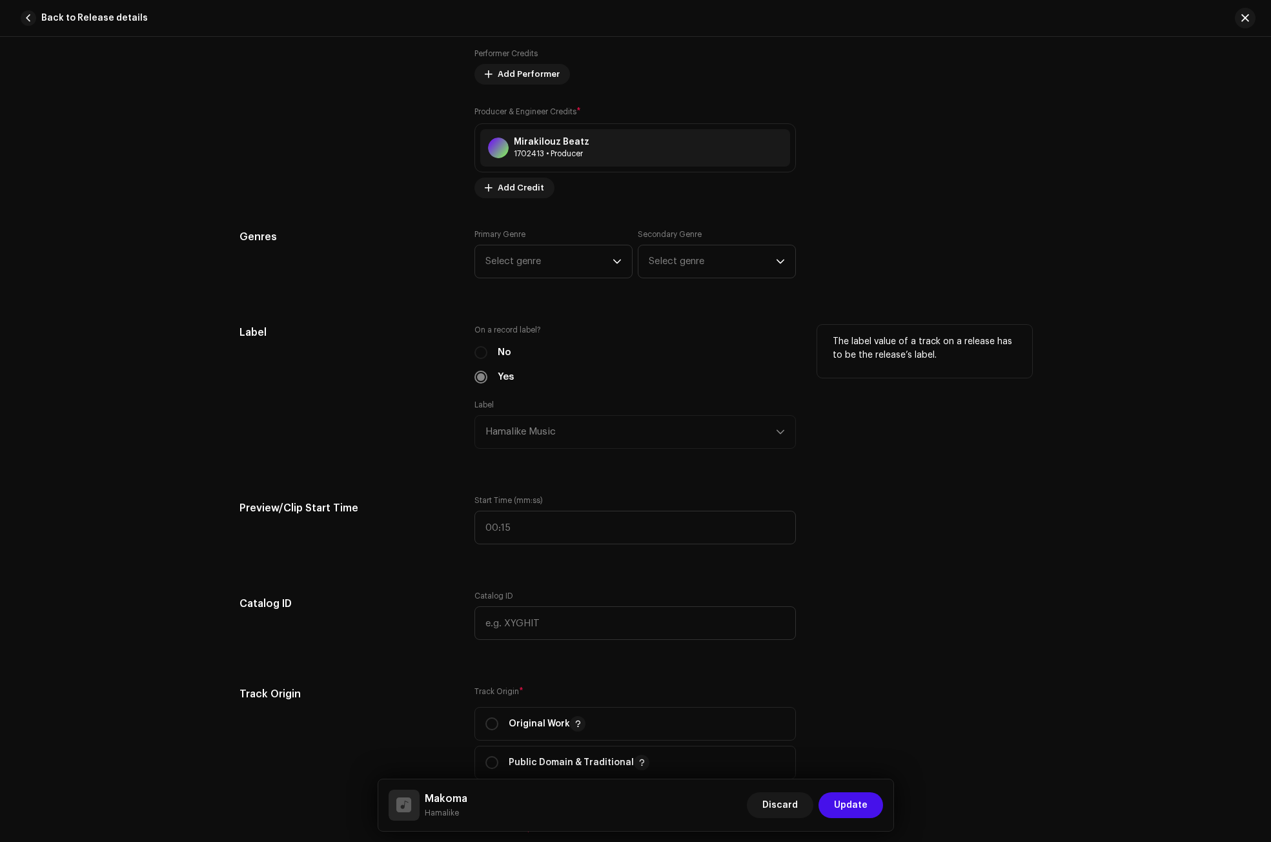
scroll to position [1033, 0]
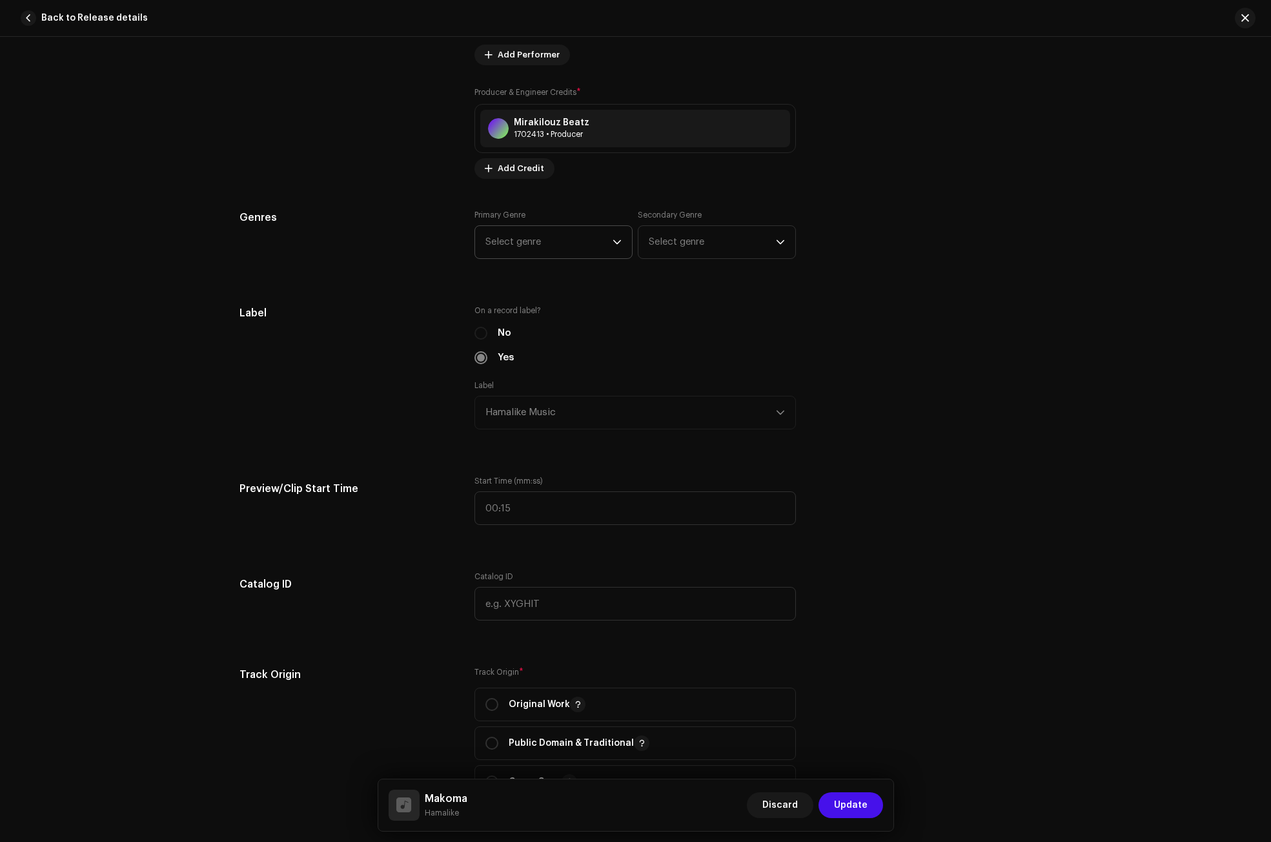
click at [578, 240] on span "Select genre" at bounding box center [549, 242] width 127 height 32
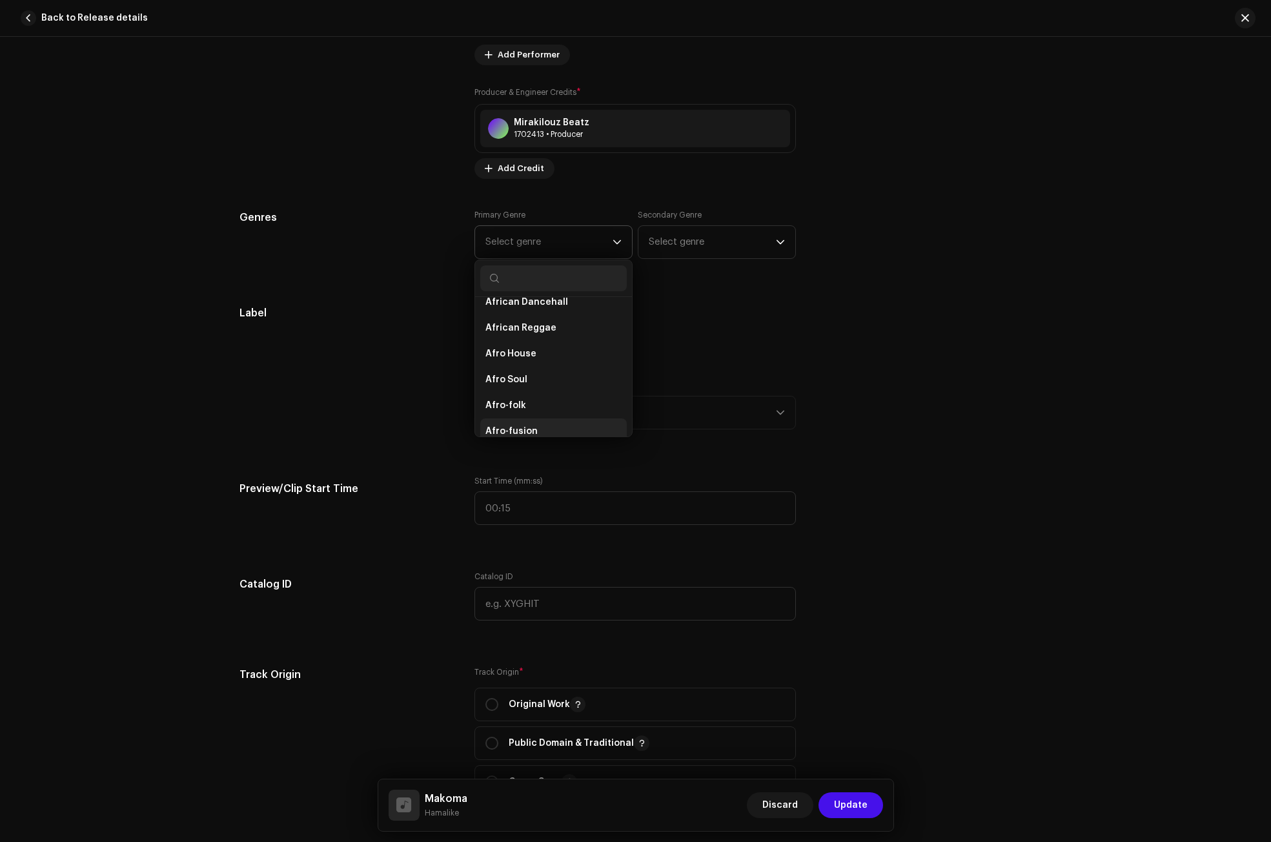
scroll to position [72, 0]
click at [537, 421] on li "Afro-fusion" at bounding box center [553, 424] width 147 height 26
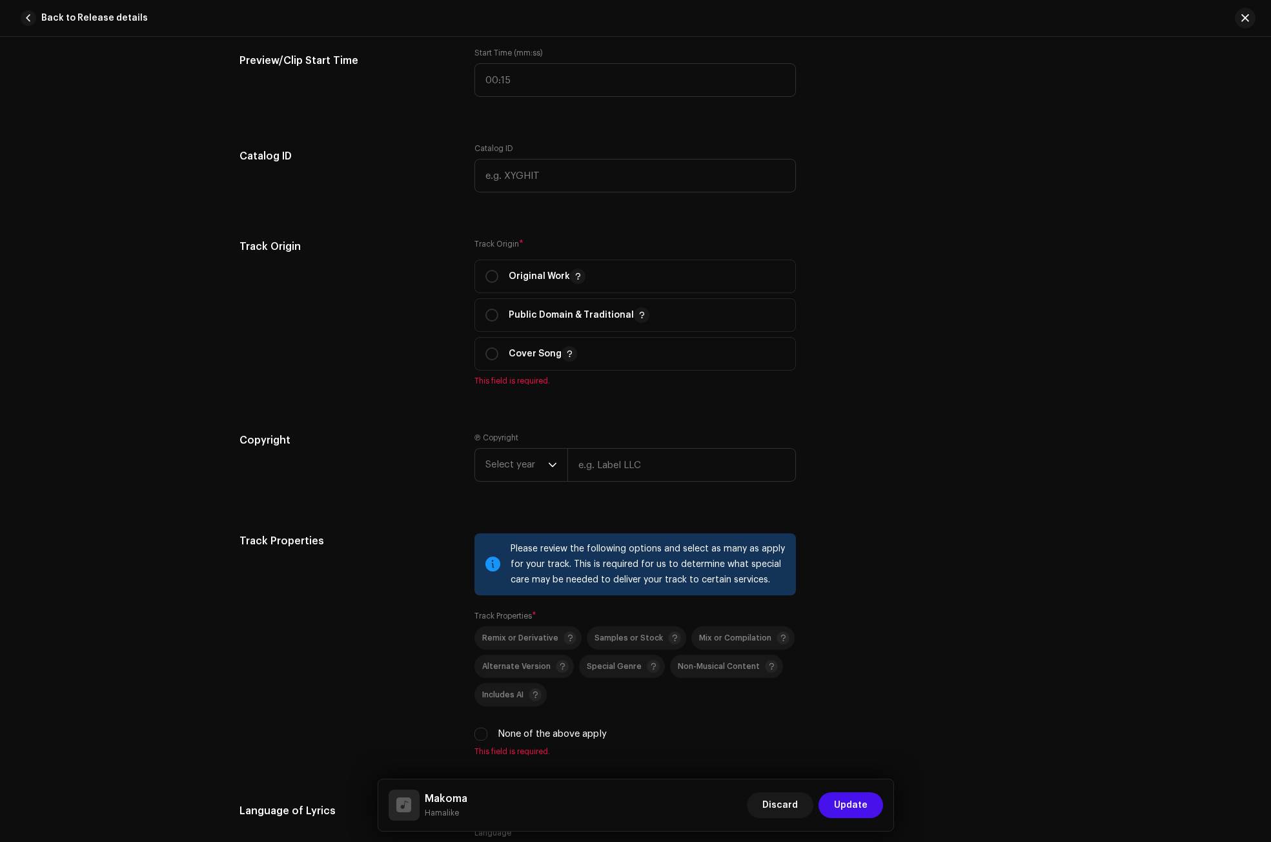
scroll to position [1485, 0]
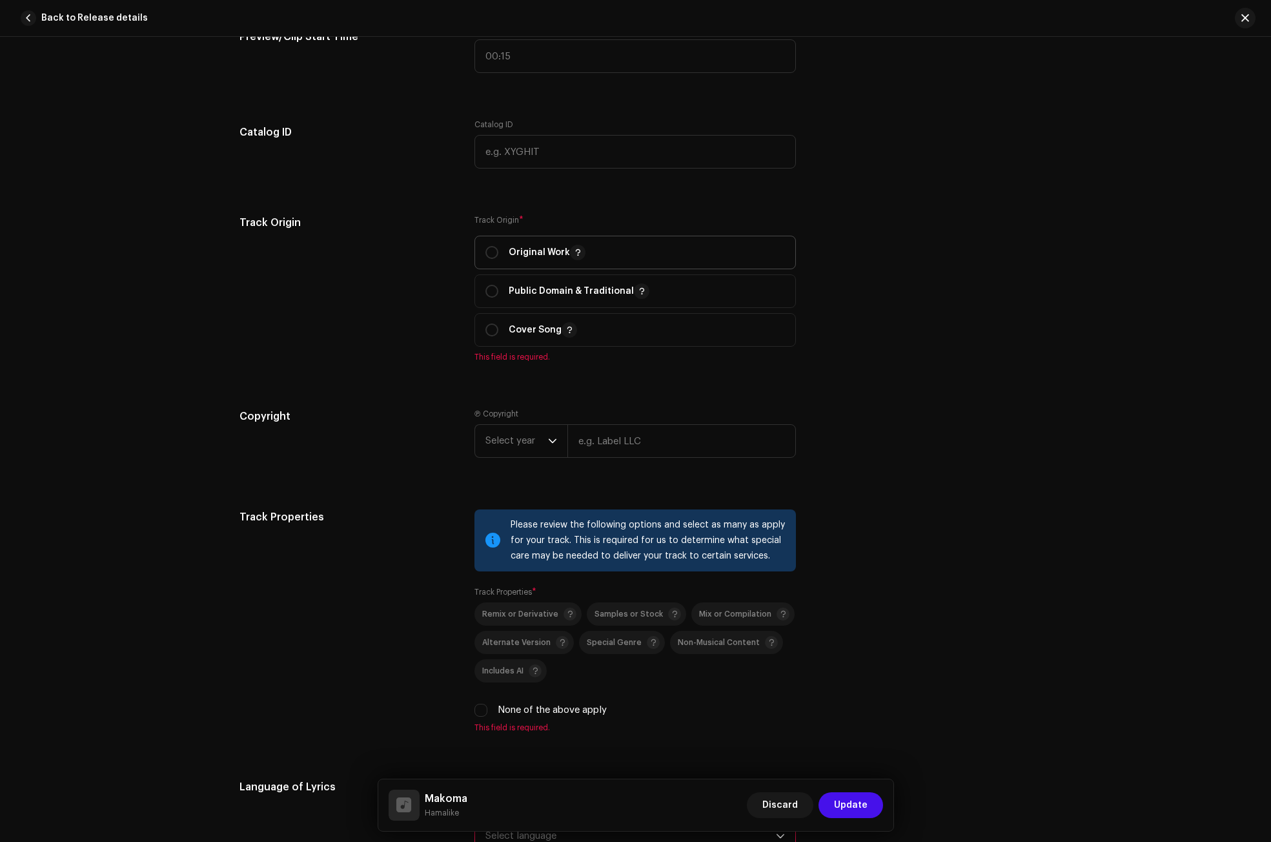
click at [486, 241] on span "Original Work" at bounding box center [636, 252] width 300 height 32
radio input "true"
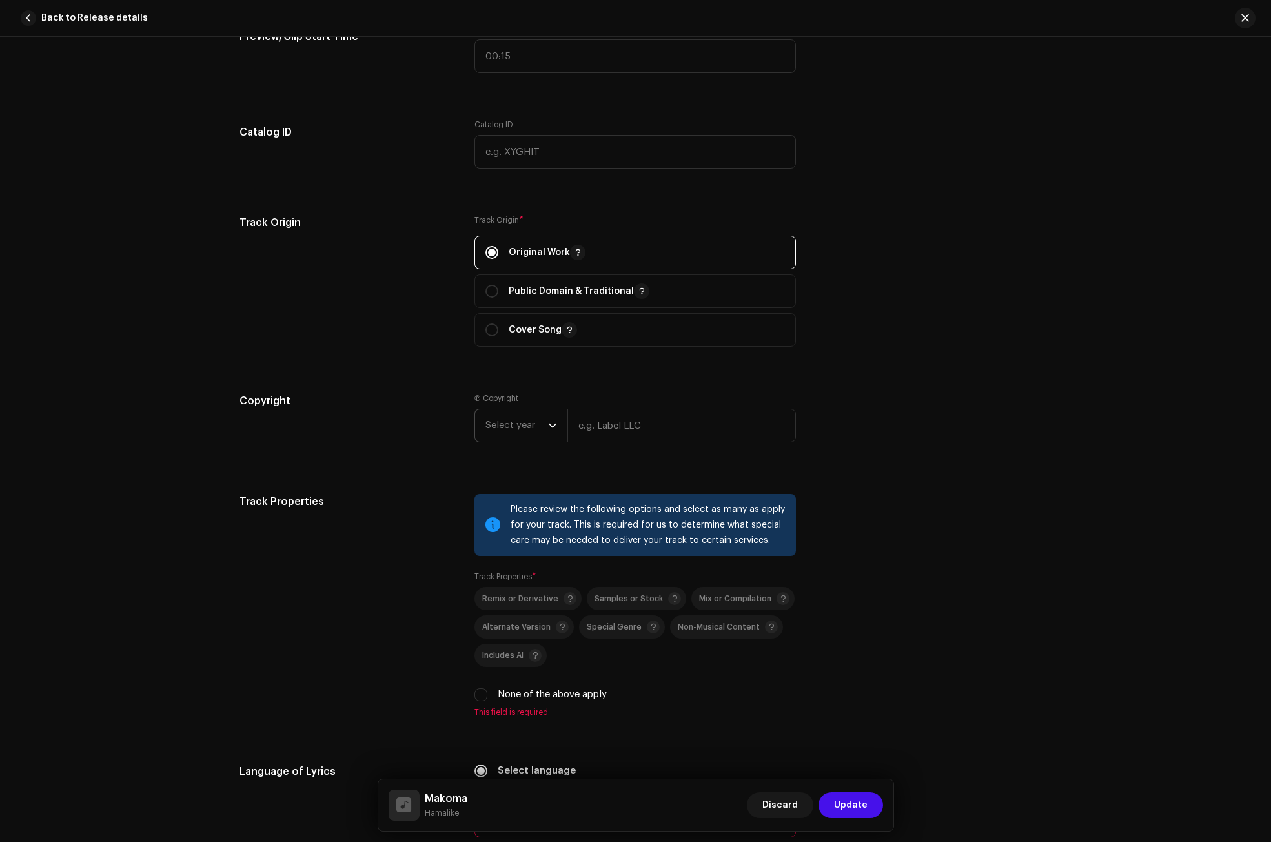
click at [533, 422] on span "Select year" at bounding box center [517, 425] width 63 height 32
click at [506, 527] on li "2025" at bounding box center [526, 524] width 92 height 26
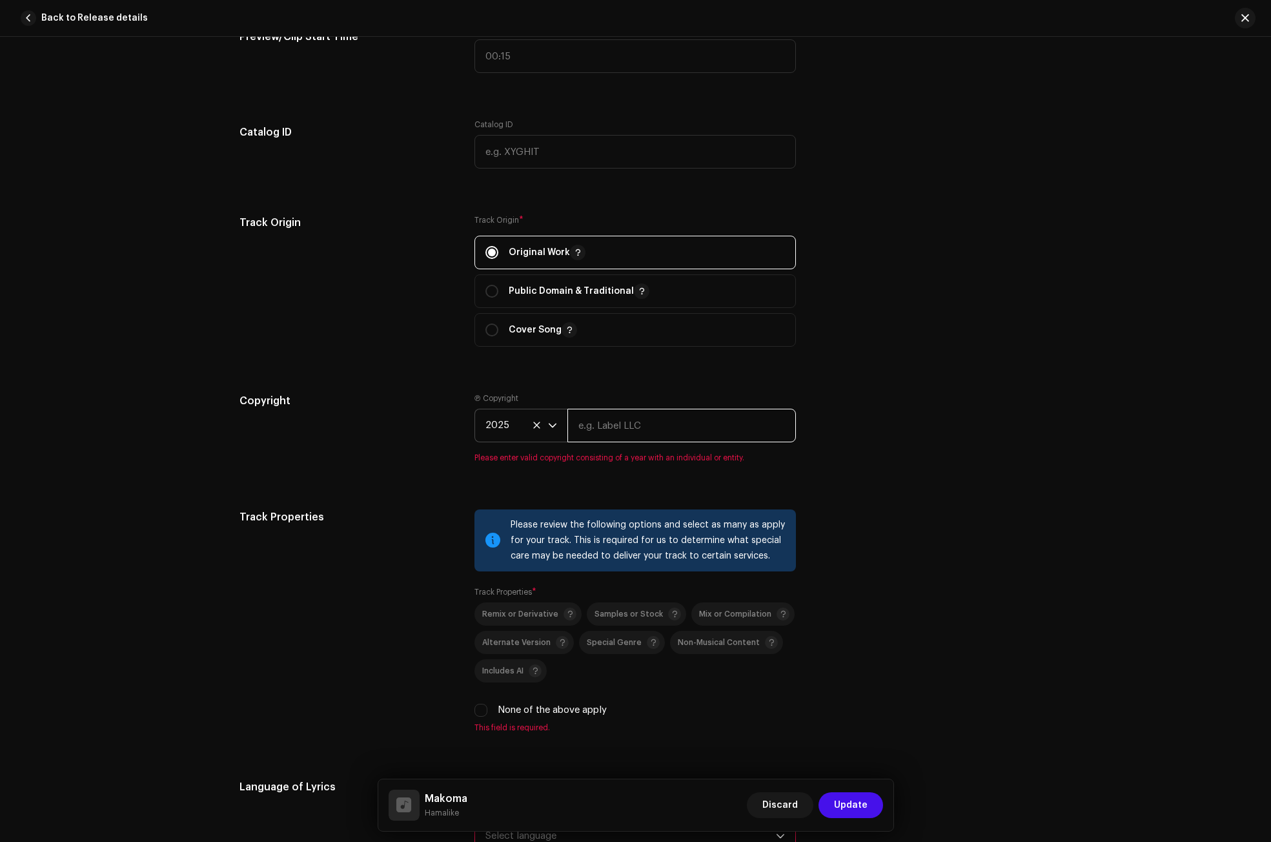
paste input "Makoma"
type input "Makoma"
drag, startPoint x: 638, startPoint y: 433, endPoint x: 565, endPoint y: 429, distance: 73.1
click at [565, 429] on div "2025 Makoma" at bounding box center [636, 426] width 322 height 34
type input "H"
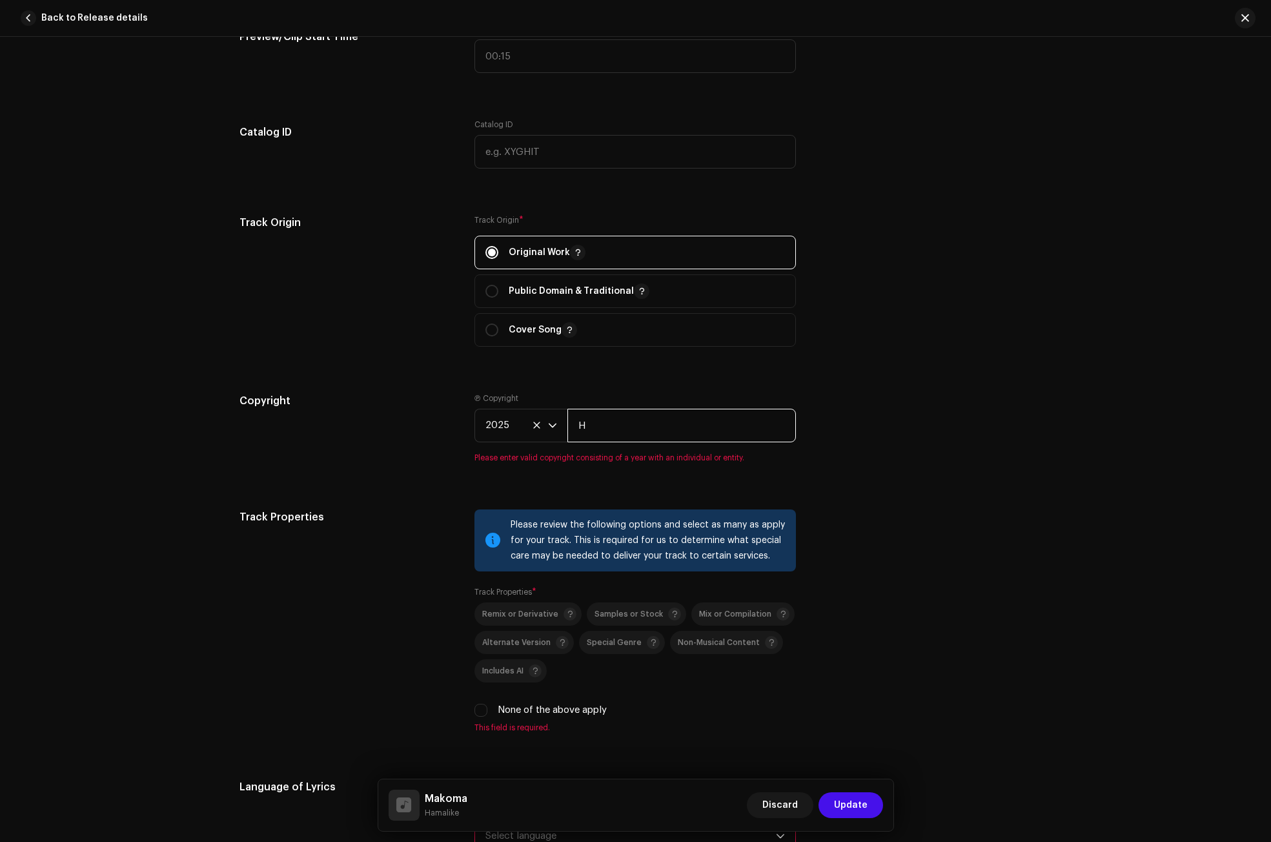
drag, startPoint x: 593, startPoint y: 425, endPoint x: 569, endPoint y: 425, distance: 23.2
click at [569, 425] on input "H" at bounding box center [682, 426] width 229 height 34
click at [396, 475] on div "Copyright" at bounding box center [347, 435] width 215 height 85
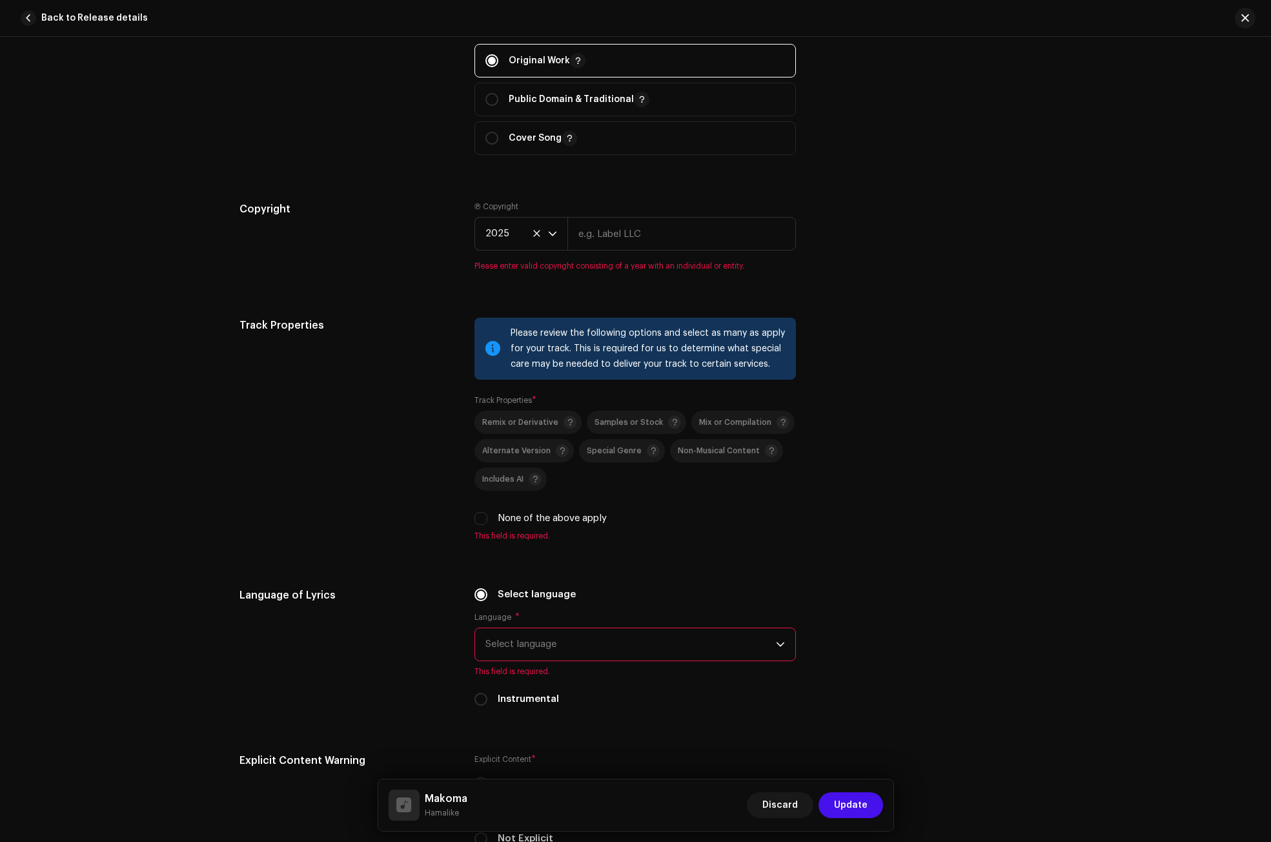
scroll to position [1743, 0]
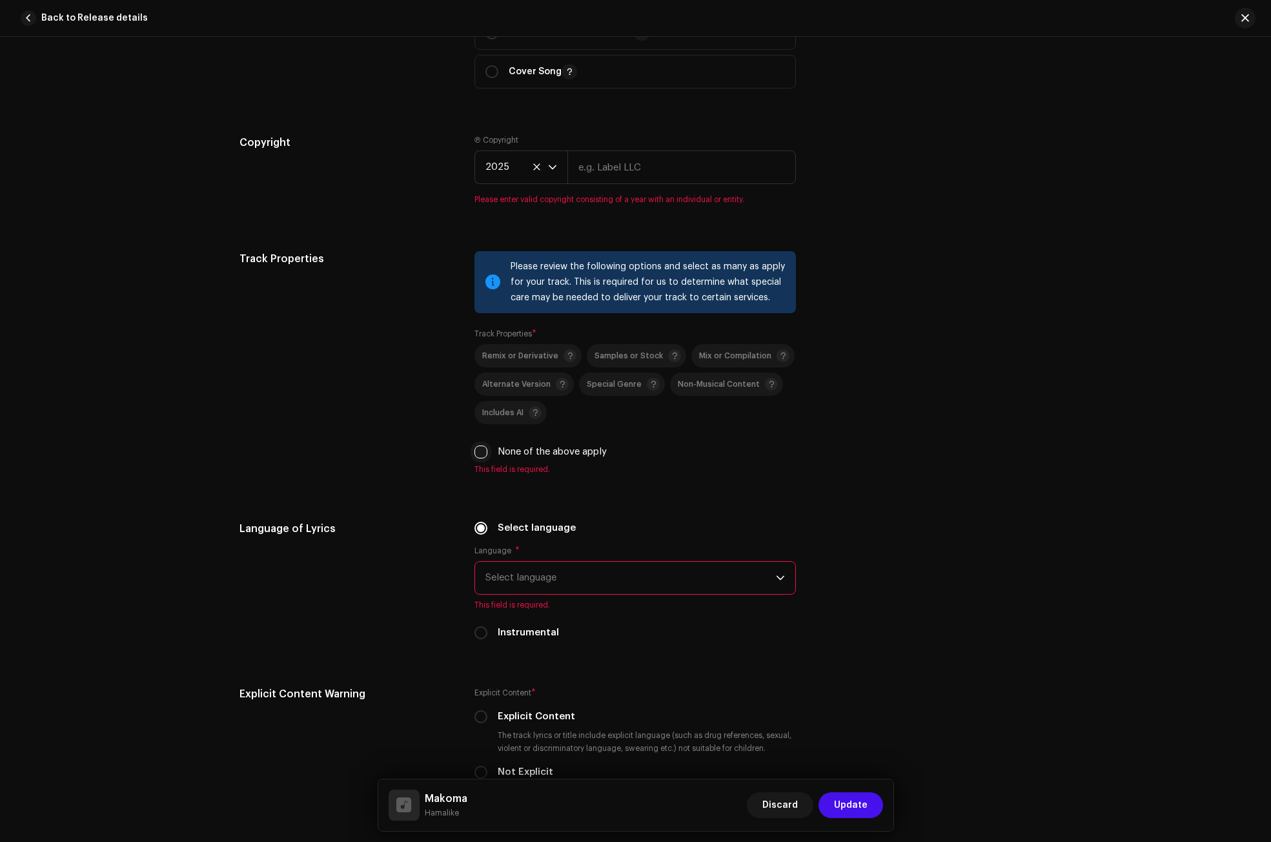
click at [480, 455] on input "None of the above apply" at bounding box center [481, 451] width 13 height 13
checkbox input "true"
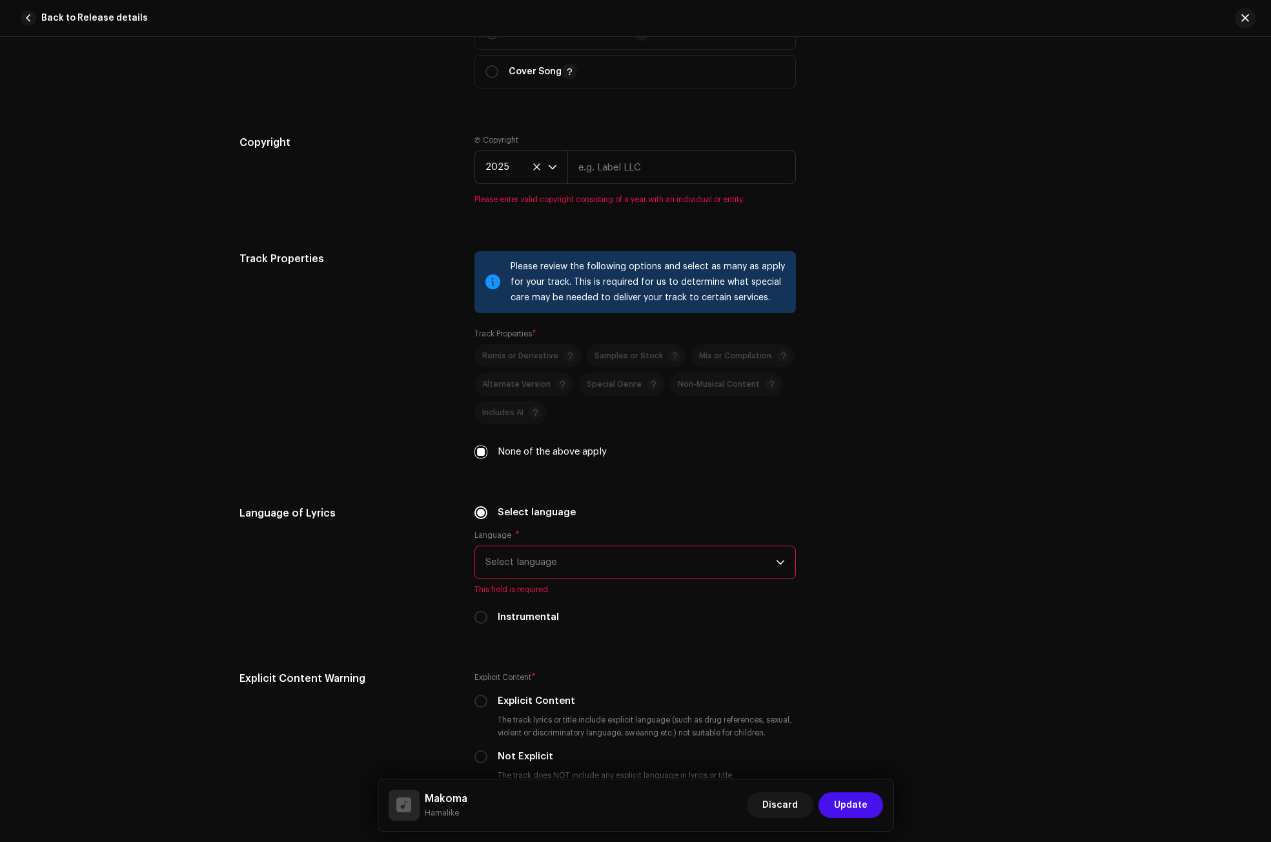
click at [513, 547] on span "Select language" at bounding box center [631, 562] width 291 height 32
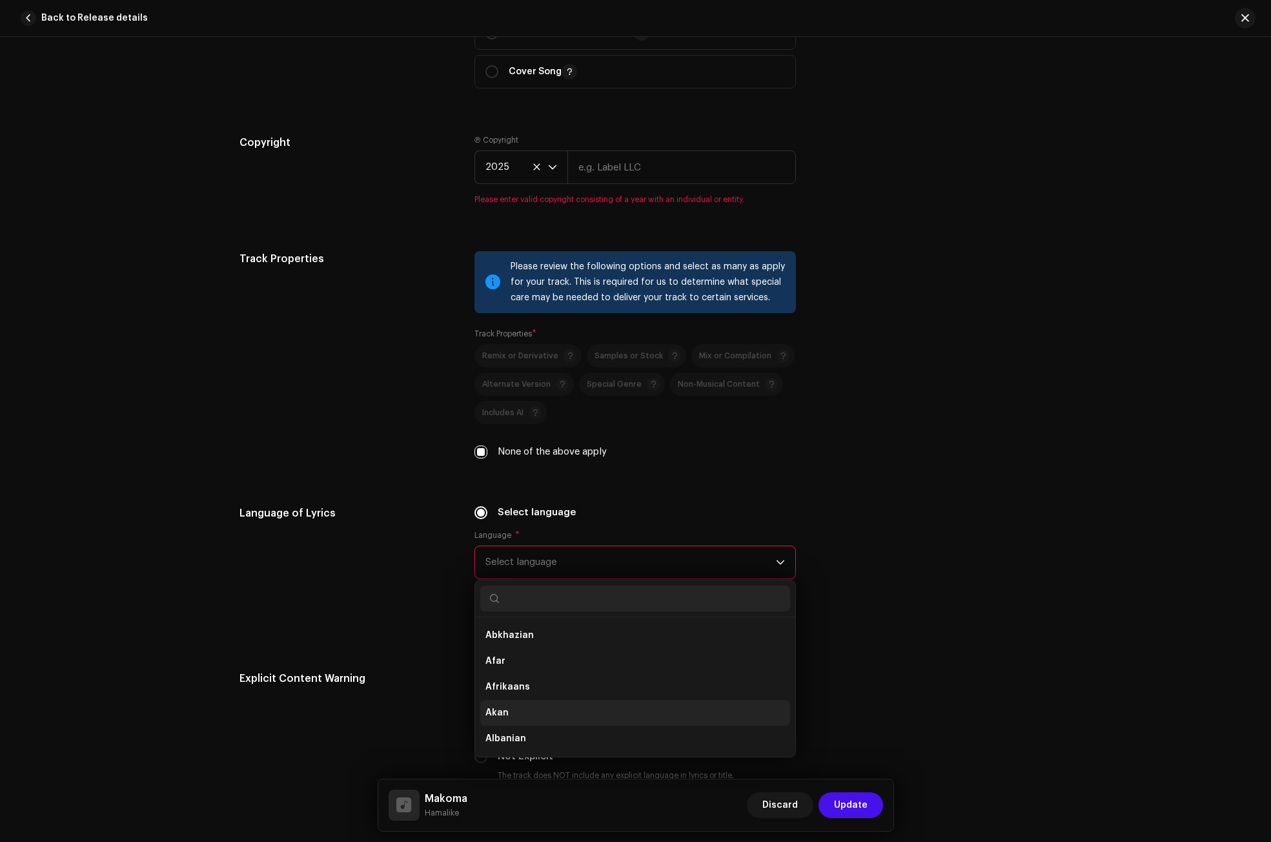
click at [495, 717] on span "Akan" at bounding box center [497, 712] width 23 height 13
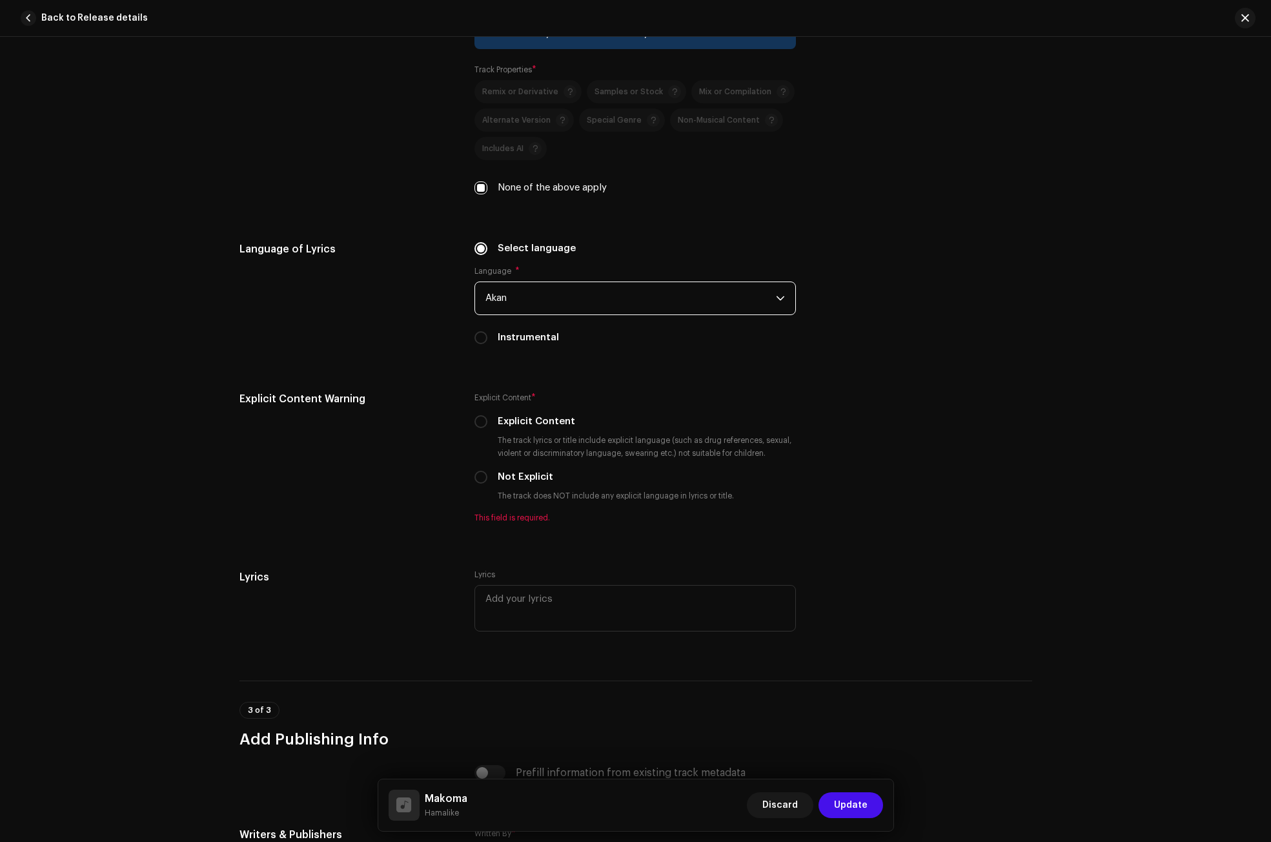
scroll to position [2066, 0]
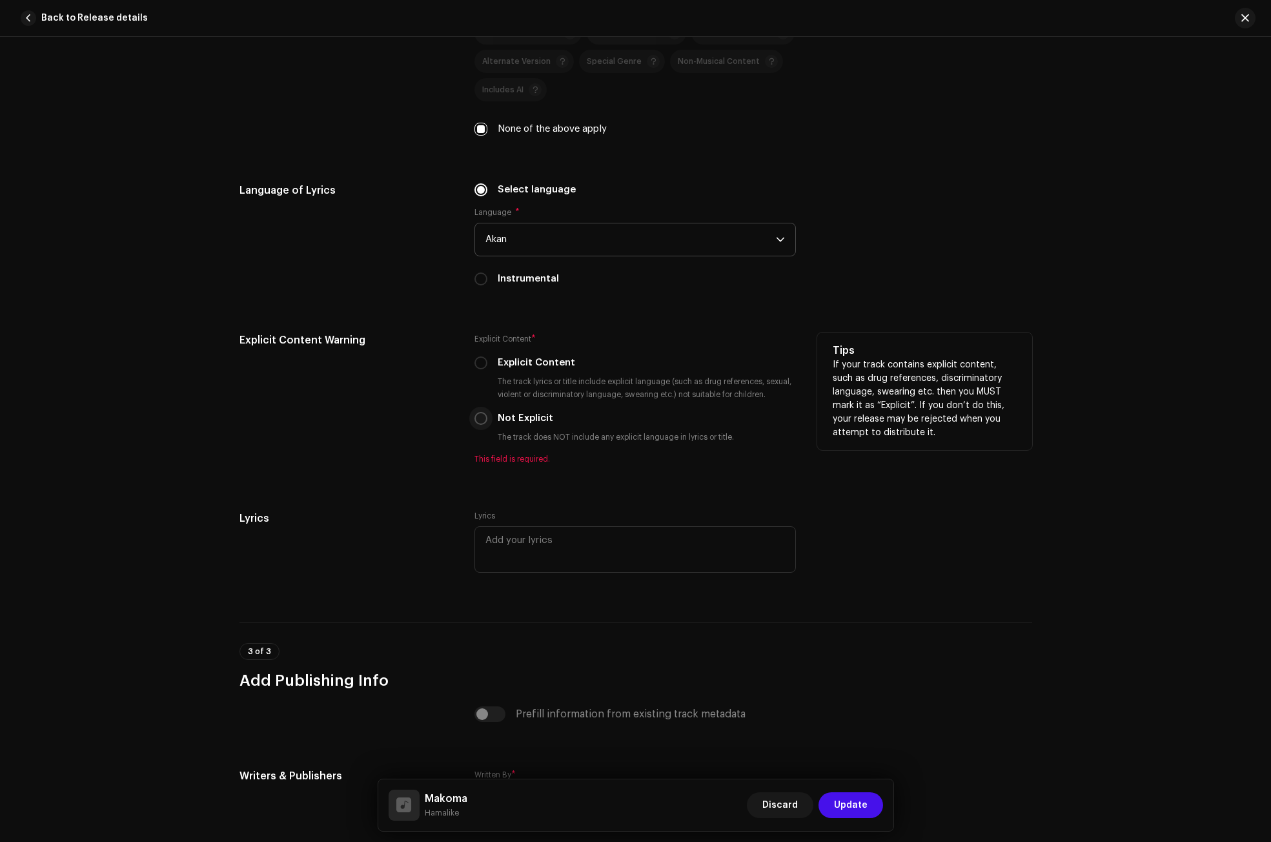
click at [484, 422] on p-radiobutton at bounding box center [481, 418] width 13 height 13
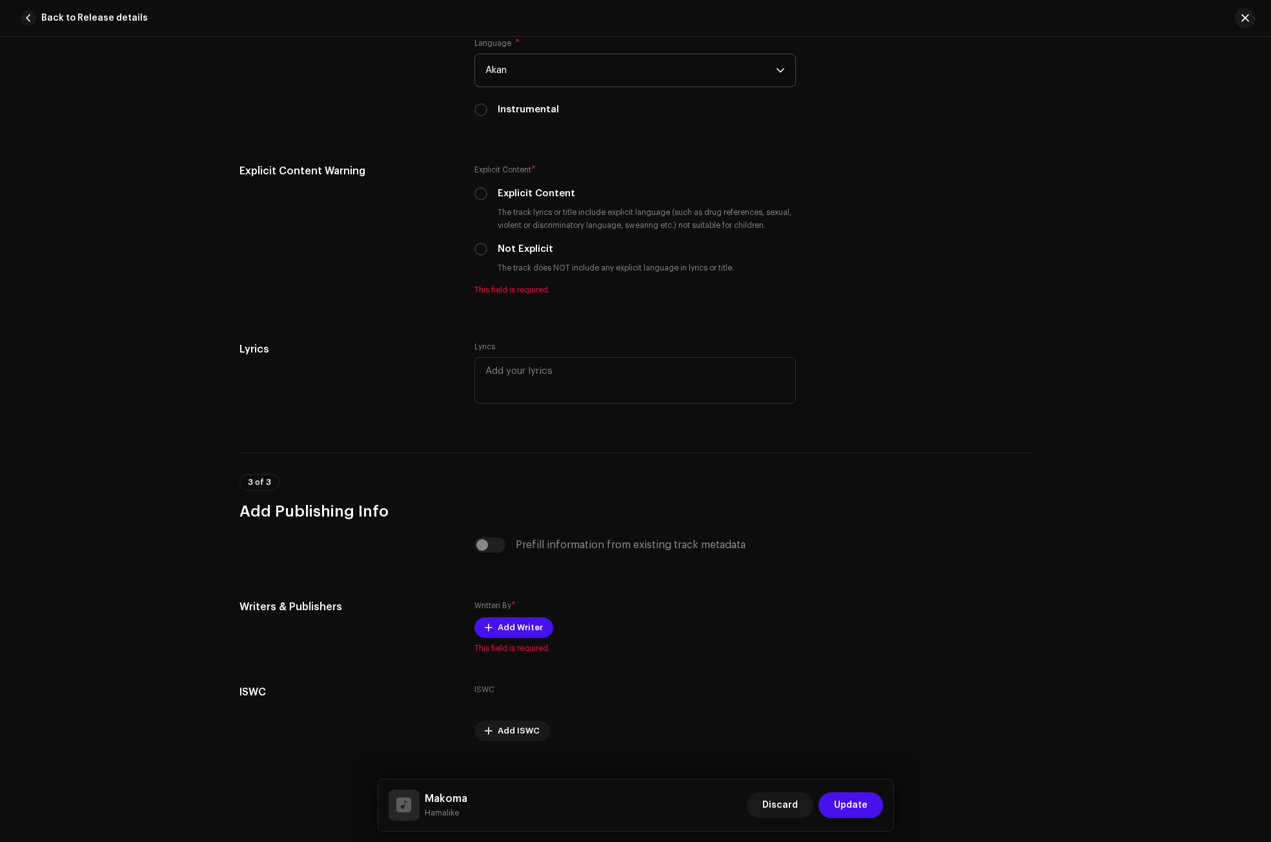
scroll to position [2258, 0]
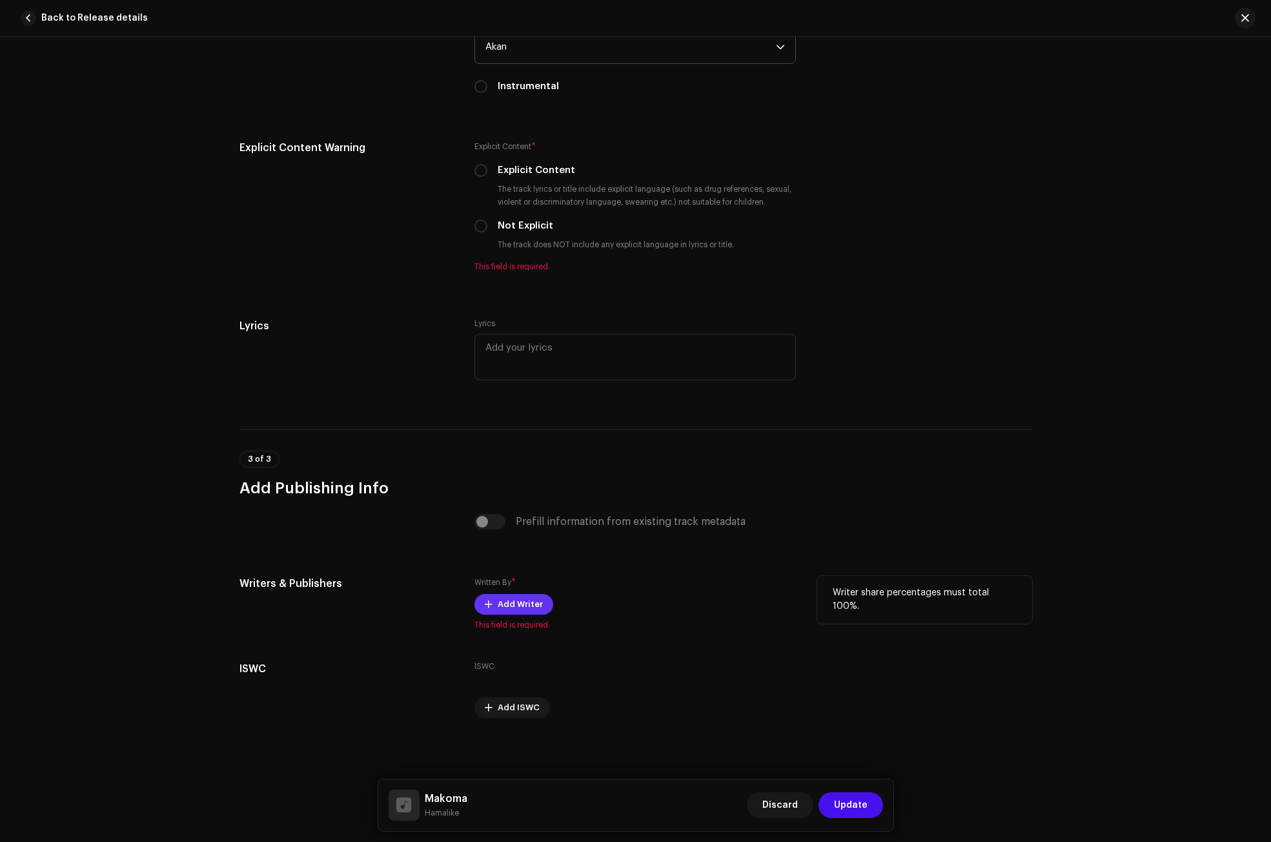
click at [540, 599] on button "Add Writer" at bounding box center [514, 604] width 79 height 21
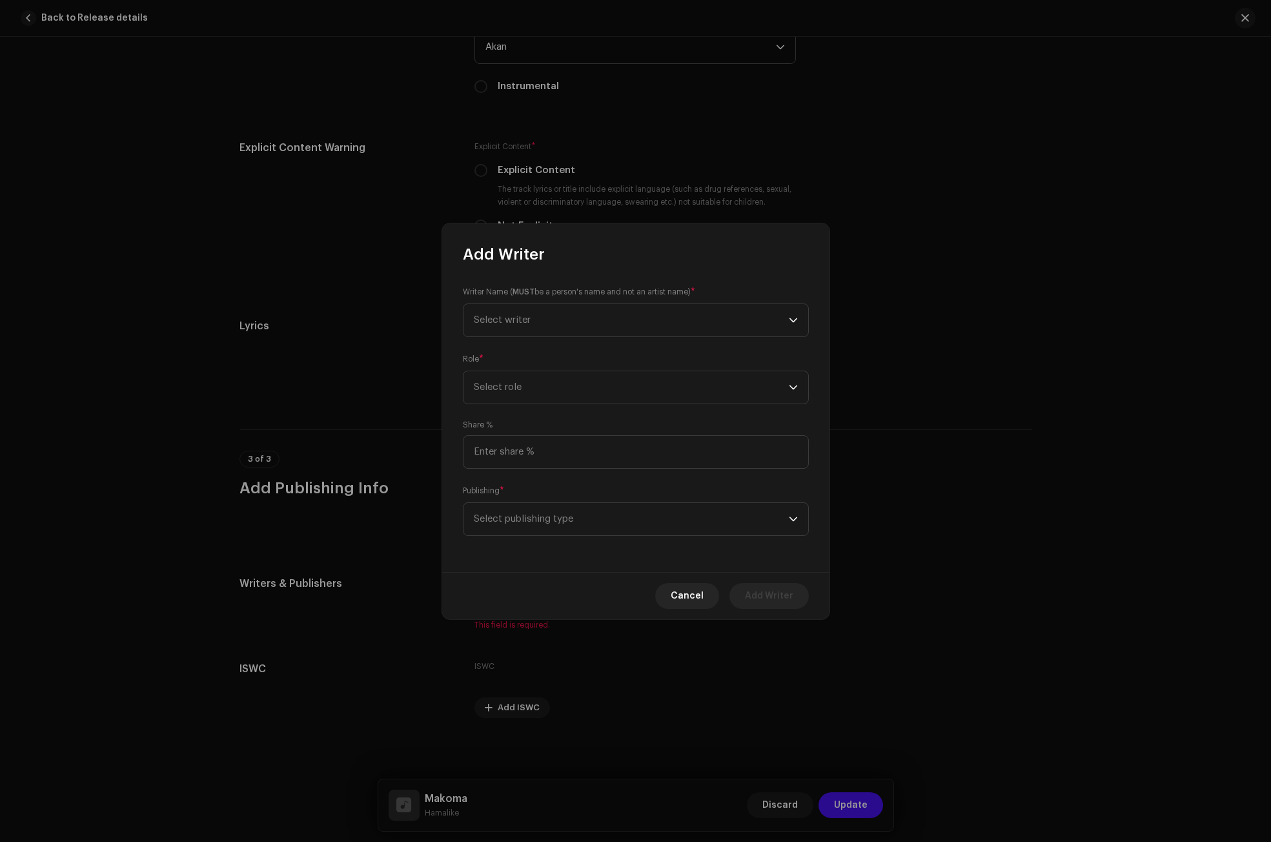
click at [533, 302] on div "Writer Name ( MUST be a person's name and not an artist name) * Select writer" at bounding box center [636, 311] width 346 height 52
click at [534, 319] on span "Select writer" at bounding box center [631, 320] width 315 height 32
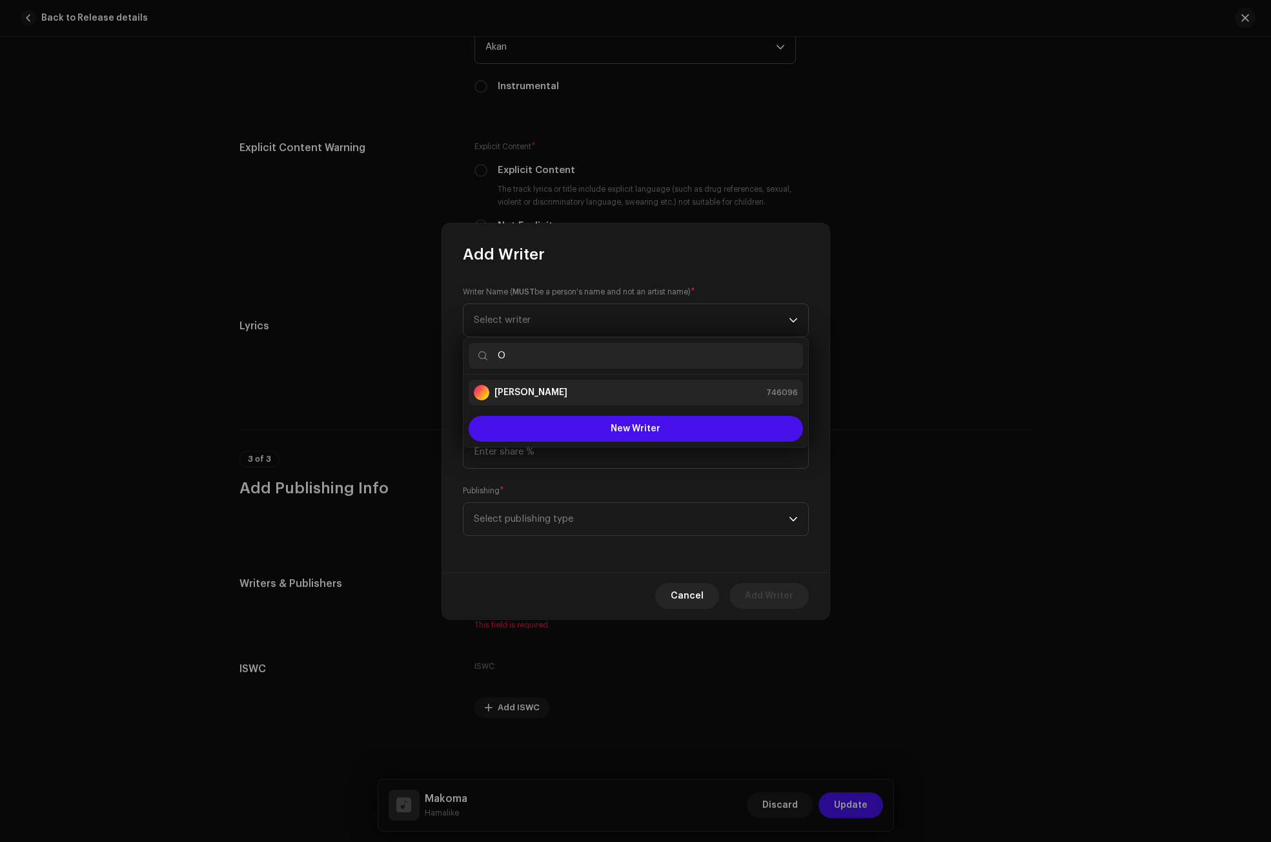
type input "O"
click at [541, 387] on strong "[PERSON_NAME]" at bounding box center [531, 392] width 73 height 13
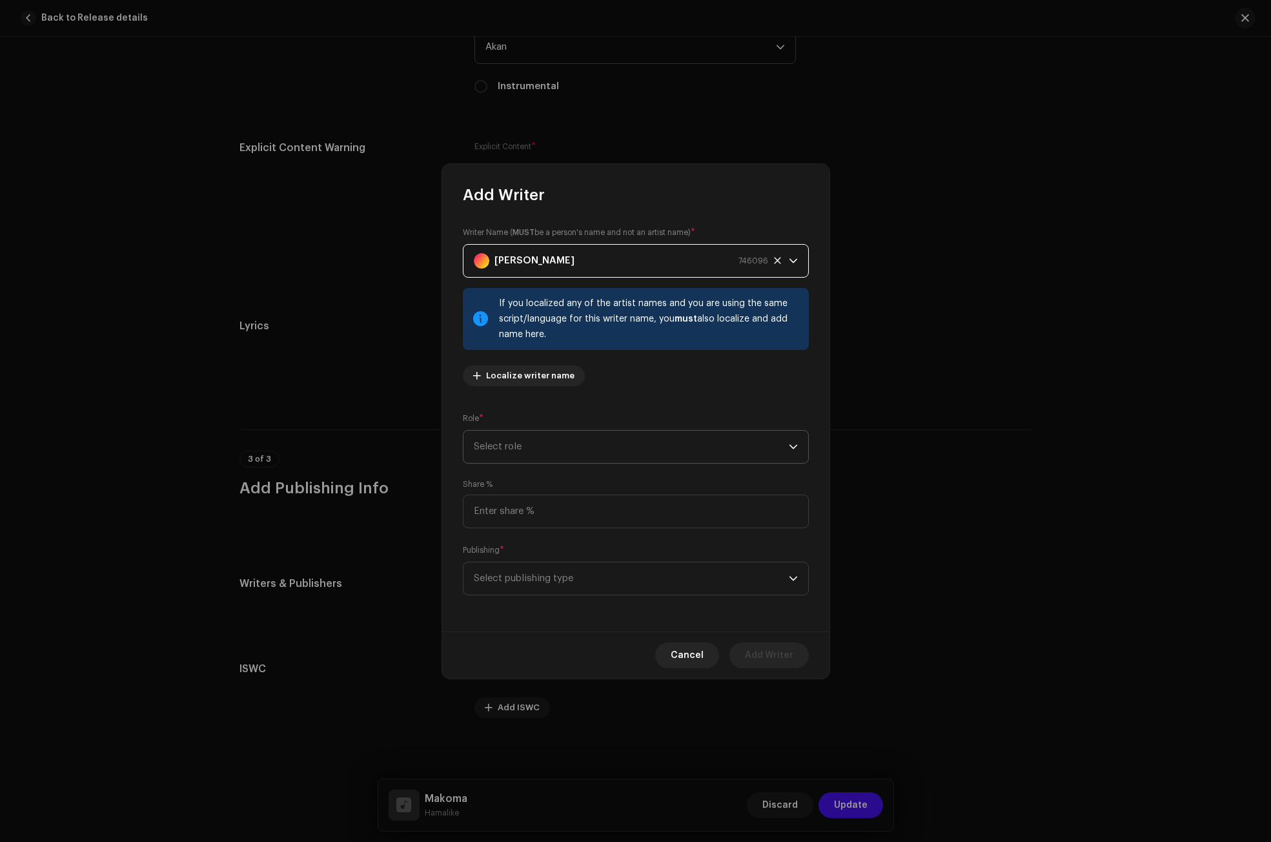
click at [553, 444] on span "Select role" at bounding box center [631, 447] width 315 height 32
click at [536, 562] on span "Composer & Lyricist" at bounding box center [519, 559] width 91 height 13
click at [518, 514] on input at bounding box center [636, 512] width 346 height 34
type input "100.00"
drag, startPoint x: 518, startPoint y: 573, endPoint x: 518, endPoint y: 580, distance: 7.7
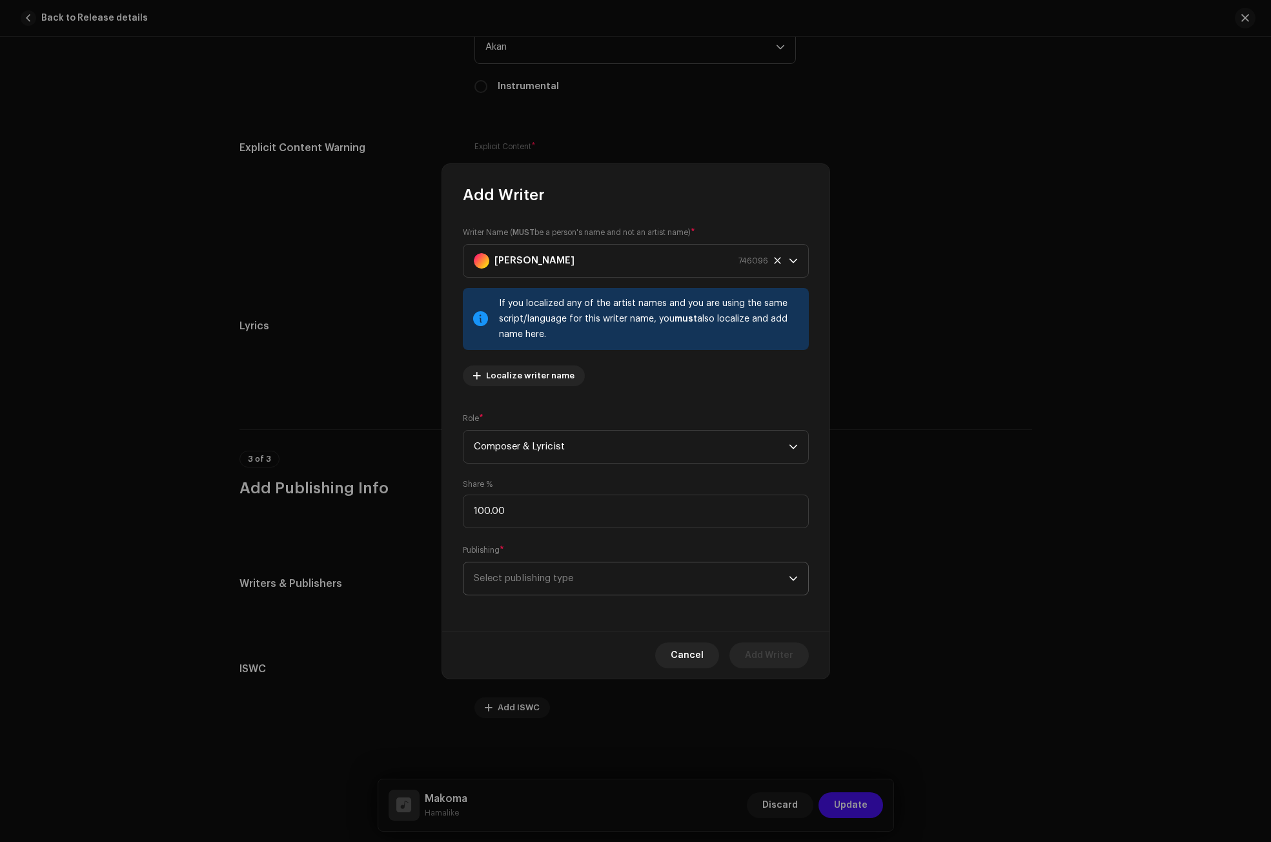
click at [518, 573] on span "Select publishing type" at bounding box center [631, 578] width 315 height 32
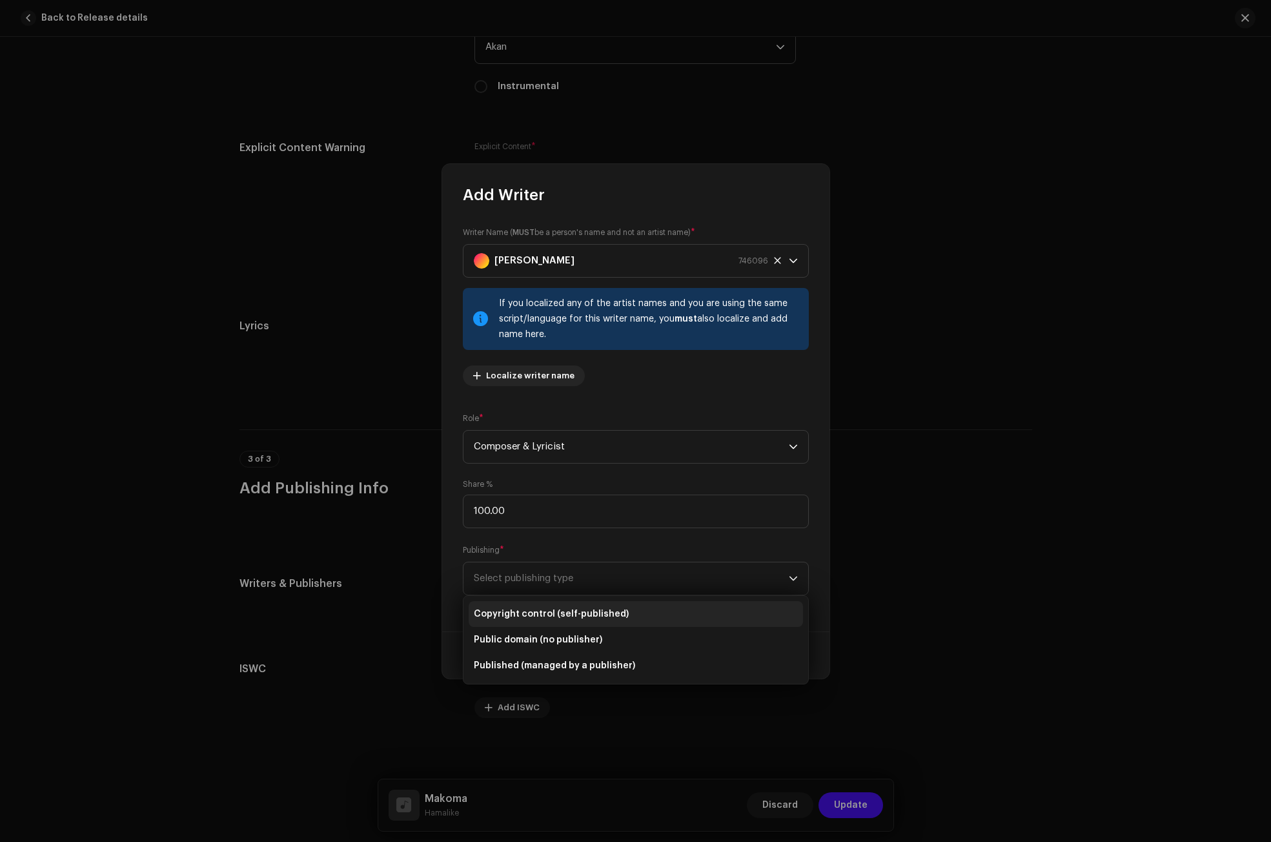
click at [522, 603] on li "Copyright control (self-published)" at bounding box center [636, 614] width 334 height 26
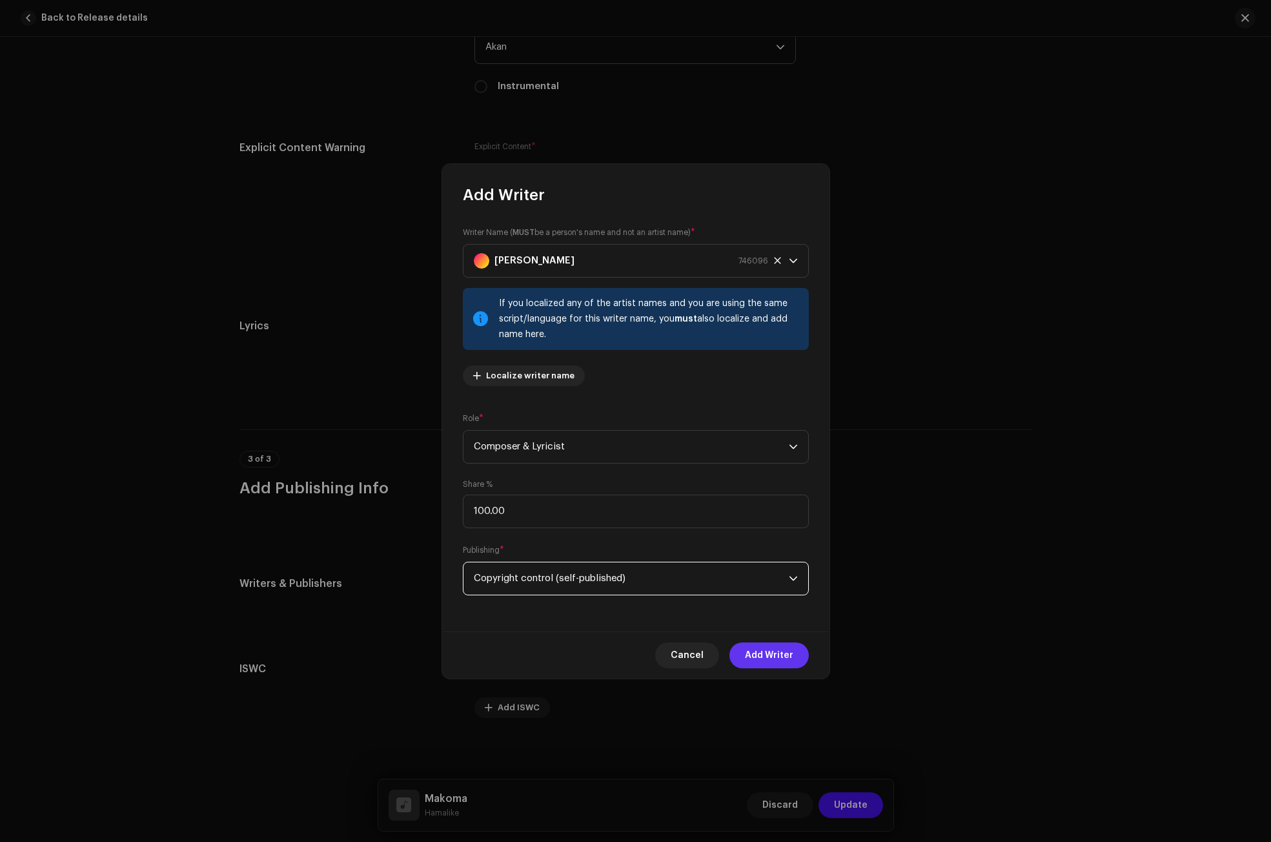
click at [756, 648] on span "Add Writer" at bounding box center [769, 655] width 48 height 26
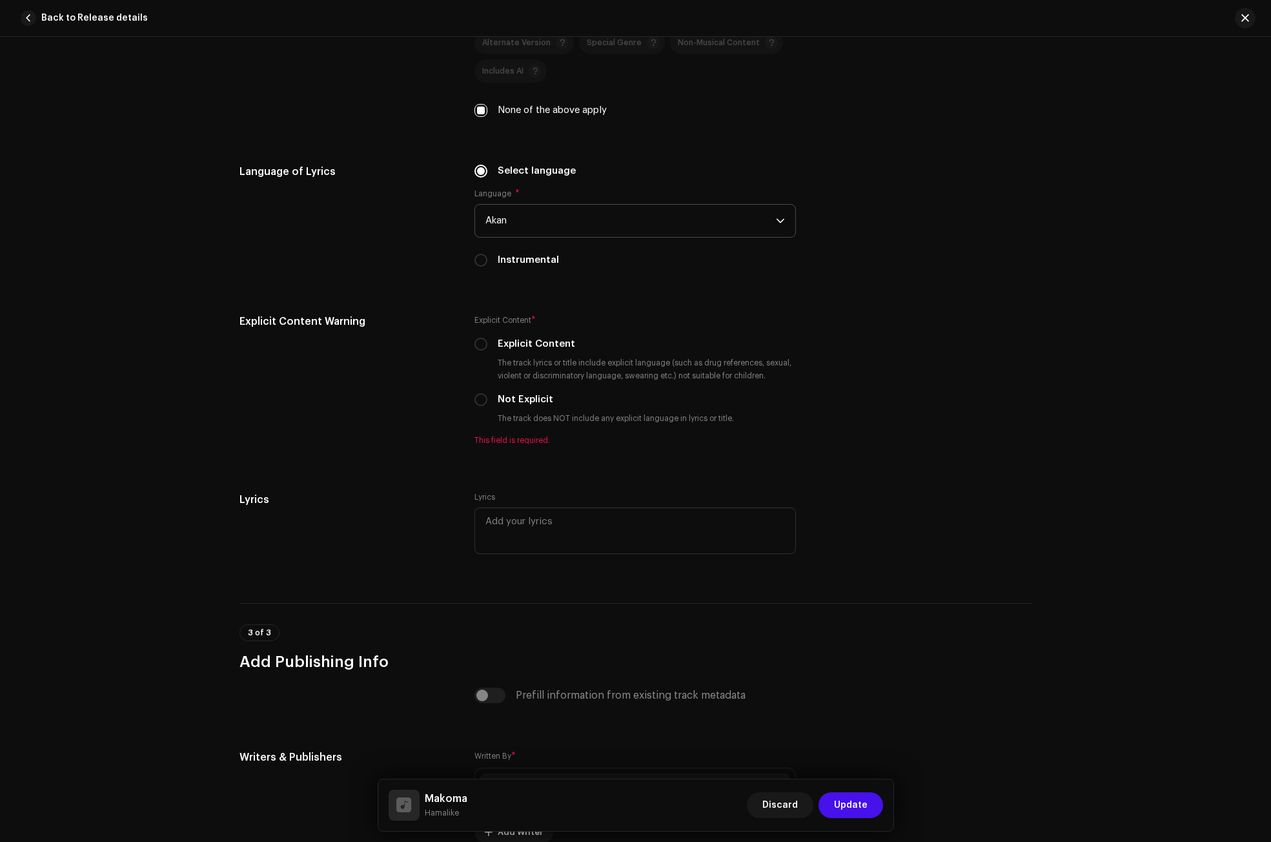
scroll to position [2039, 0]
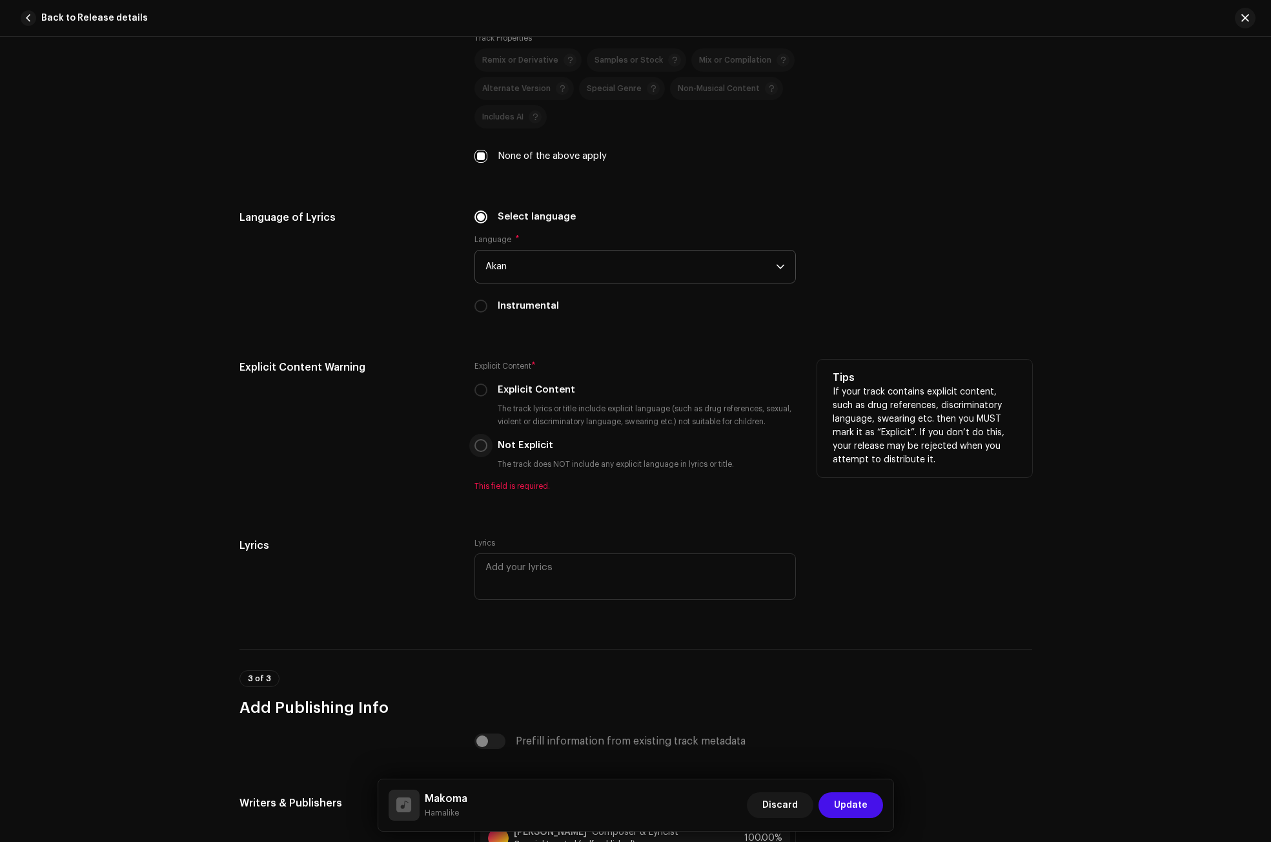
click at [482, 447] on input "Not Explicit" at bounding box center [481, 445] width 13 height 13
radio input "true"
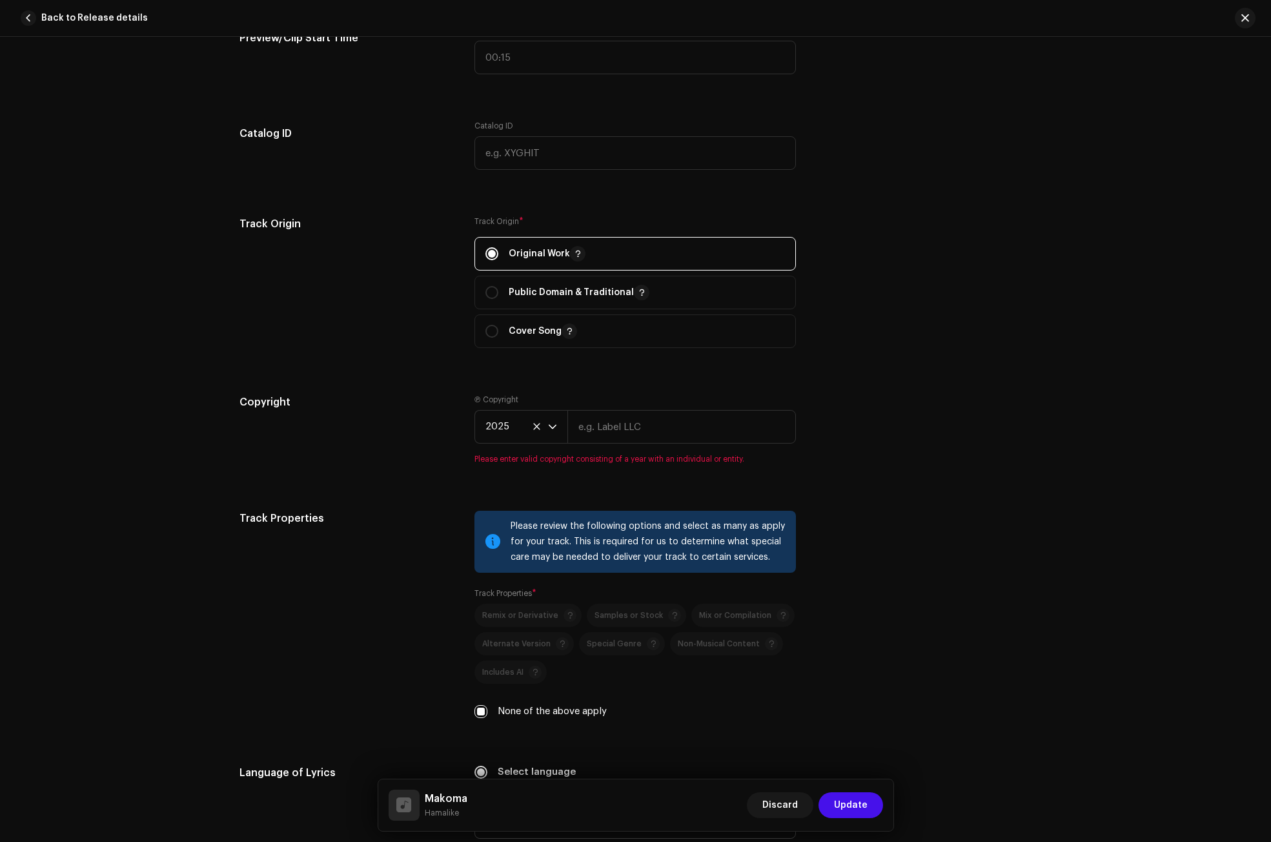
scroll to position [1458, 0]
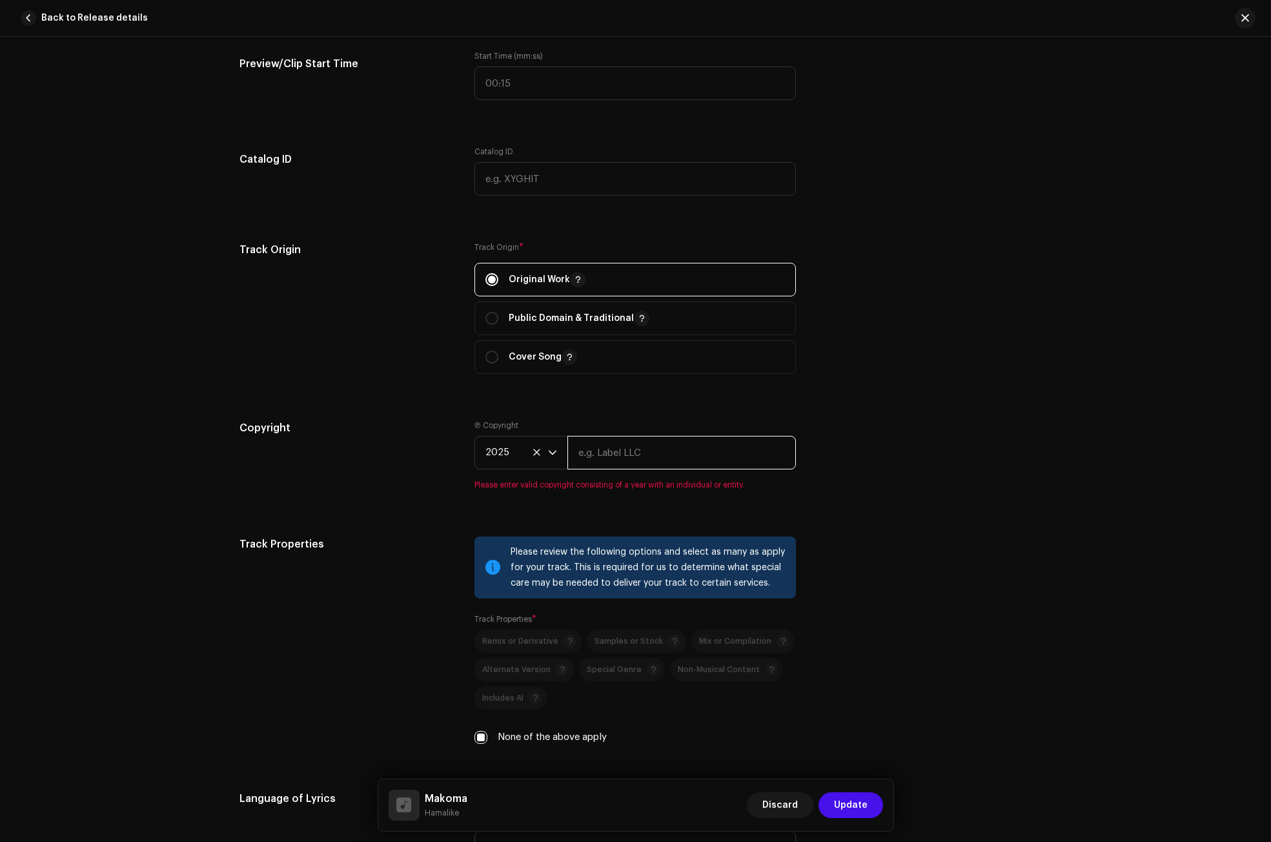
click at [596, 453] on input "text" at bounding box center [682, 453] width 229 height 34
type input "Hamalike Music"
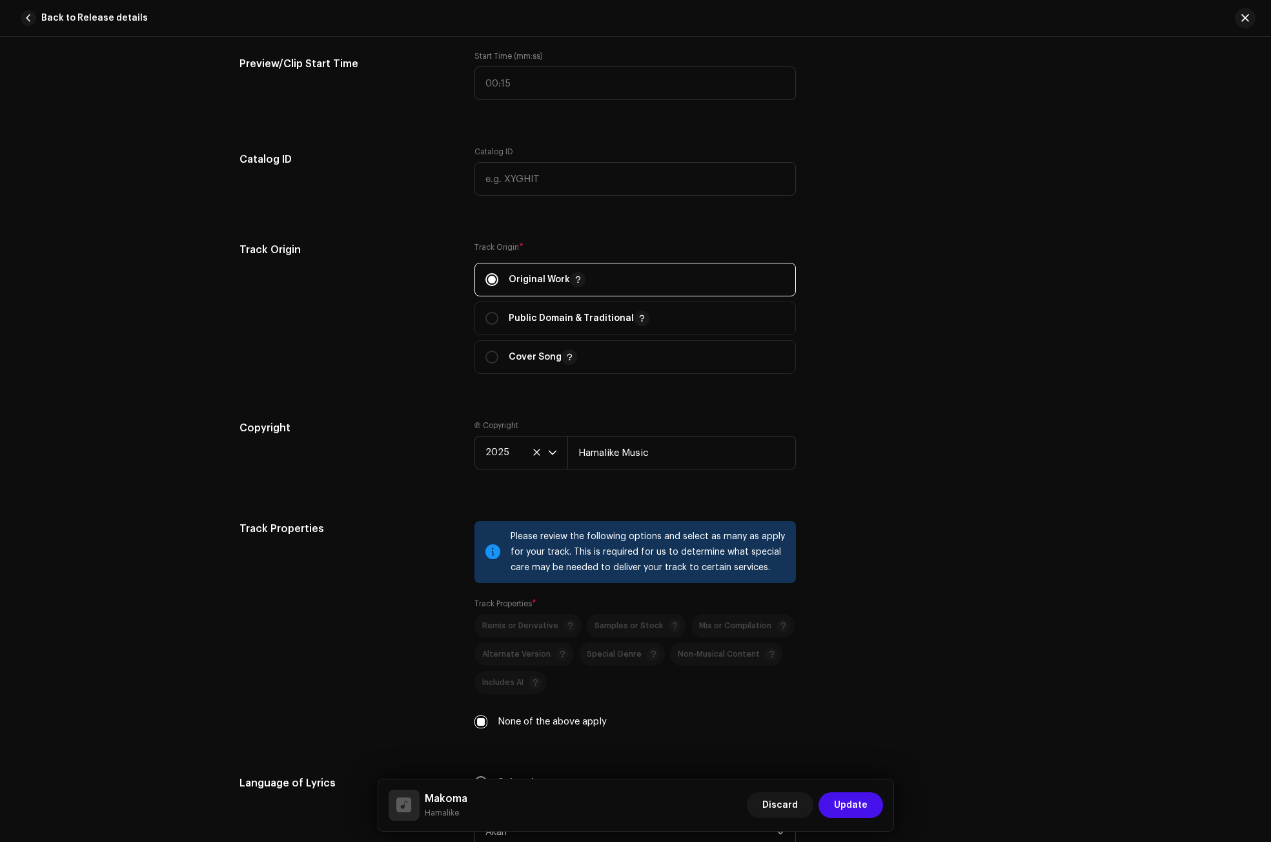
click at [923, 509] on div "Track details Complete the following to finalize your track. 1 of 3 Add Audio F…" at bounding box center [636, 68] width 834 height 2916
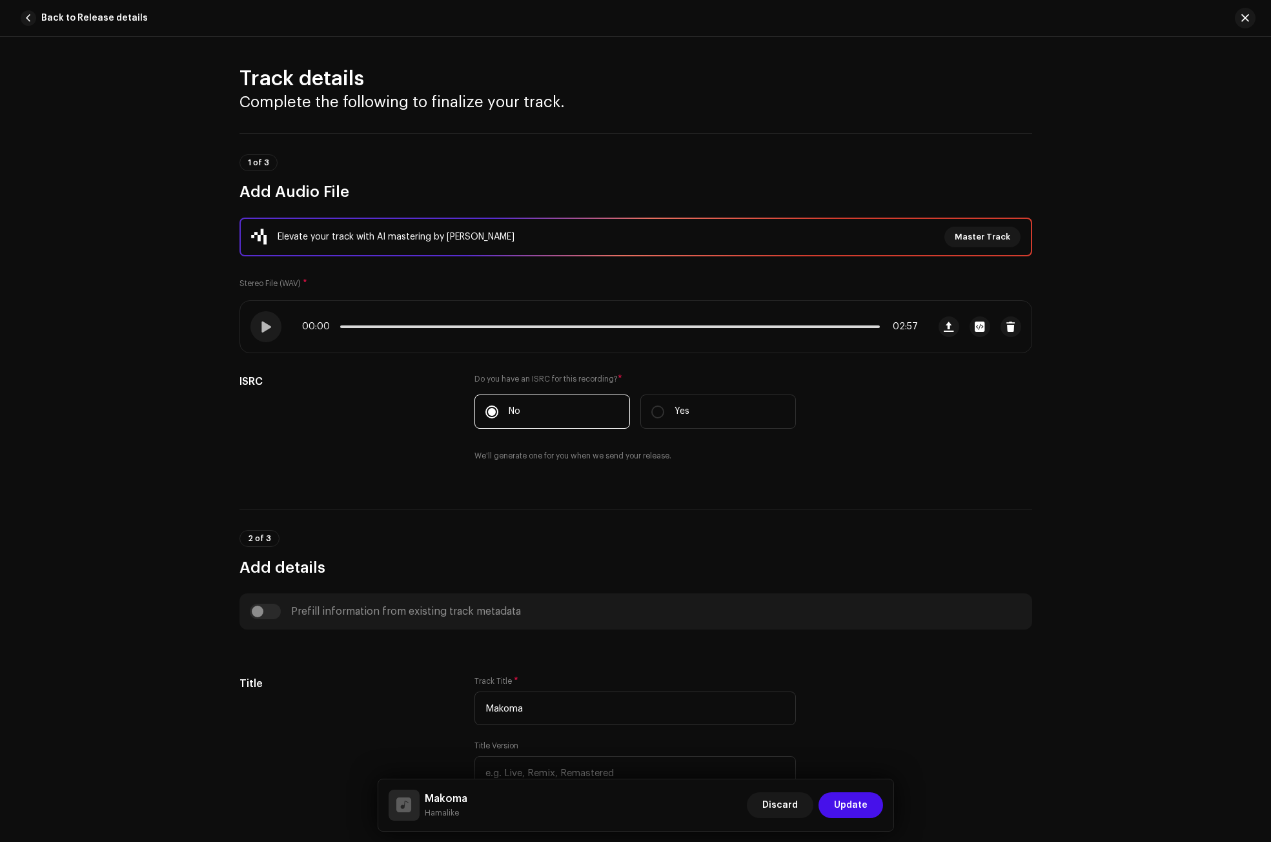
scroll to position [0, 0]
click at [863, 809] on span "Update" at bounding box center [851, 805] width 34 height 26
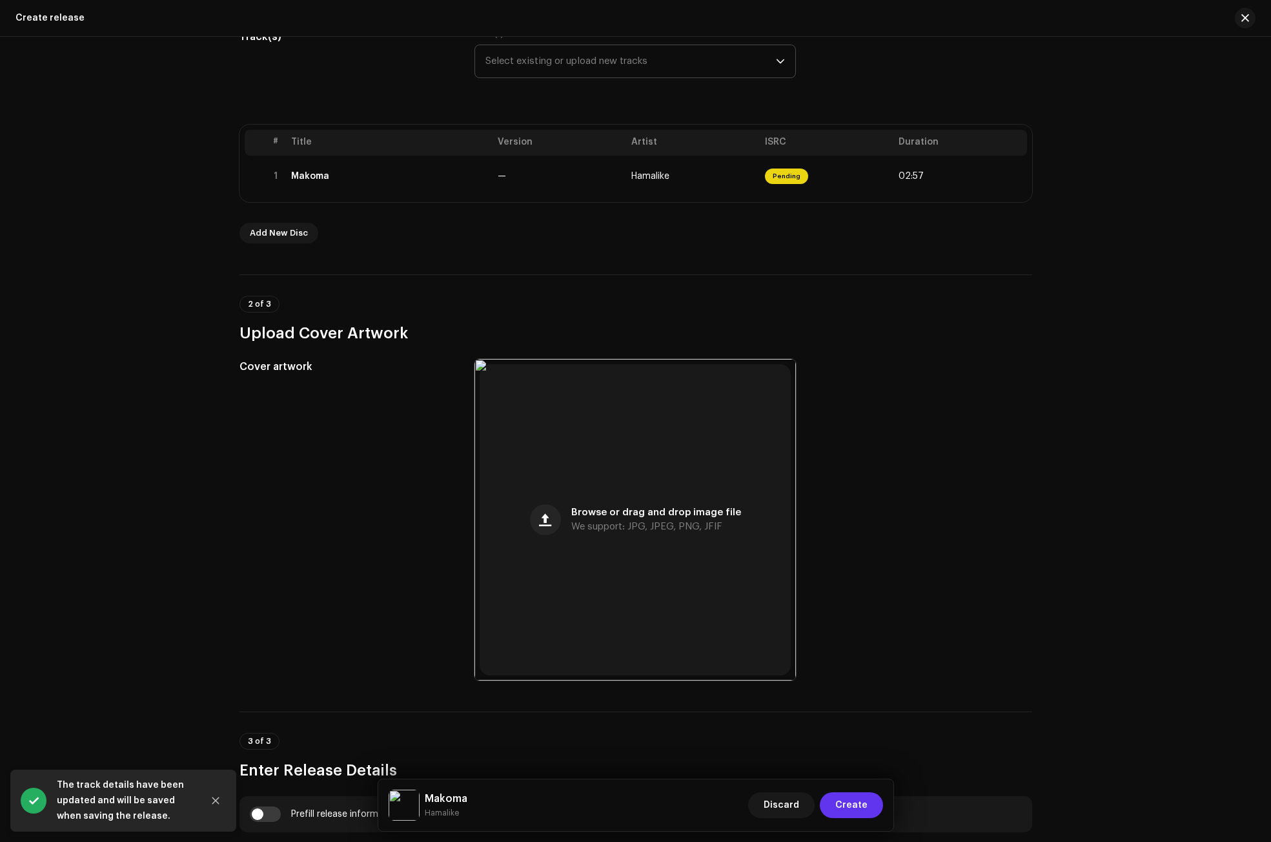
click at [855, 806] on span "Create" at bounding box center [851, 805] width 32 height 26
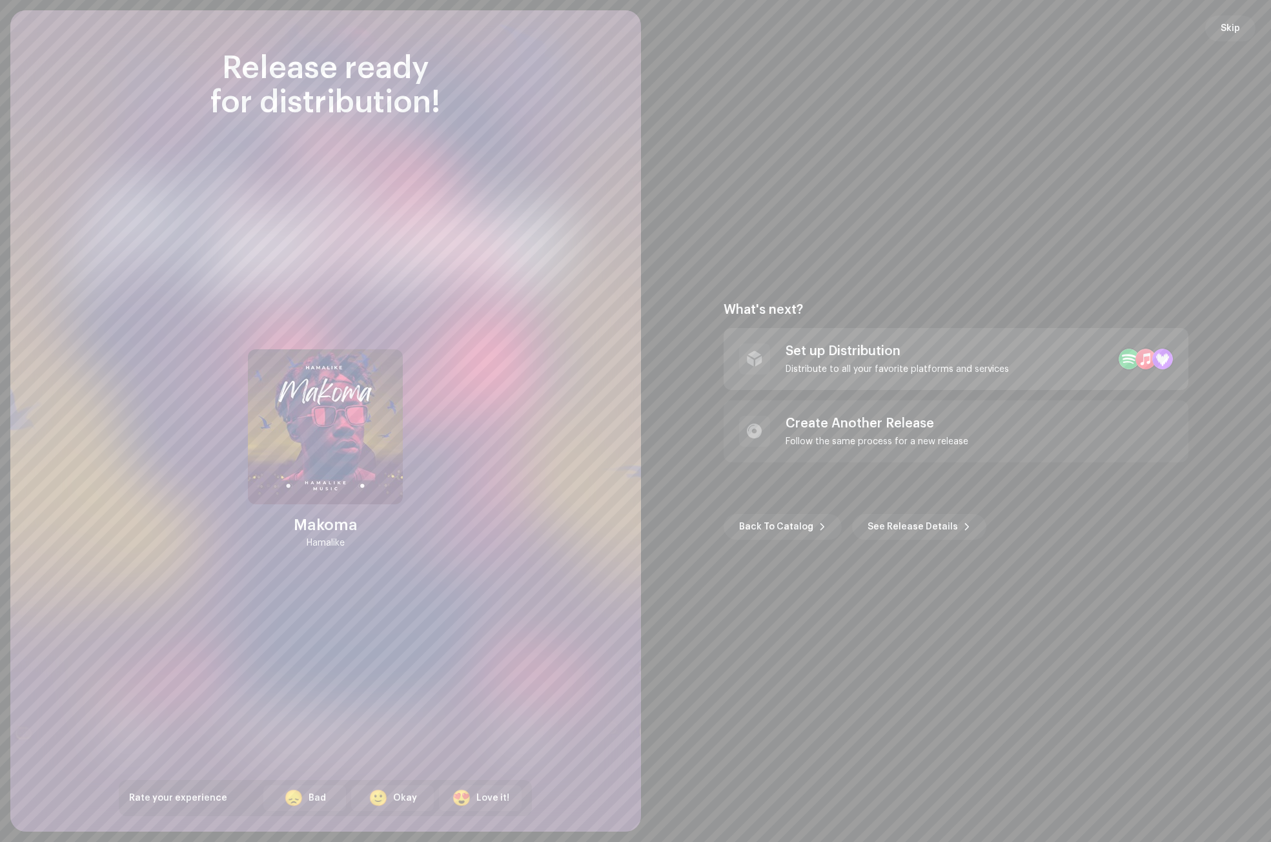
click at [852, 357] on div "Set up Distribution" at bounding box center [897, 350] width 223 height 15
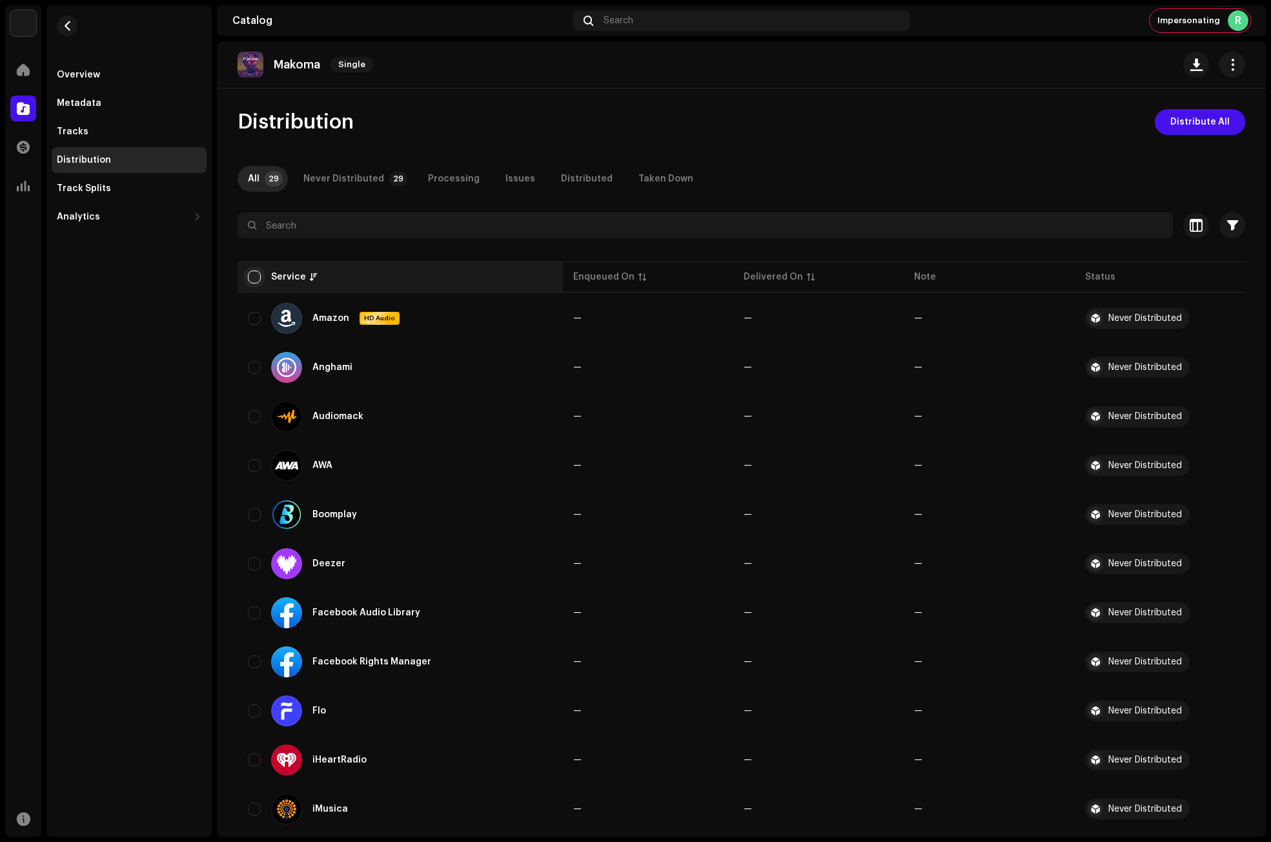
click at [256, 276] on input "checkbox" at bounding box center [254, 277] width 13 height 13
checkbox input "true"
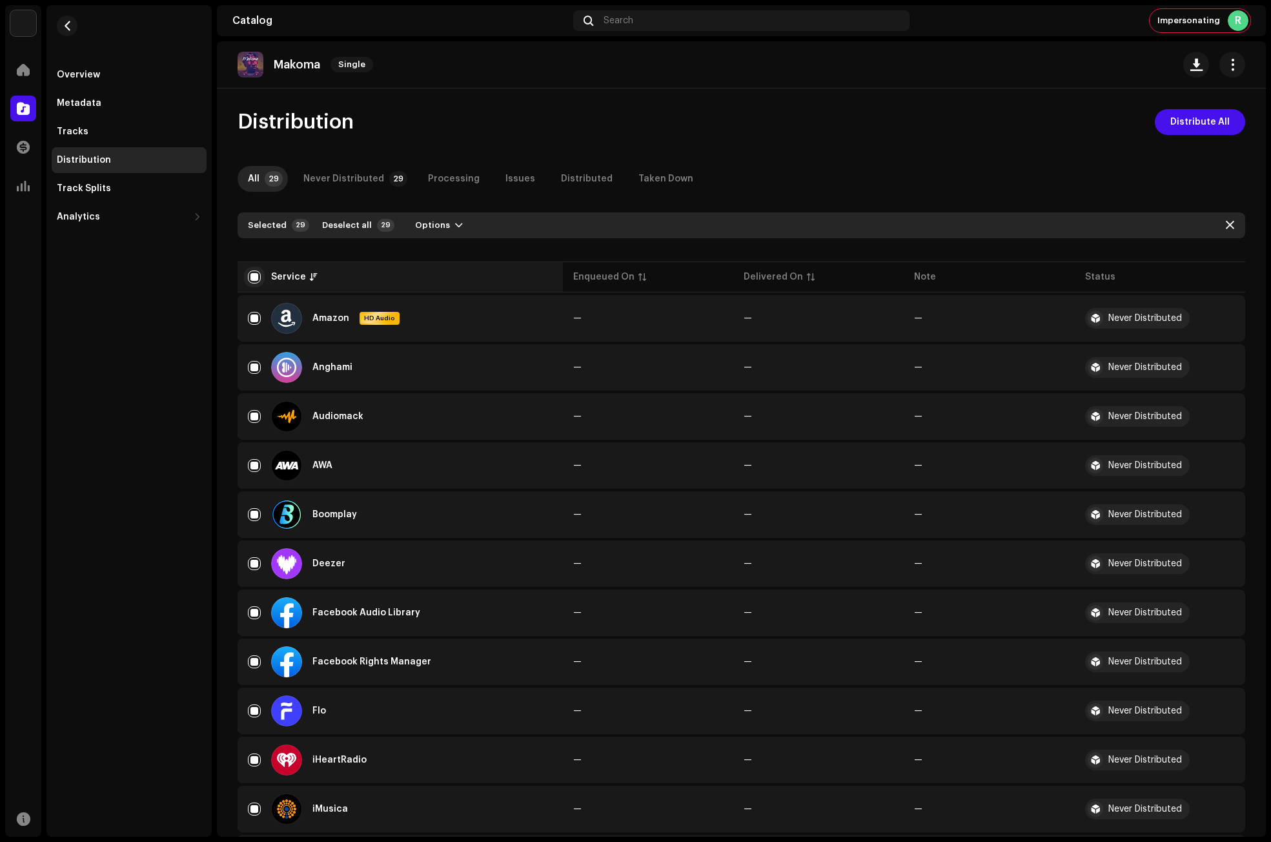
checkbox input "true"
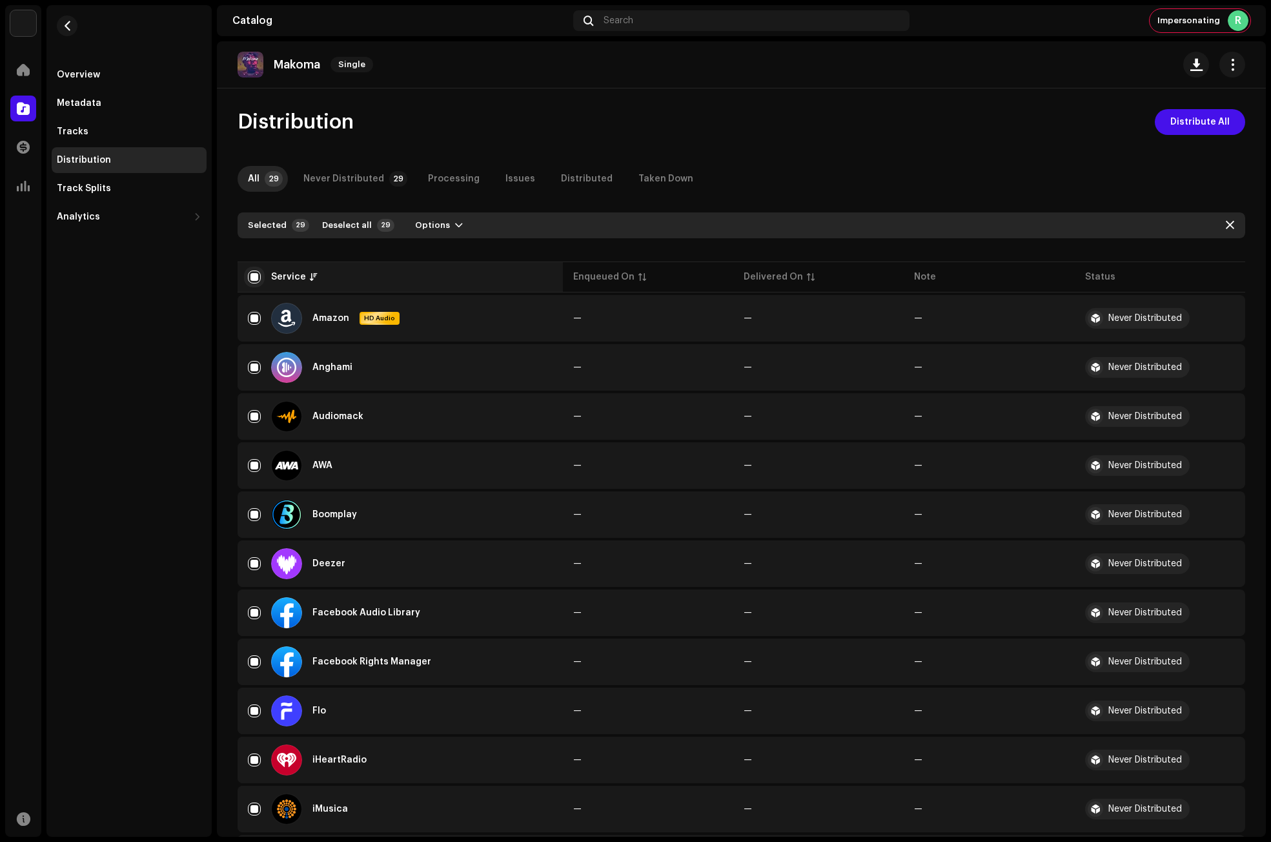
checkbox input "true"
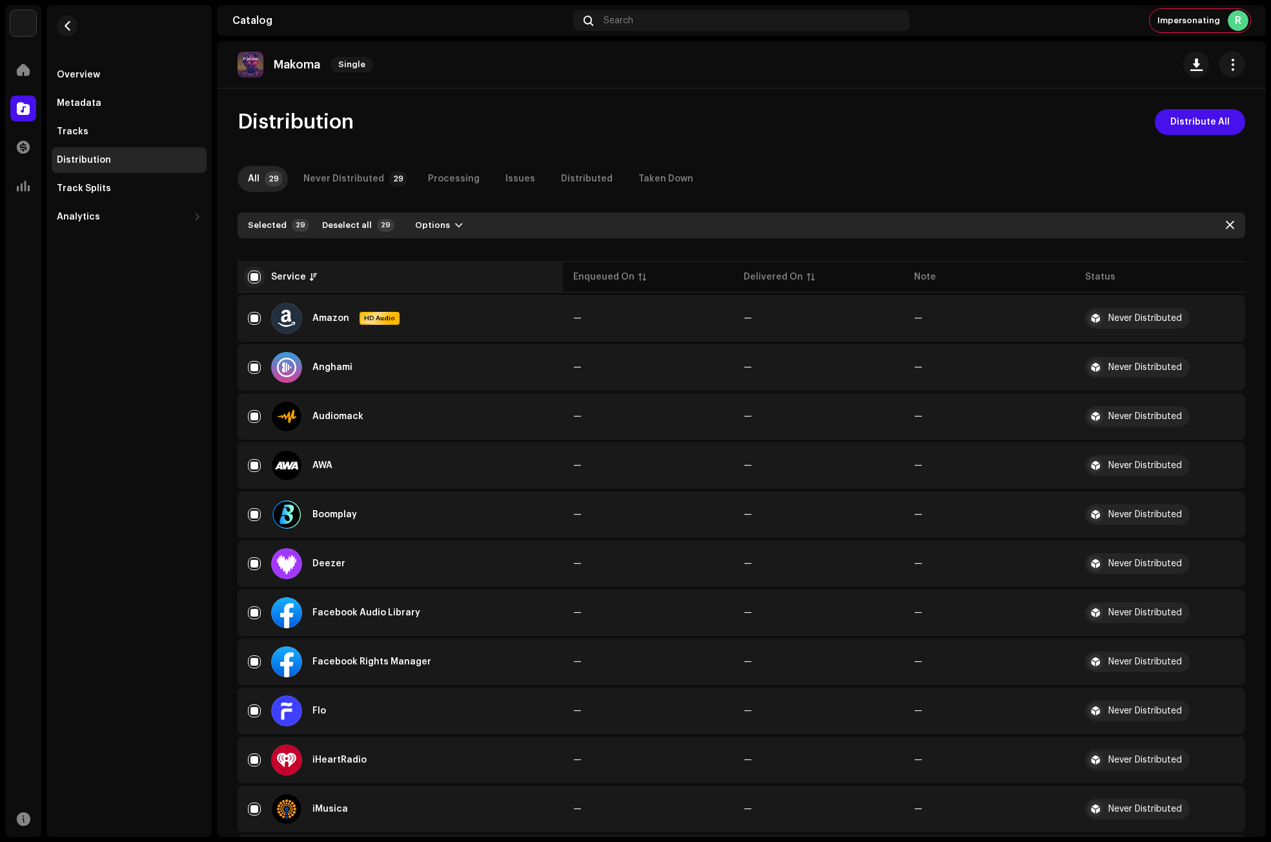
checkbox input "true"
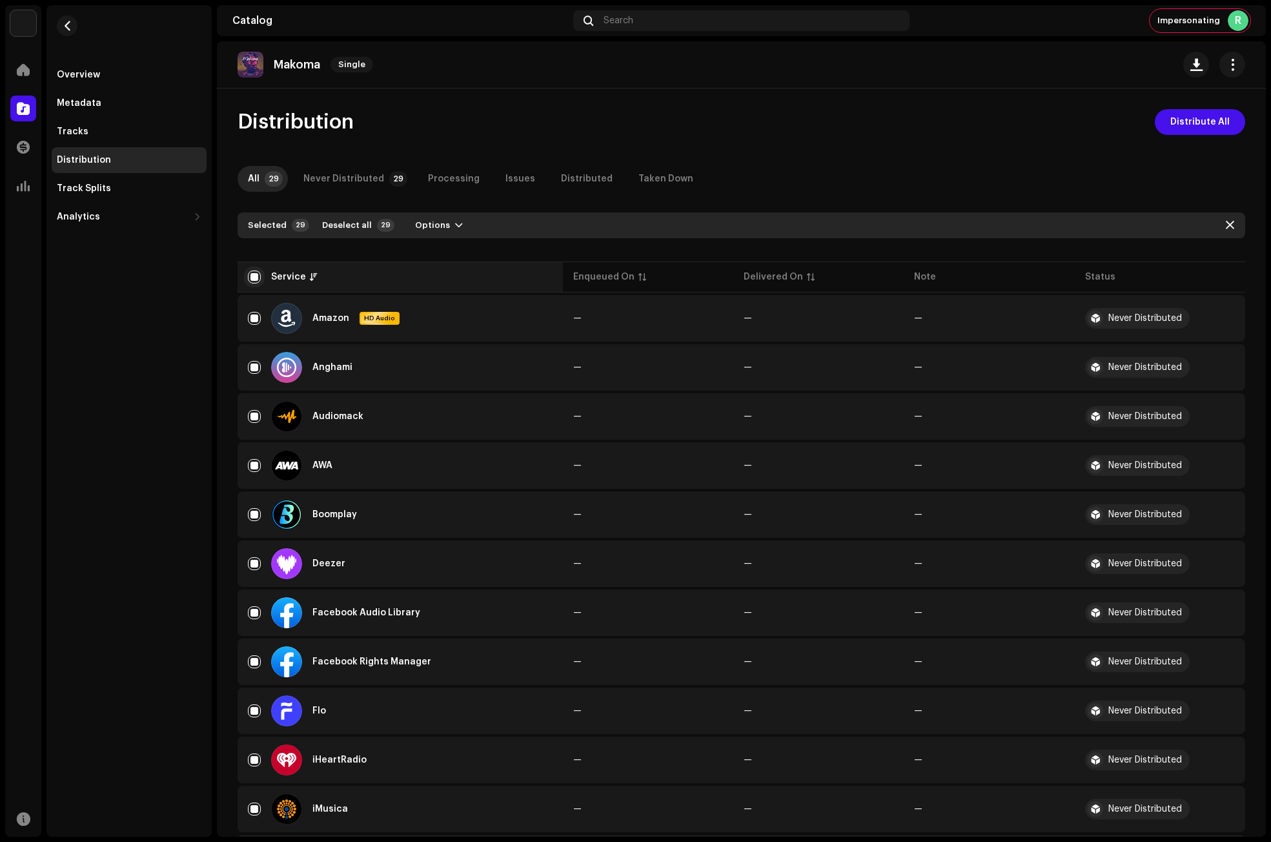
checkbox input "true"
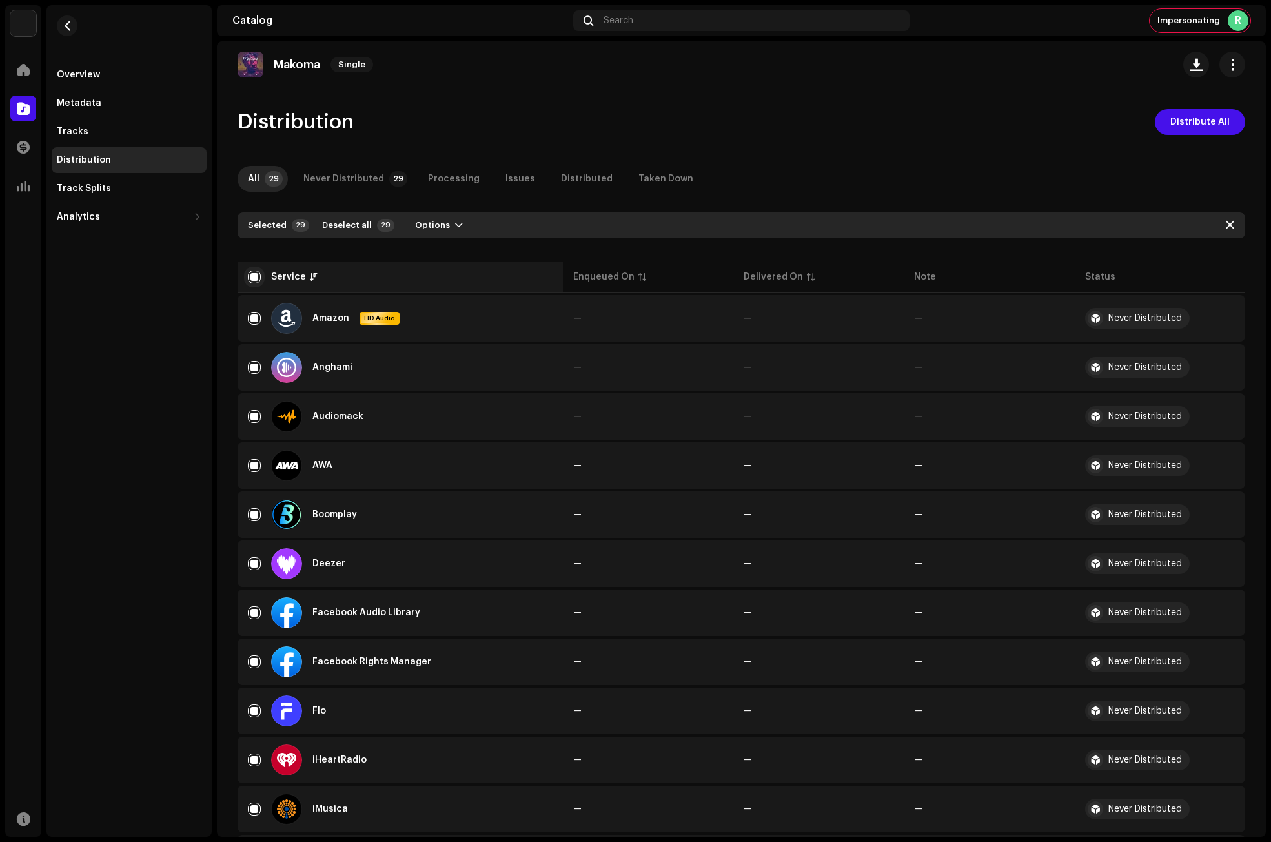
checkbox input "true"
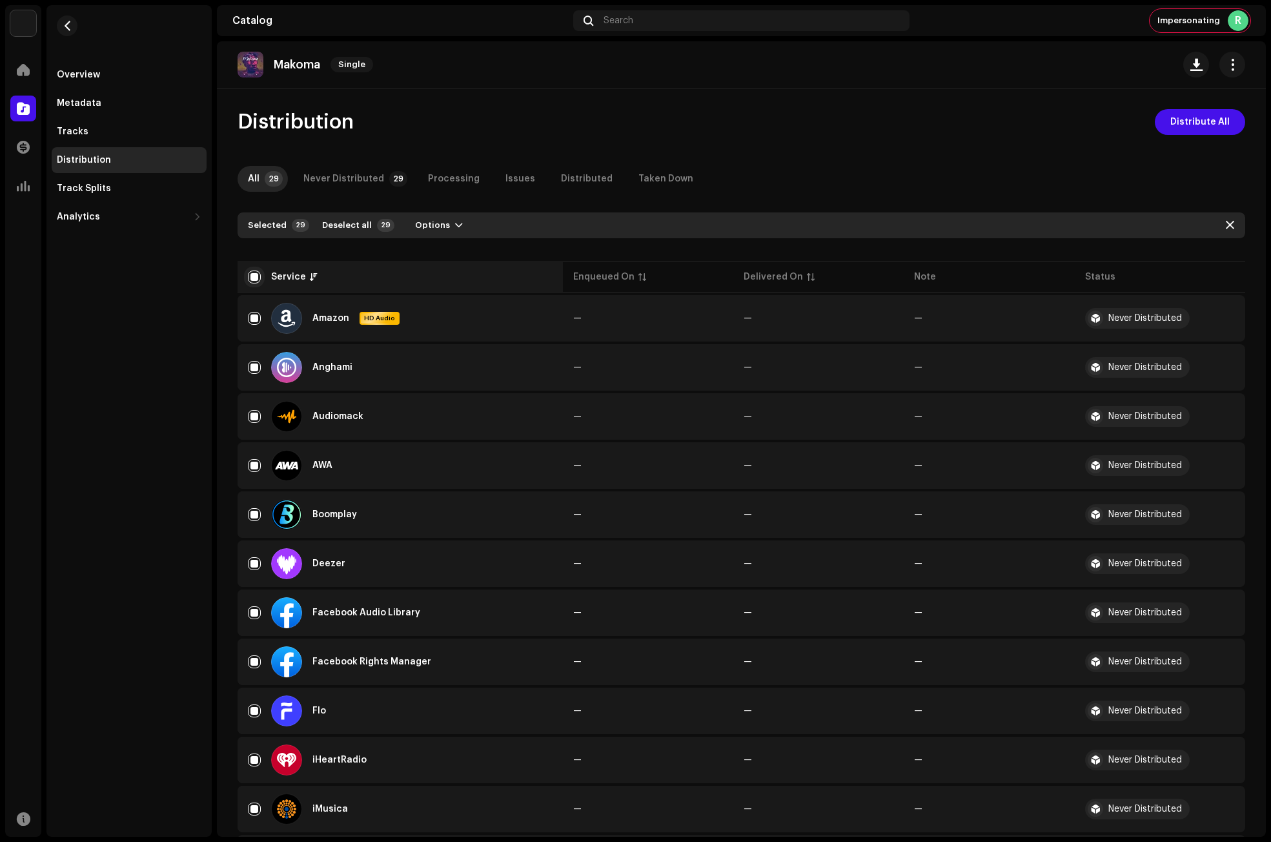
checkbox input "true"
click at [439, 224] on button "Options" at bounding box center [439, 225] width 68 height 21
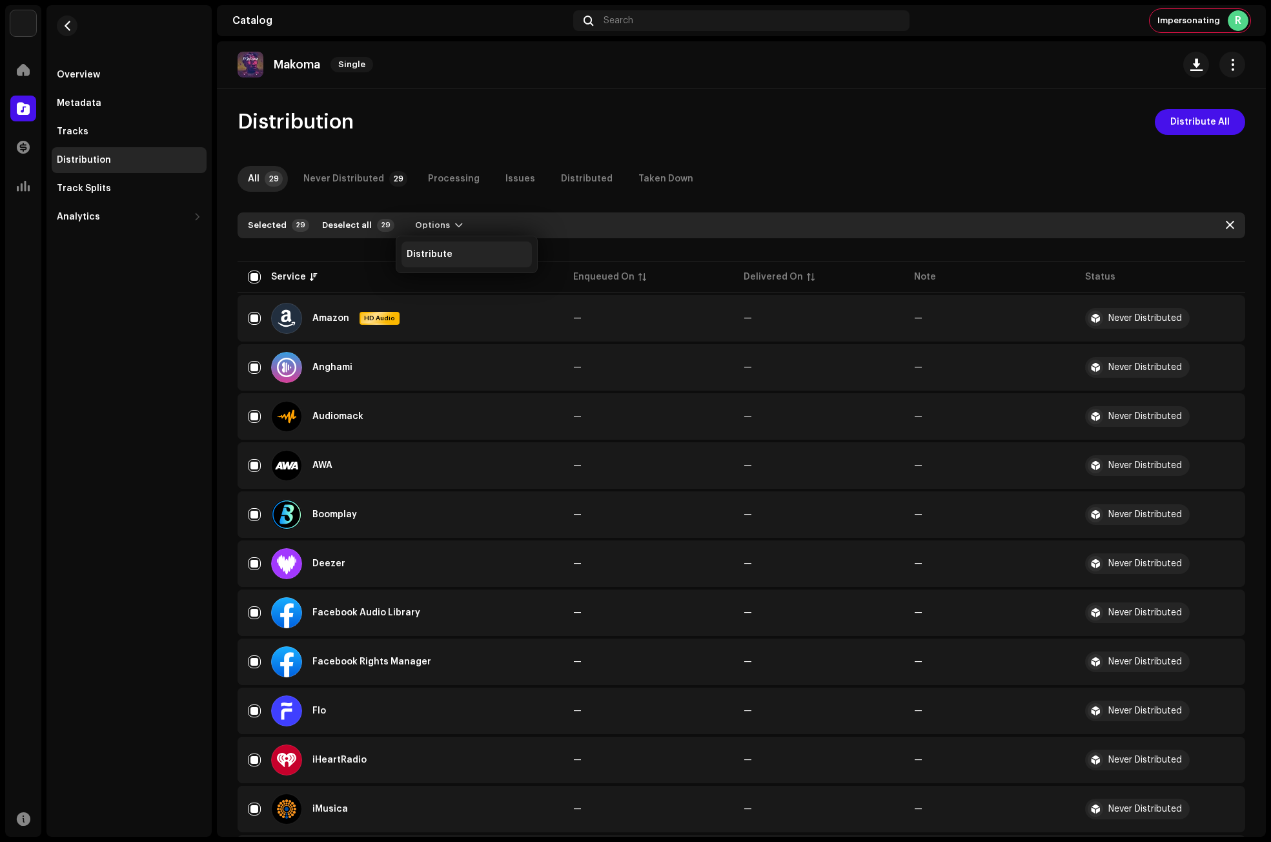
click at [449, 256] on span "Distribute" at bounding box center [430, 254] width 46 height 10
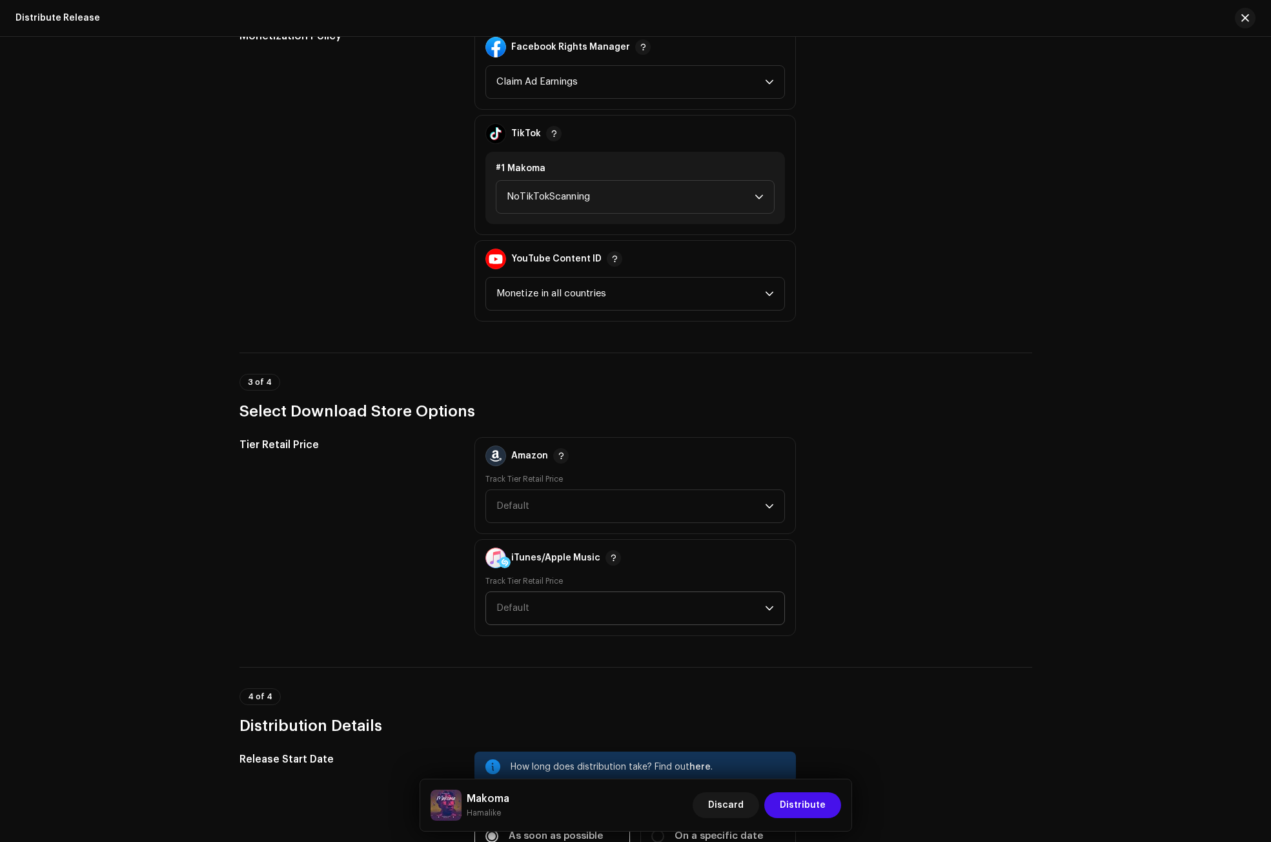
scroll to position [1485, 0]
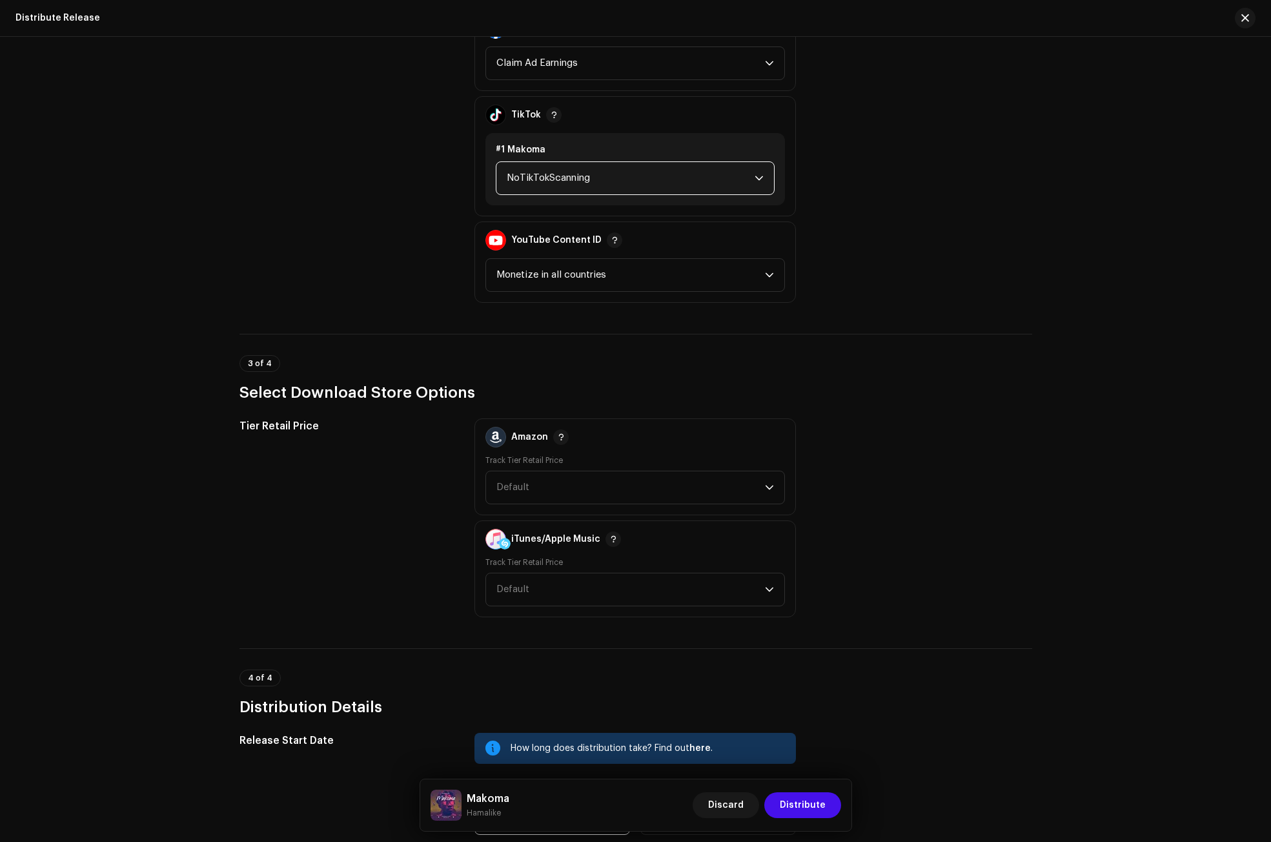
click at [537, 176] on span "NoTikTokScanning" at bounding box center [631, 178] width 248 height 32
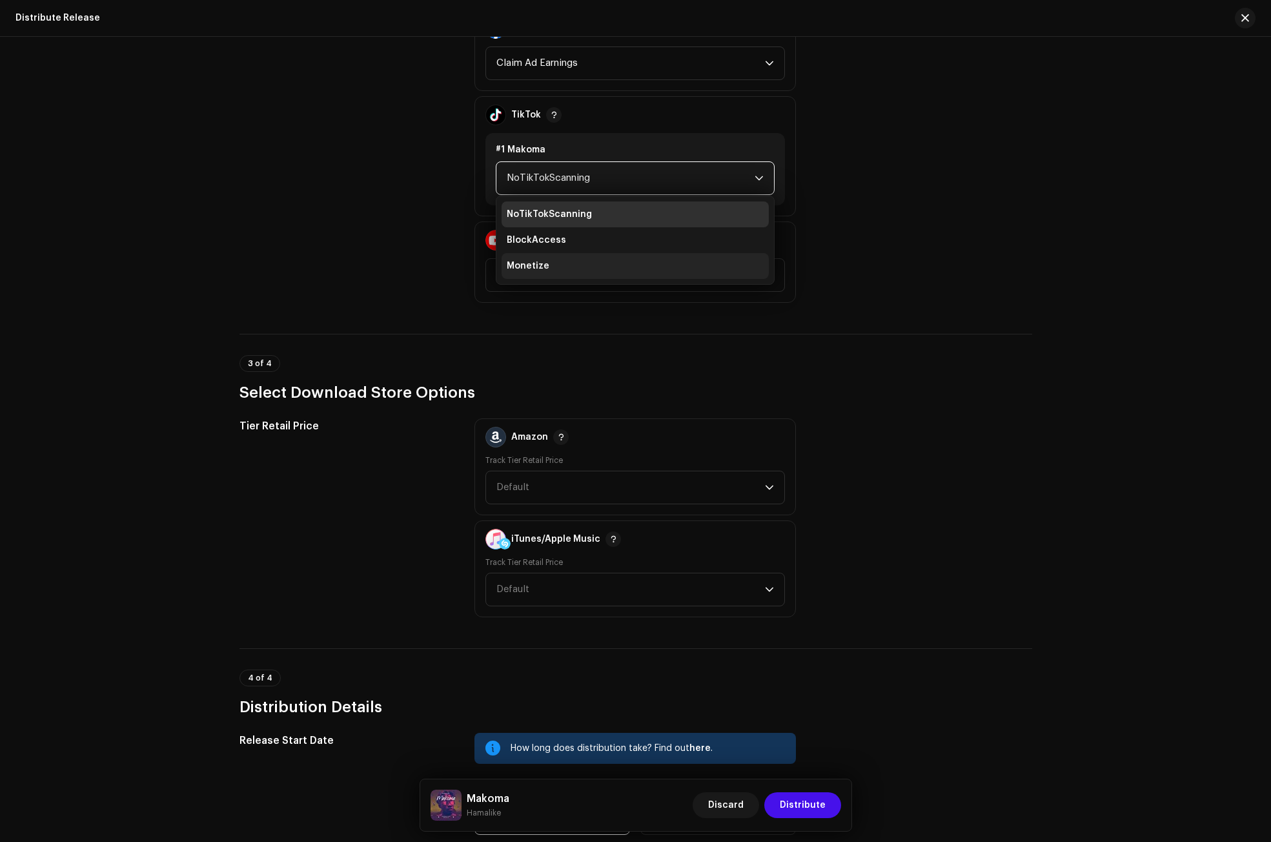
click at [549, 267] on li "Monetize" at bounding box center [635, 266] width 267 height 26
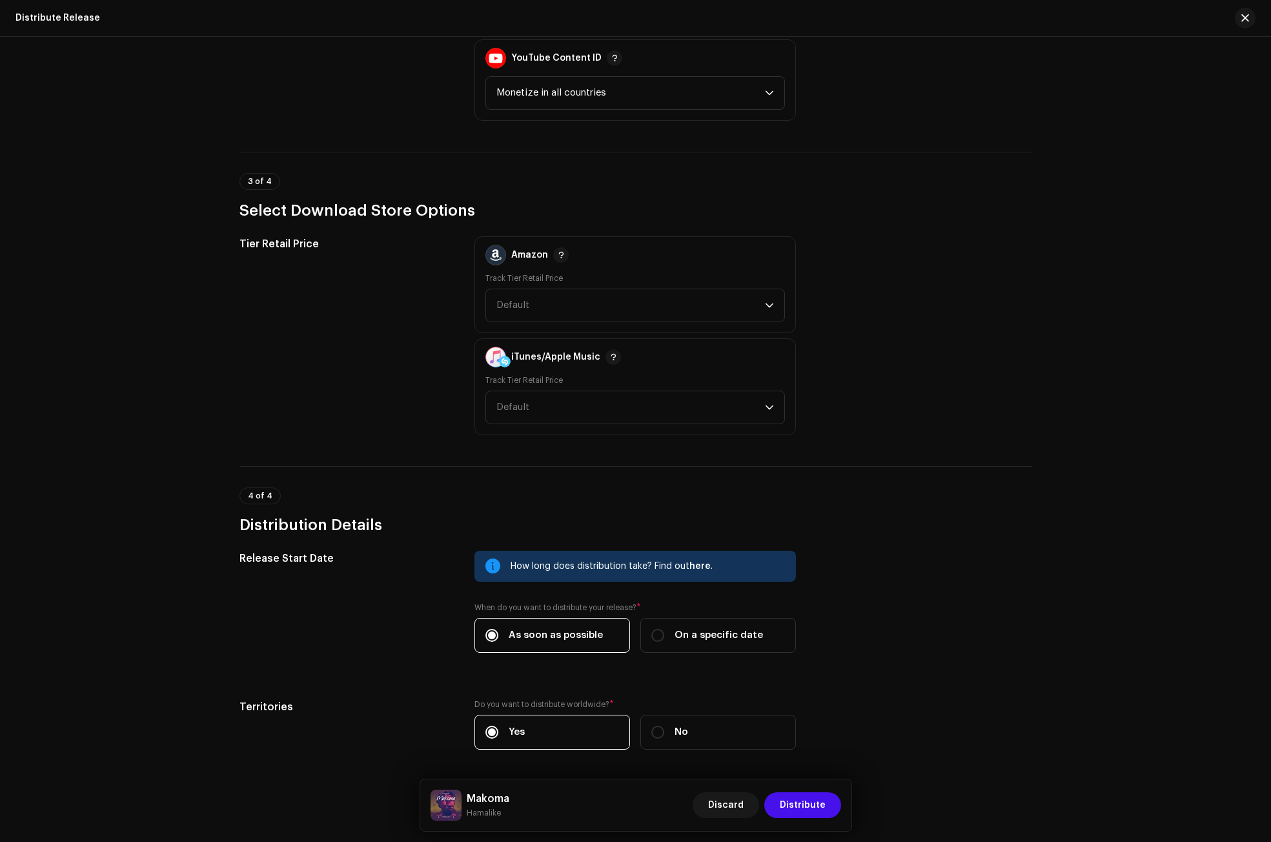
scroll to position [1714, 0]
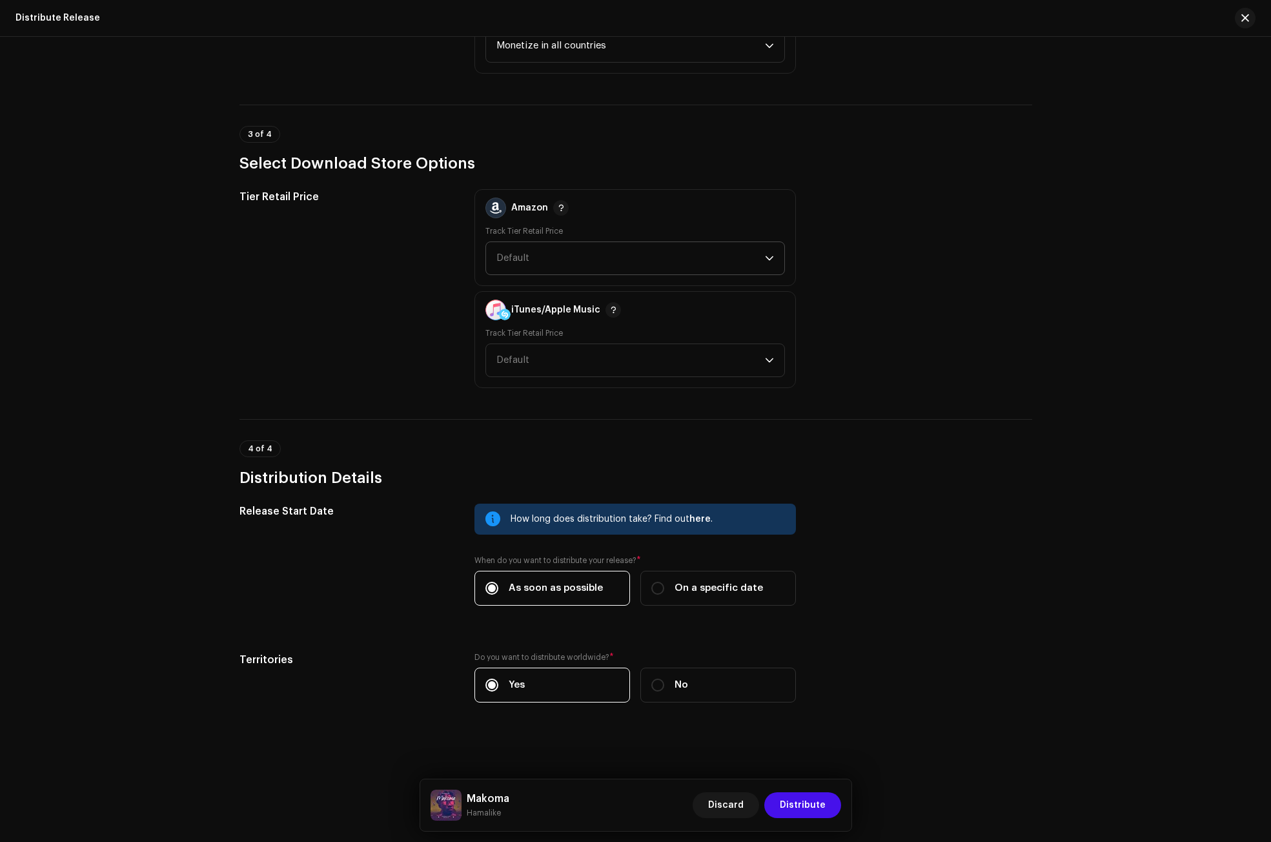
click at [524, 262] on span "Default" at bounding box center [512, 258] width 33 height 10
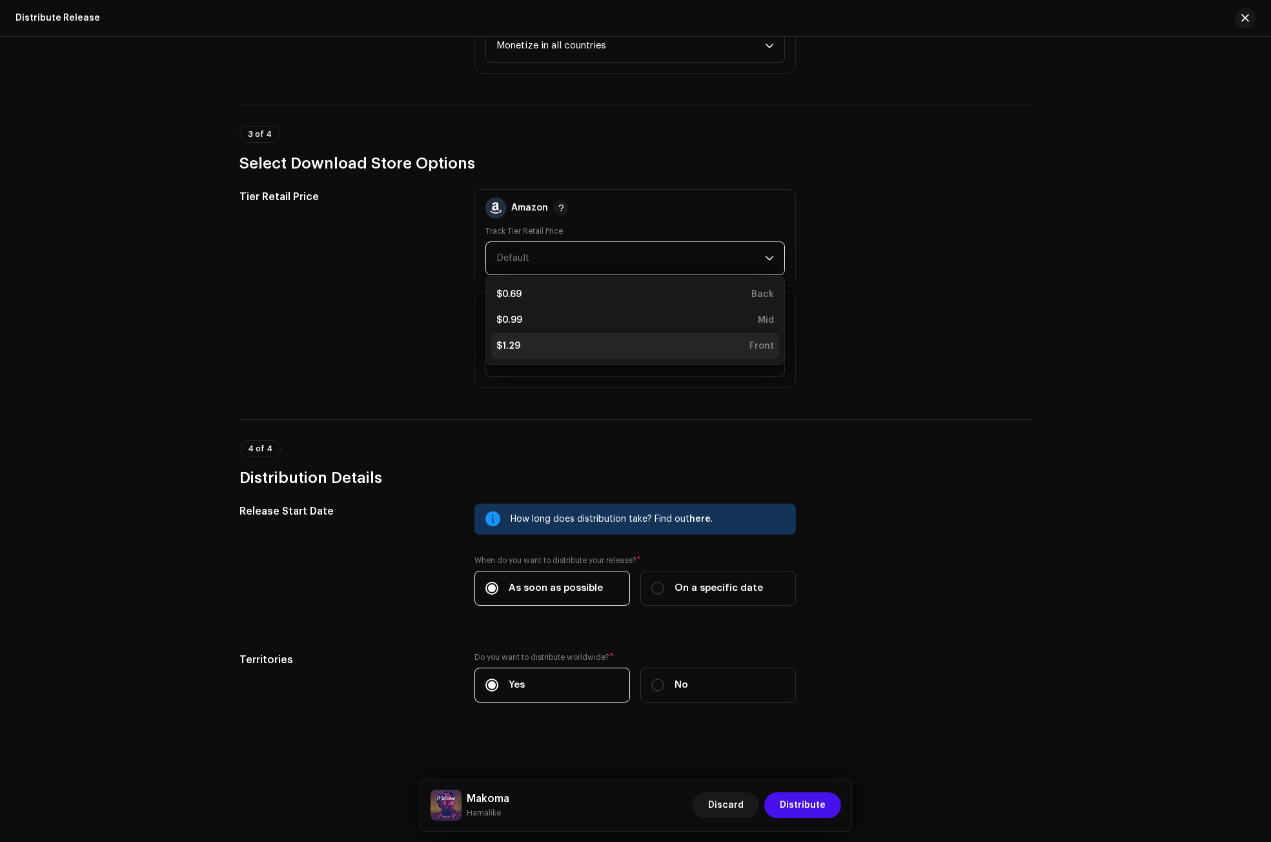
click at [524, 345] on div "$1.29 Front" at bounding box center [635, 346] width 278 height 13
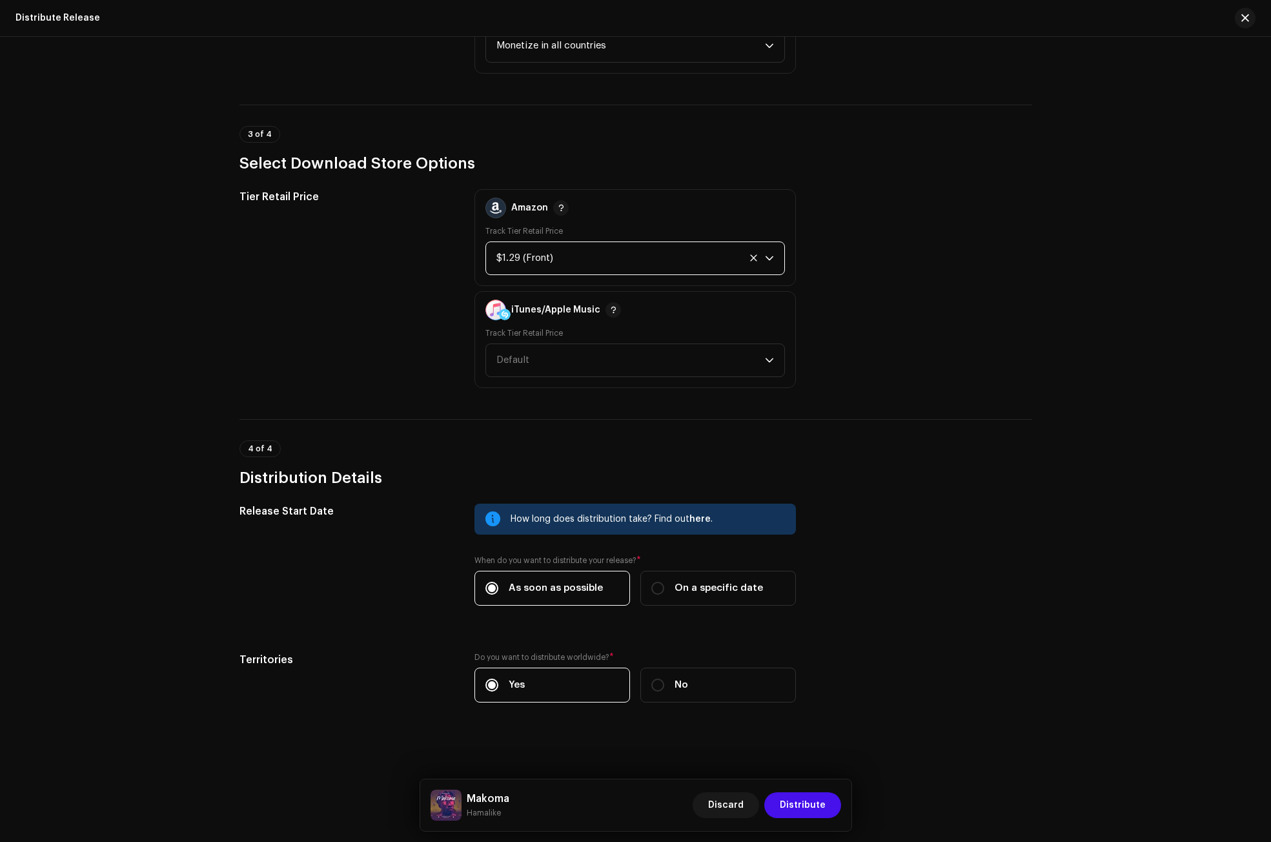
click at [526, 362] on span "Default" at bounding box center [512, 360] width 33 height 10
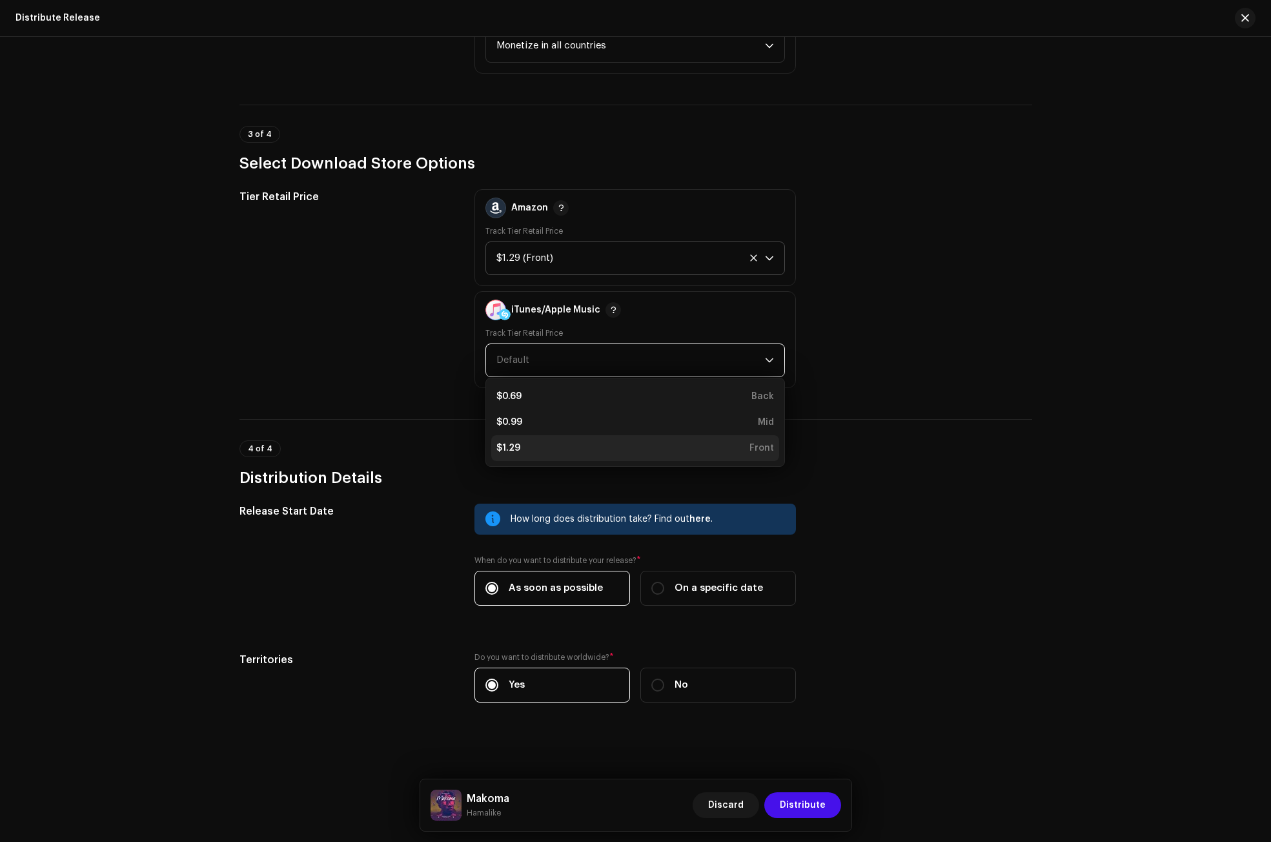
click at [533, 444] on div "$1.29 Front" at bounding box center [635, 448] width 278 height 13
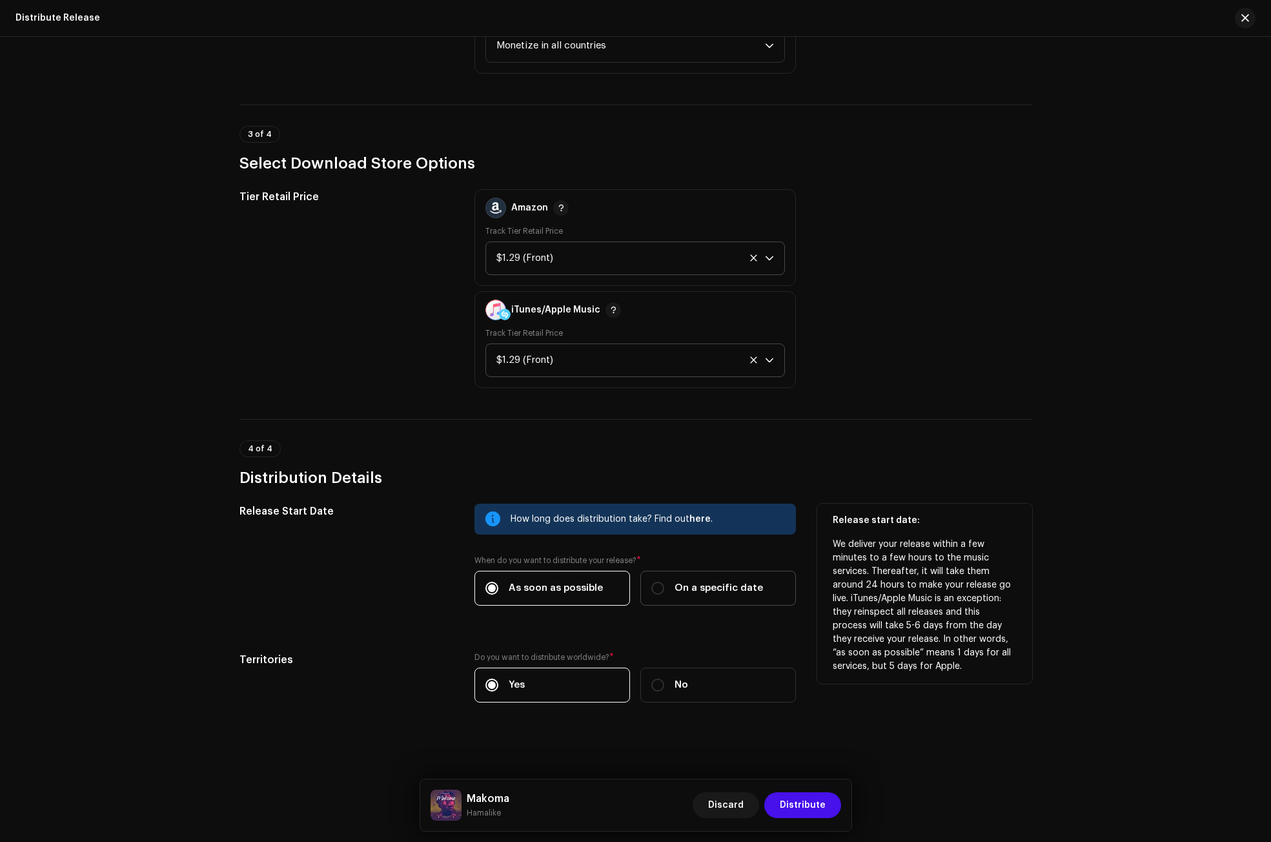
click at [648, 580] on label "On a specific date" at bounding box center [718, 588] width 156 height 35
click at [651, 582] on input "On a specific date" at bounding box center [657, 588] width 13 height 13
radio input "true"
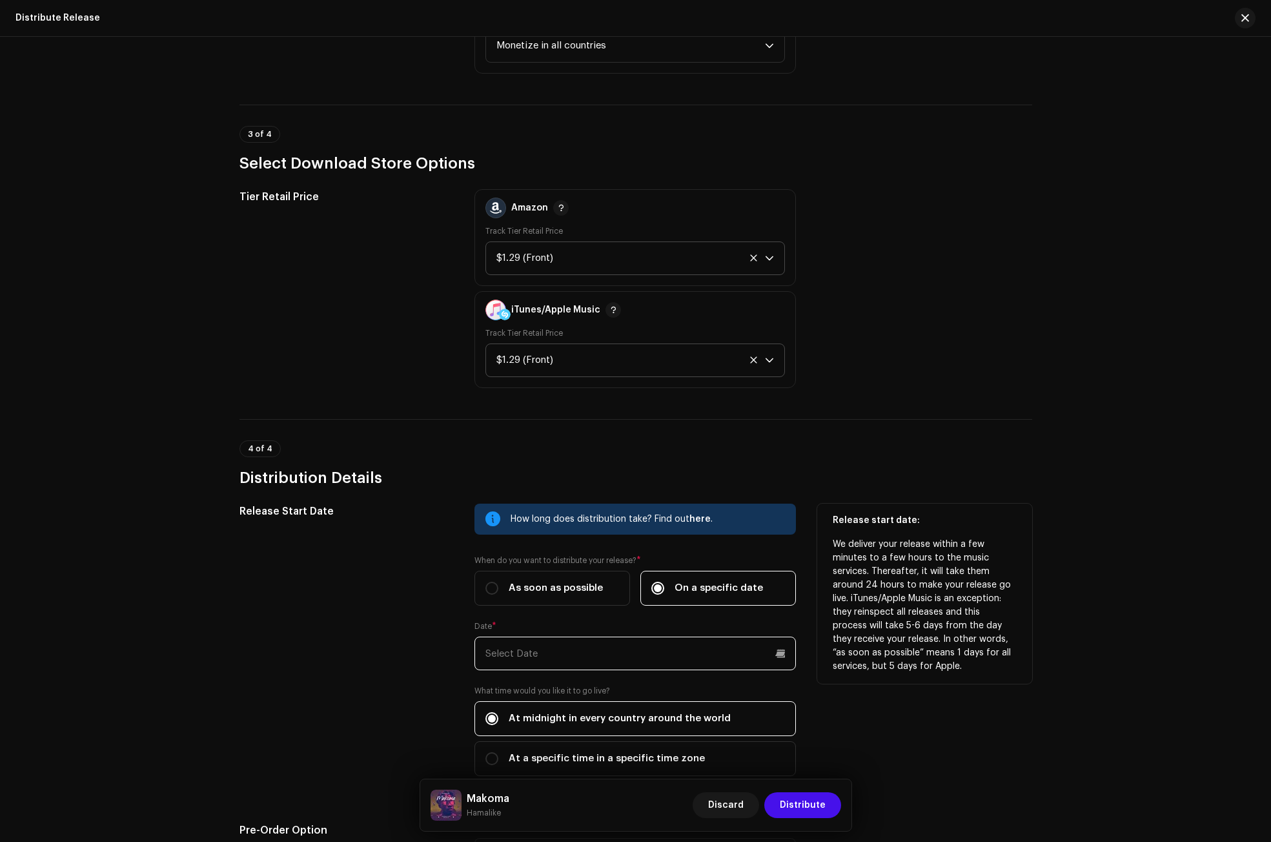
click at [504, 650] on input "text" at bounding box center [636, 654] width 322 height 34
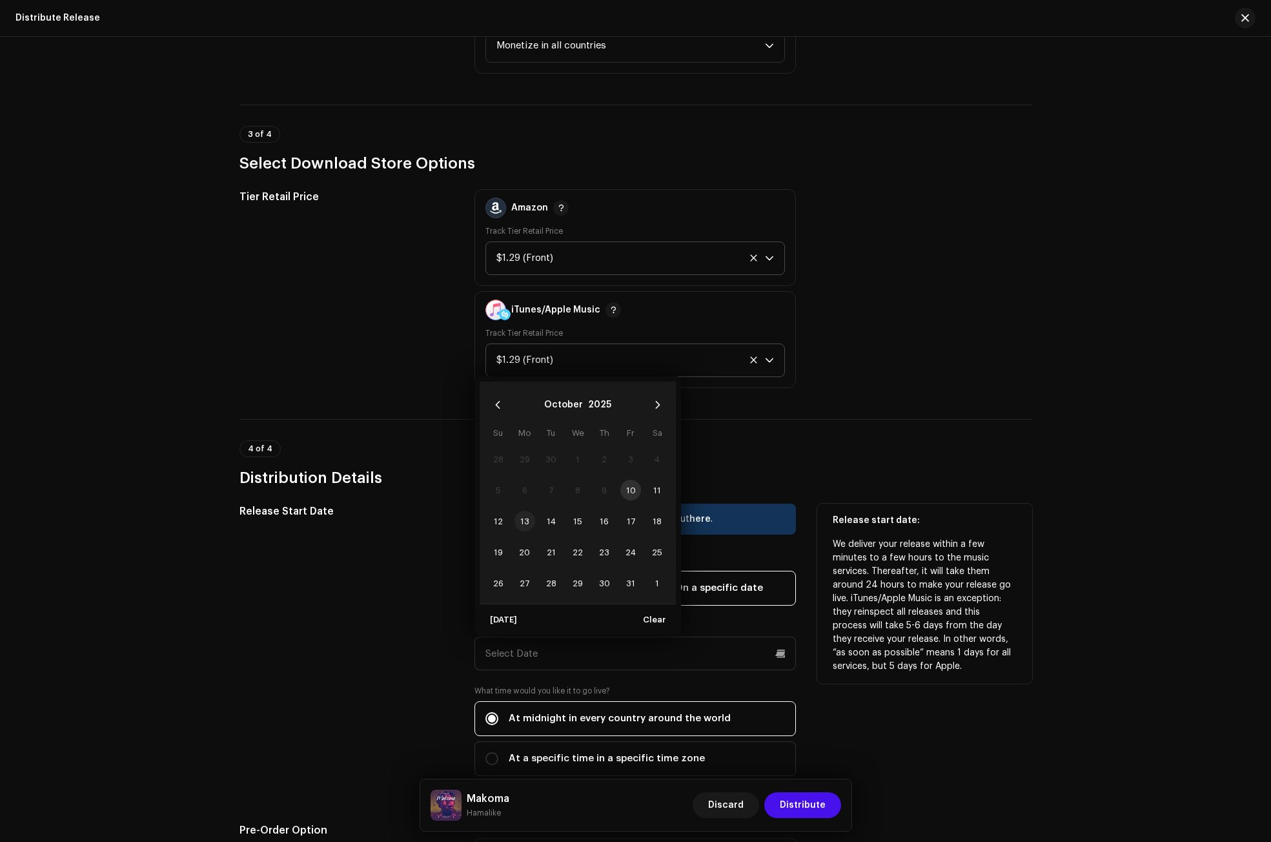
click at [519, 525] on span "13" at bounding box center [525, 521] width 21 height 21
type input "[DATE]"
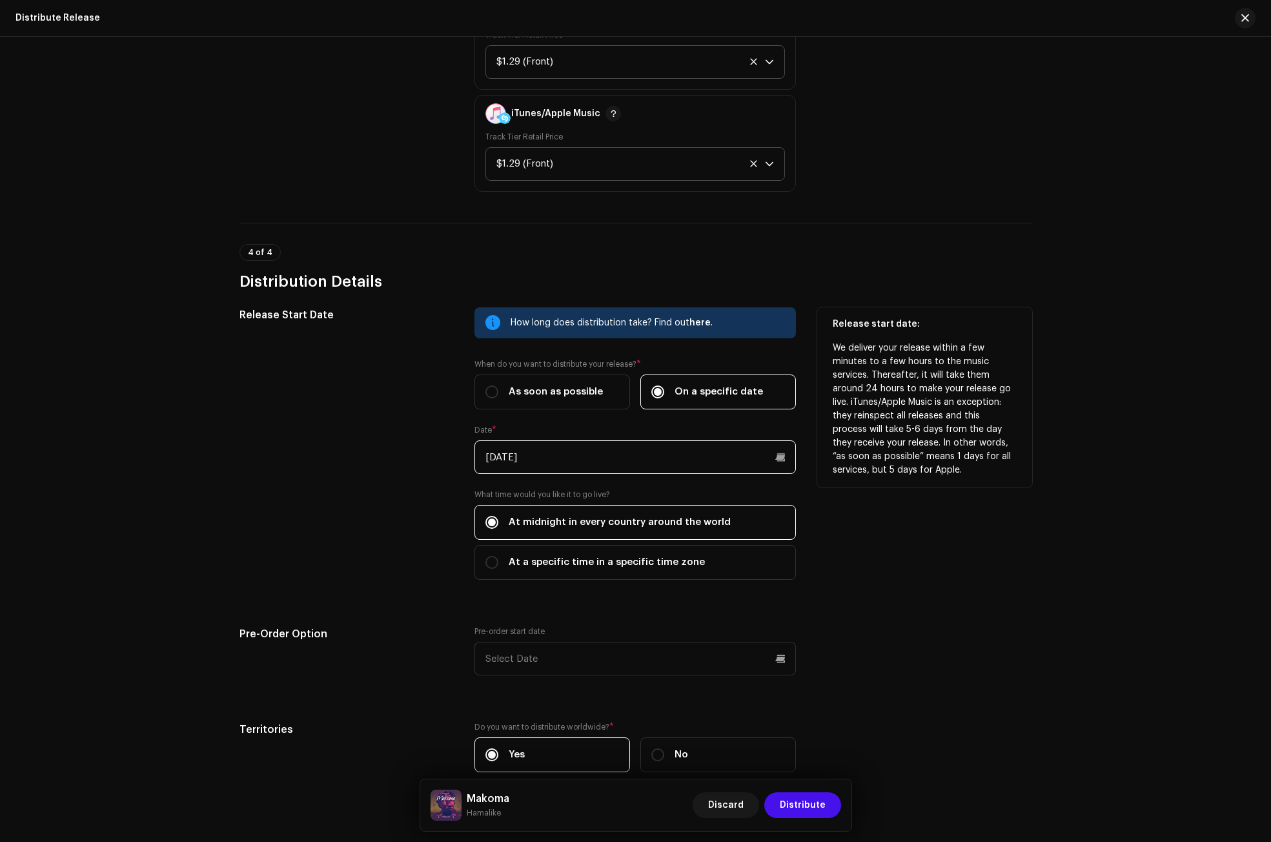
scroll to position [1980, 0]
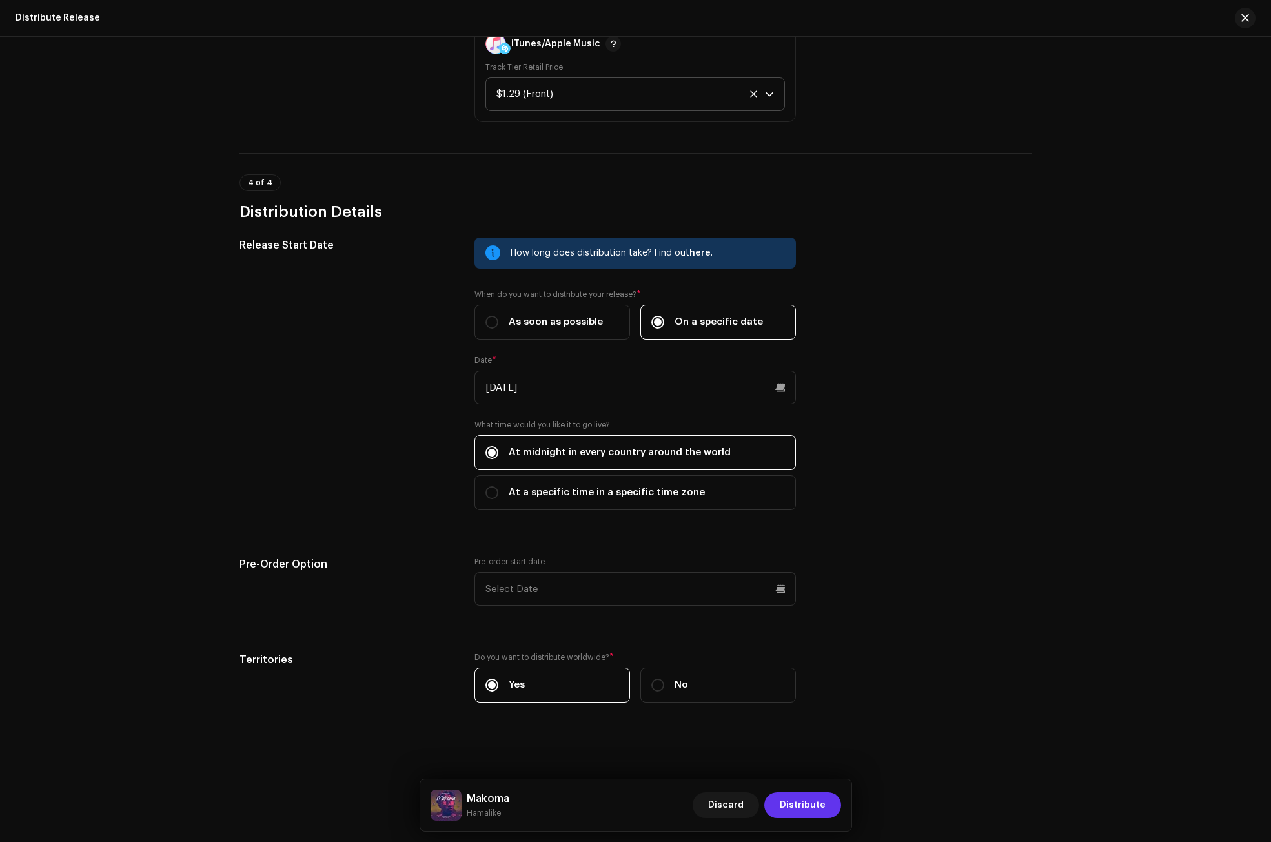
click at [806, 800] on span "Distribute" at bounding box center [803, 805] width 46 height 26
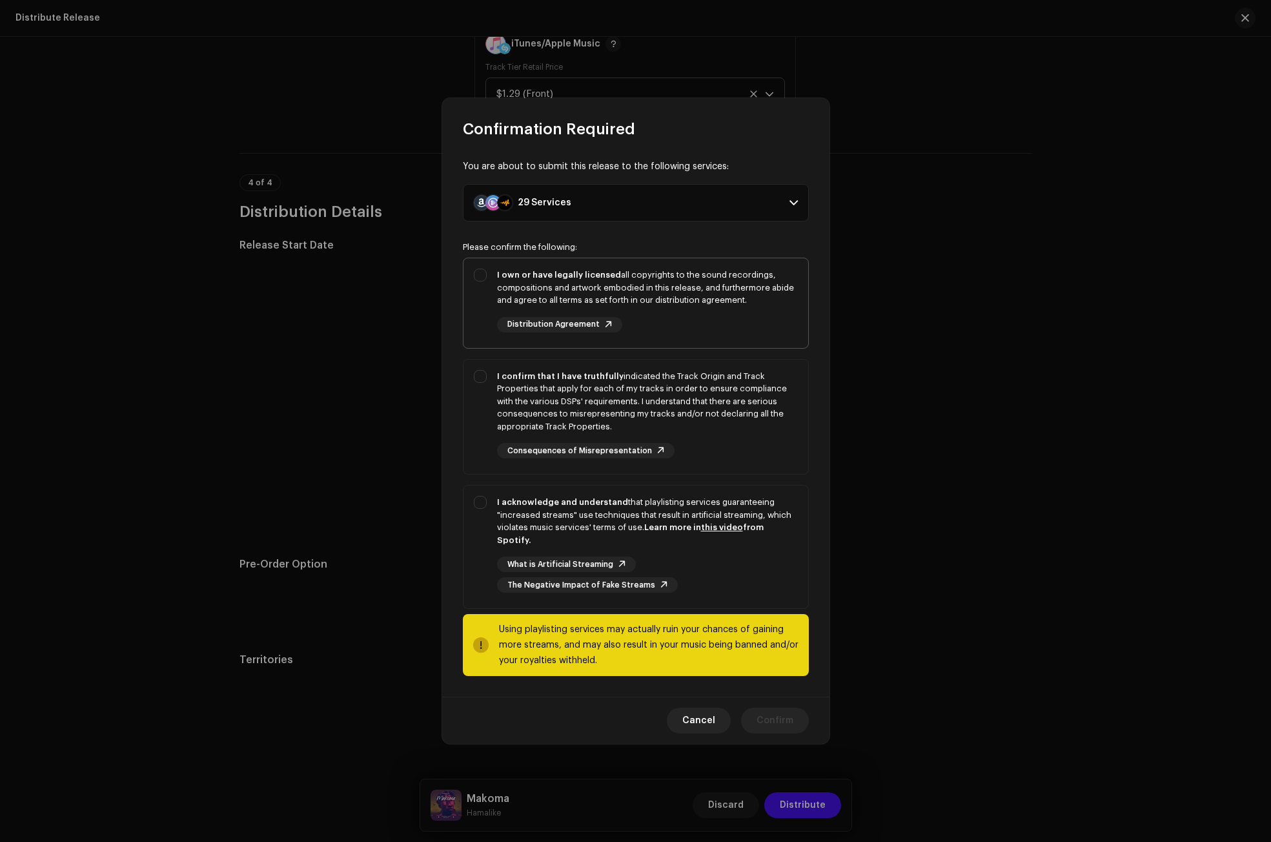
click at [562, 276] on div "I own or have legally licensed all copyrights to the sound recordings, composit…" at bounding box center [647, 288] width 301 height 38
checkbox input "true"
click at [540, 409] on div "I confirm that I have truthfully indicated the Track Origin and Track Propertie…" at bounding box center [647, 401] width 301 height 63
checkbox input "true"
click at [540, 515] on div "I acknowledge and understand that playlisting services guaranteeing "increased …" at bounding box center [647, 521] width 301 height 50
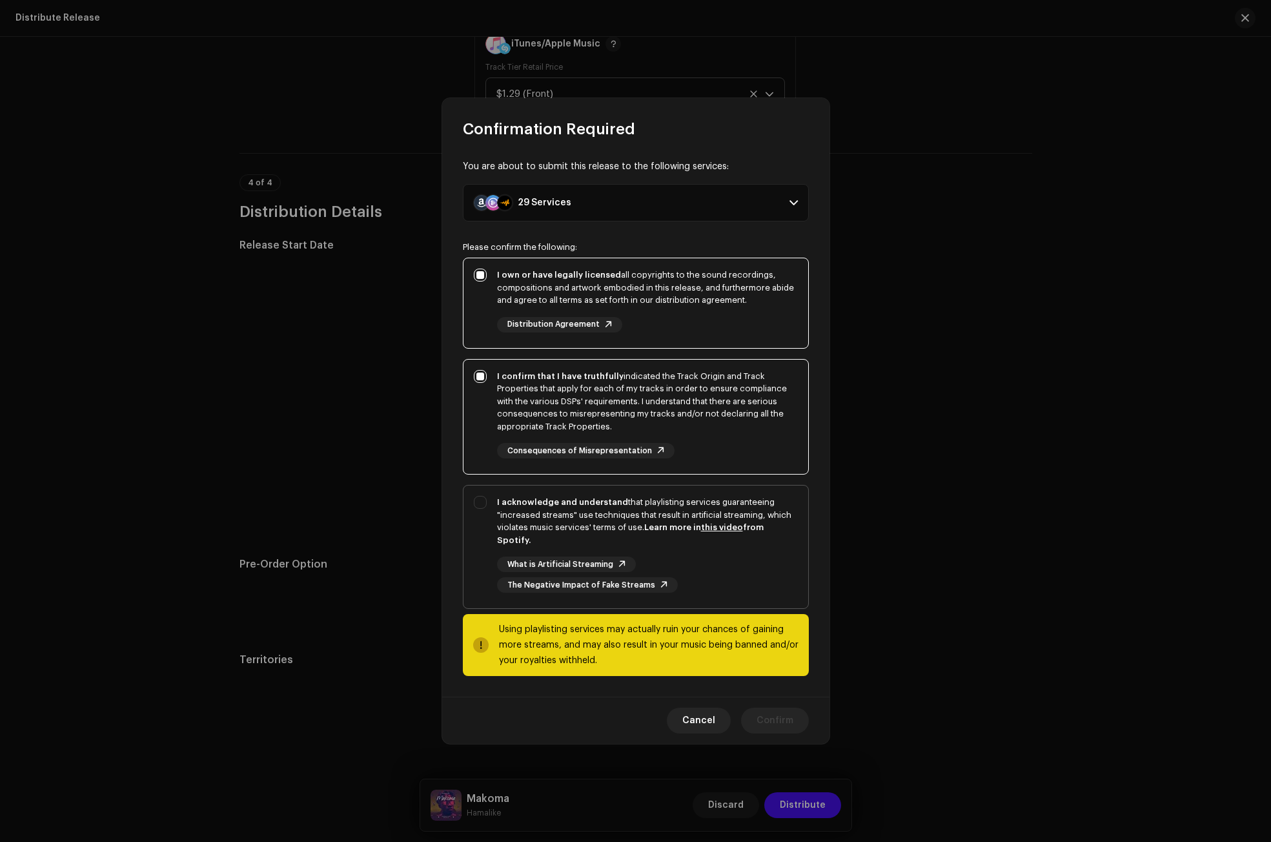
checkbox input "true"
click at [777, 712] on span "Confirm" at bounding box center [775, 721] width 37 height 26
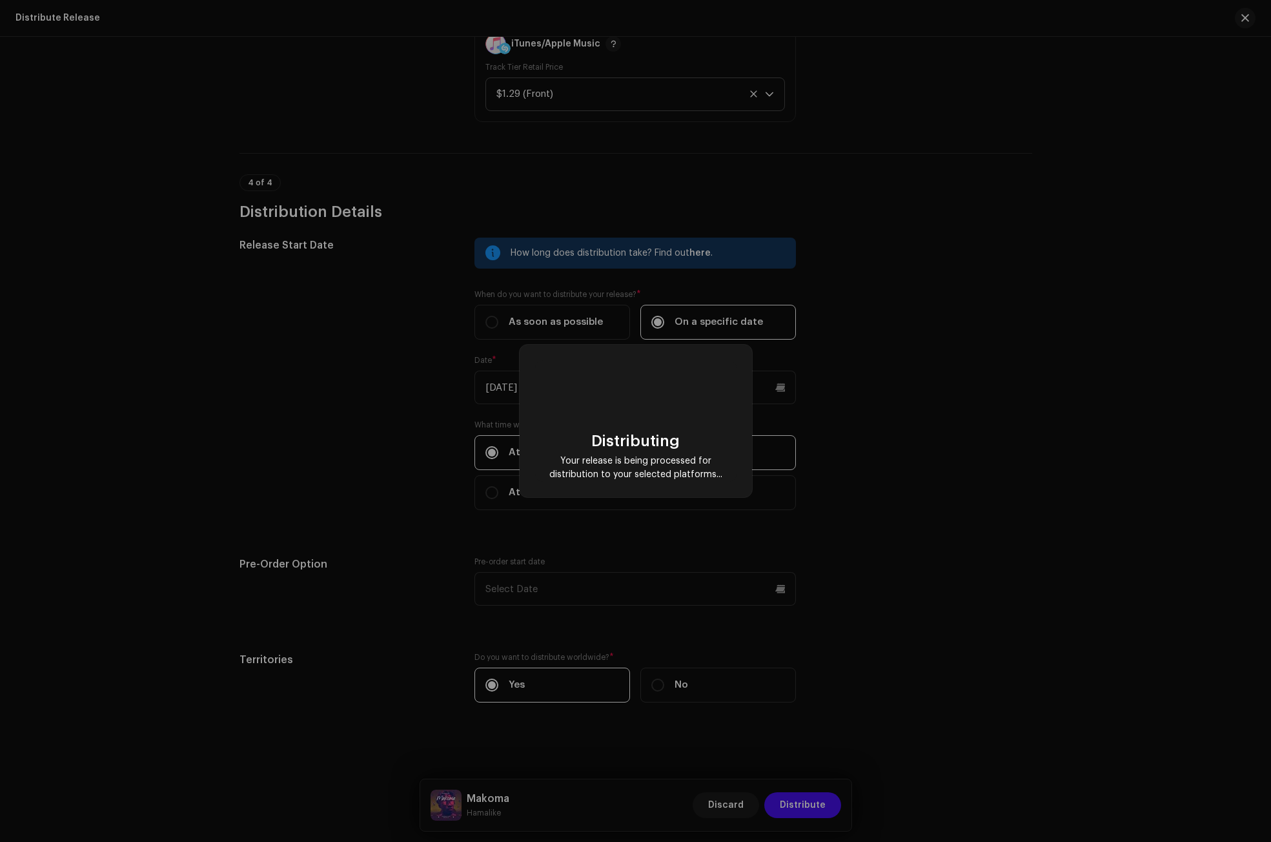
checkbox input "false"
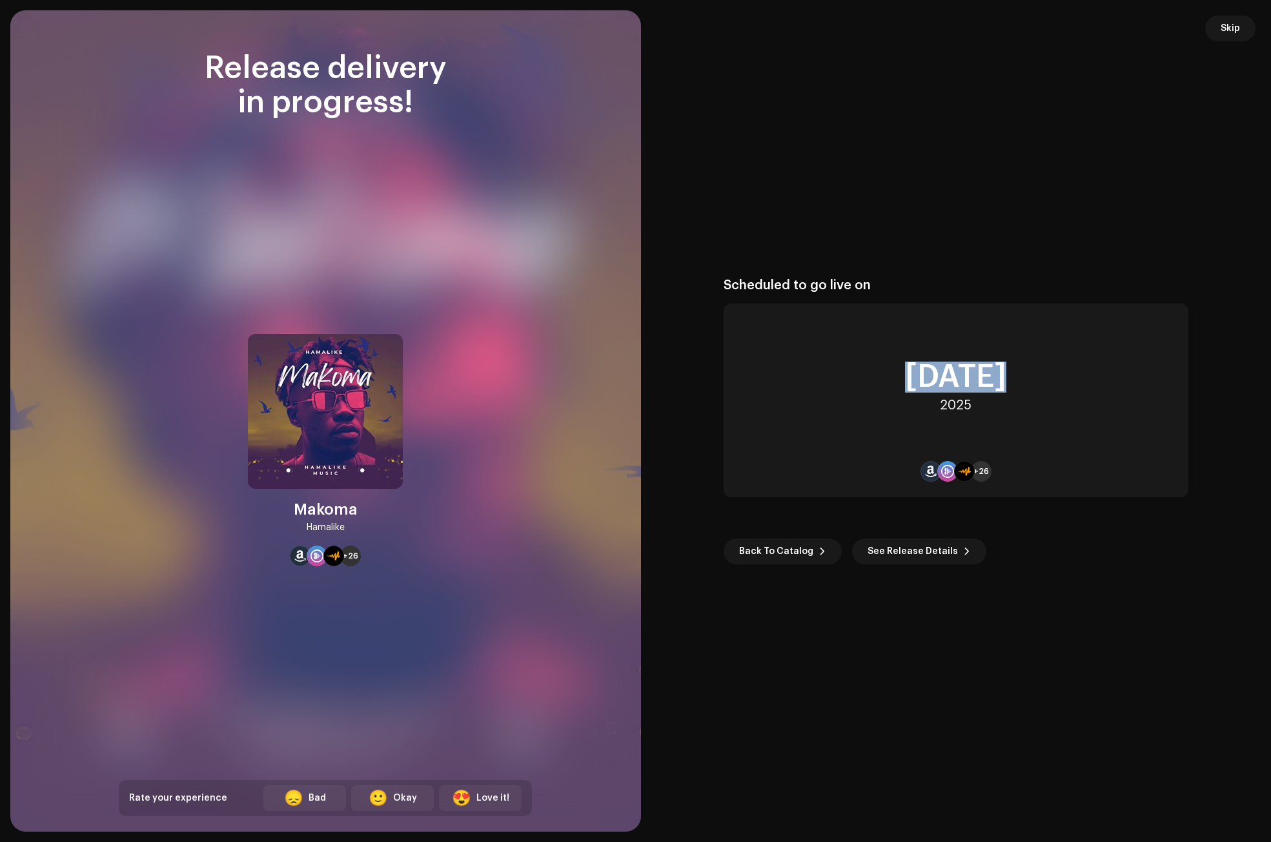
drag, startPoint x: 983, startPoint y: 404, endPoint x: 781, endPoint y: 299, distance: 227.0
click at [781, 299] on div "Scheduled to go live on [DATE] +26" at bounding box center [956, 388] width 465 height 220
click at [727, 283] on div "Scheduled to go live on" at bounding box center [956, 285] width 465 height 15
drag, startPoint x: 724, startPoint y: 287, endPoint x: 976, endPoint y: 407, distance: 279.2
click at [976, 407] on div "Scheduled to go live on [DATE] +26" at bounding box center [956, 388] width 465 height 220
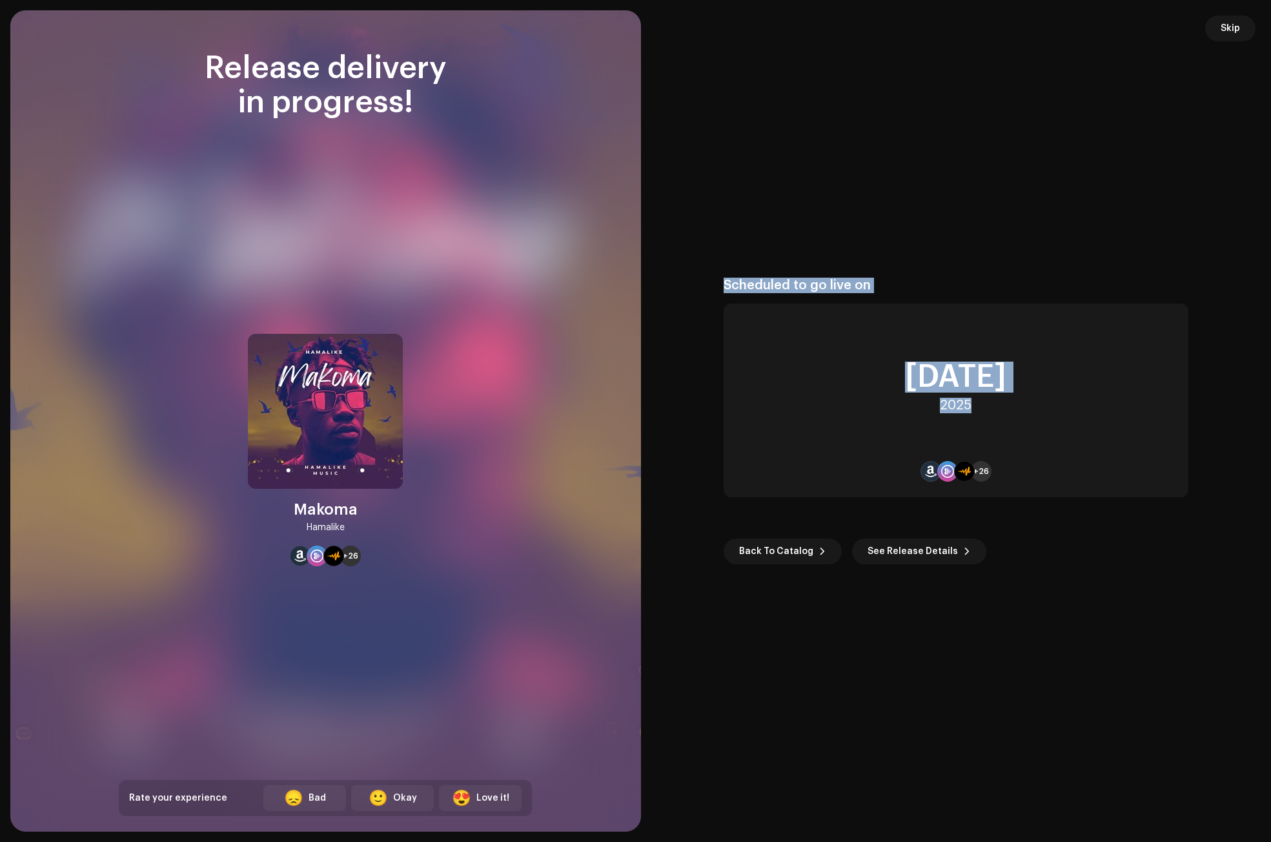
copy div "Scheduled to go live on [DATE]"
drag, startPoint x: 353, startPoint y: 525, endPoint x: 324, endPoint y: 518, distance: 29.1
click at [324, 518] on div "Makoma Hamalike" at bounding box center [326, 517] width 64 height 36
click at [316, 515] on div "Makoma" at bounding box center [326, 509] width 64 height 21
drag, startPoint x: 300, startPoint y: 508, endPoint x: 356, endPoint y: 537, distance: 62.9
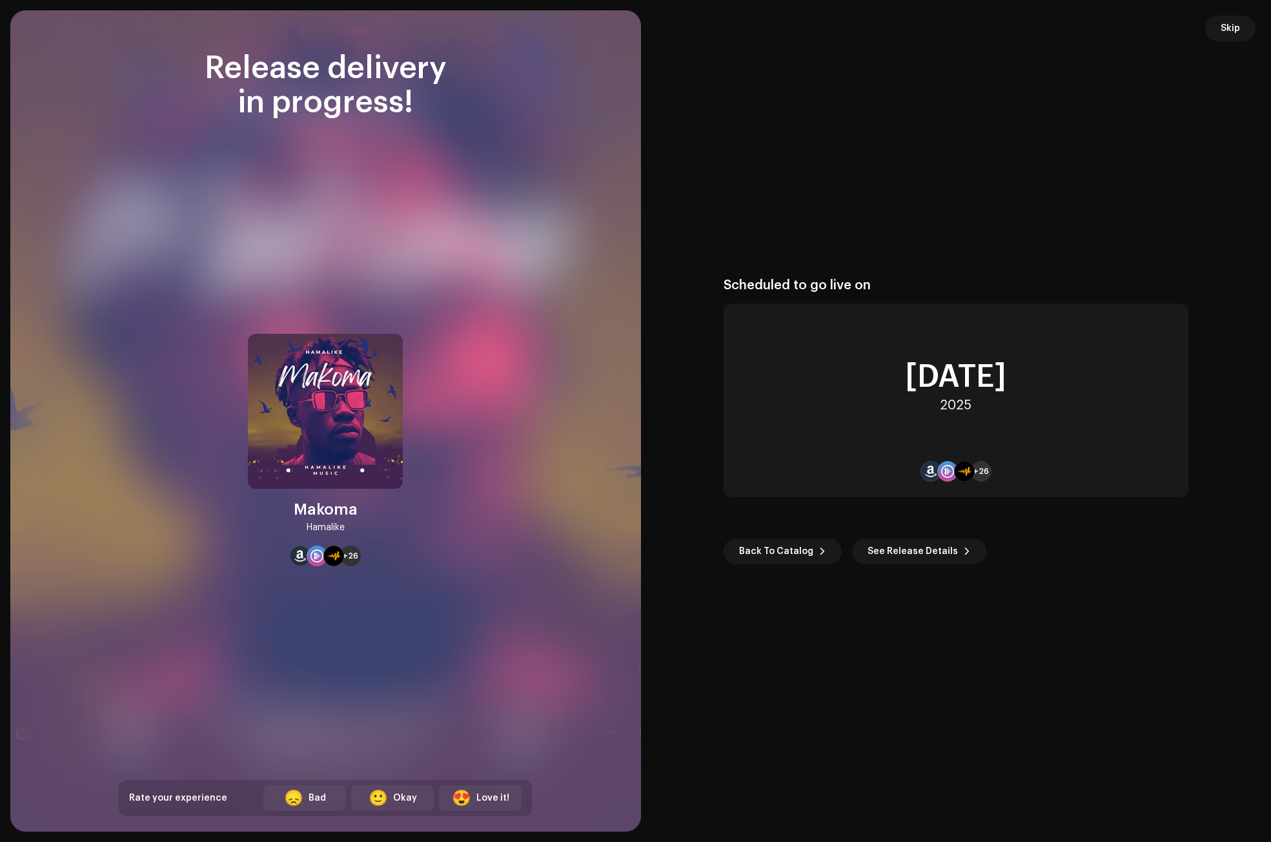
click at [356, 537] on div "Makoma Hamalike +26" at bounding box center [325, 450] width 155 height 232
copy div "Makoma Hamalike"
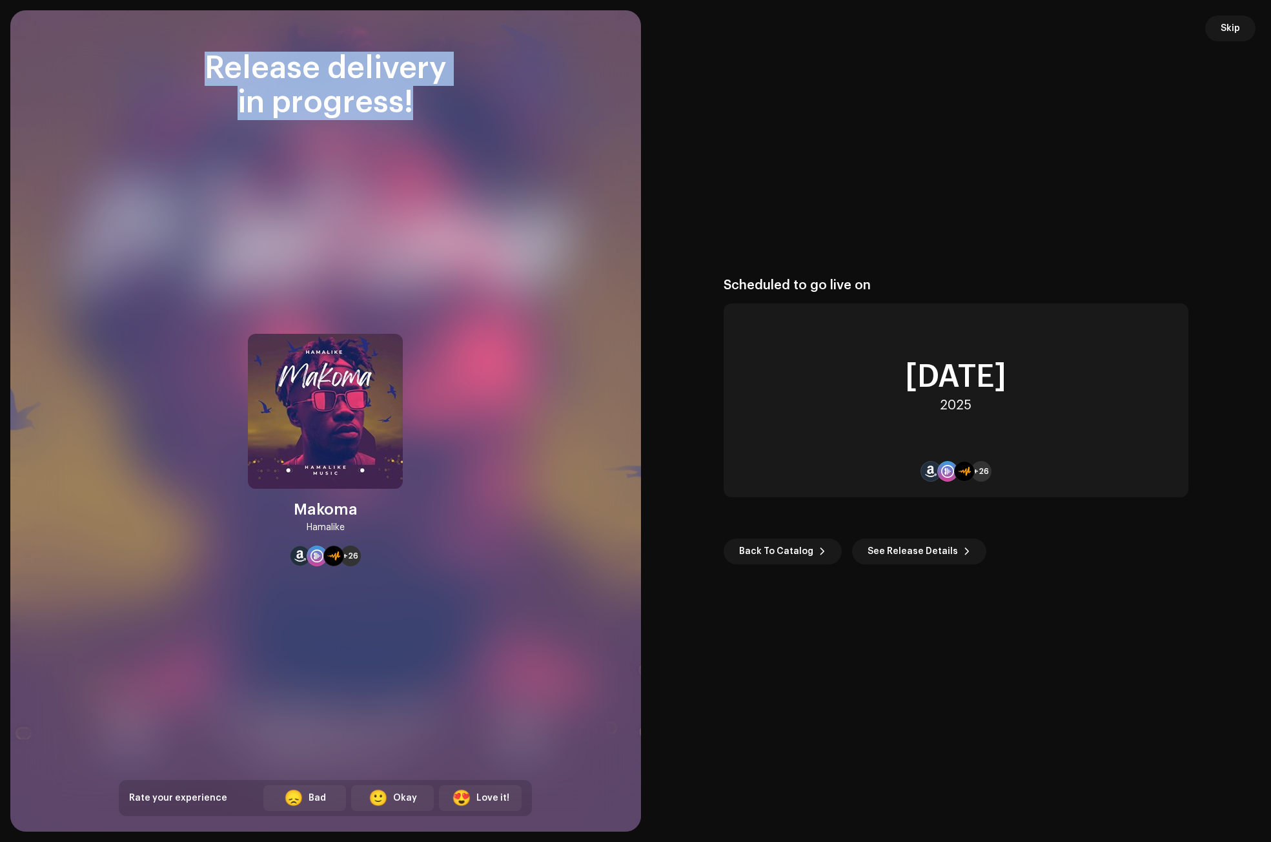
drag, startPoint x: 413, startPoint y: 109, endPoint x: 210, endPoint y: 71, distance: 205.6
click at [210, 71] on div "Release delivery in progress!" at bounding box center [325, 86] width 413 height 68
copy div "Release delivery in progress!"
click at [1220, 30] on button "Skip" at bounding box center [1230, 28] width 50 height 26
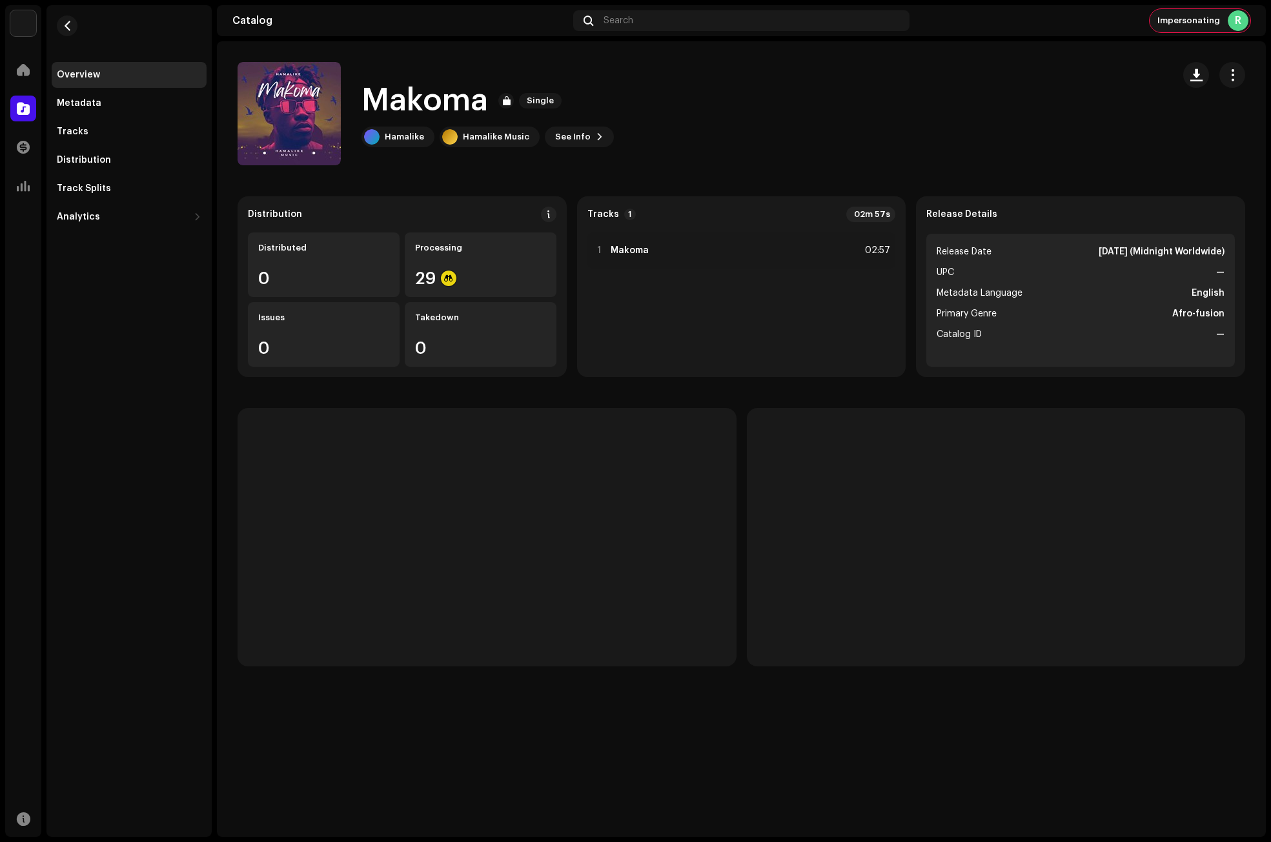
click at [1213, 21] on span "Impersonating" at bounding box center [1189, 20] width 63 height 10
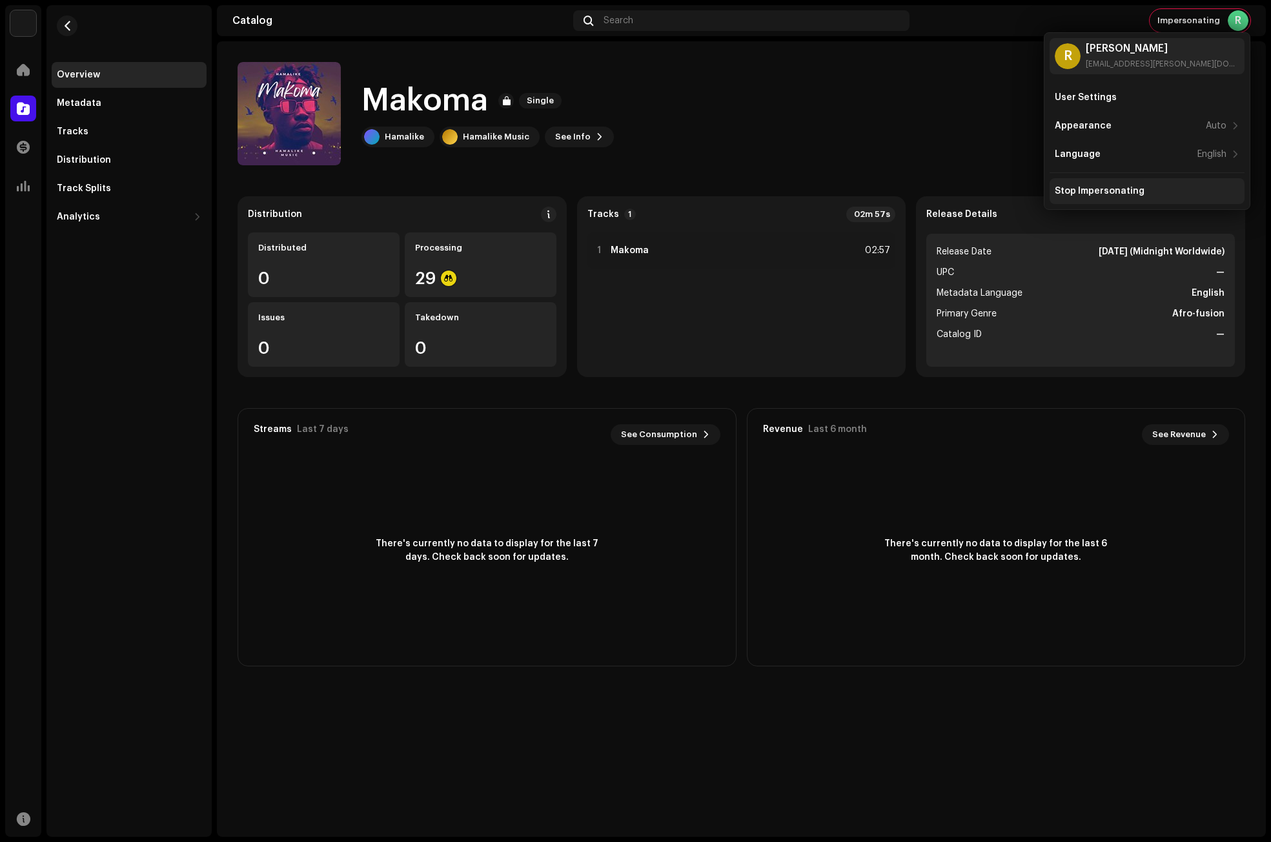
click at [1091, 191] on div "Stop Impersonating" at bounding box center [1100, 191] width 90 height 10
